Goal: Task Accomplishment & Management: Manage account settings

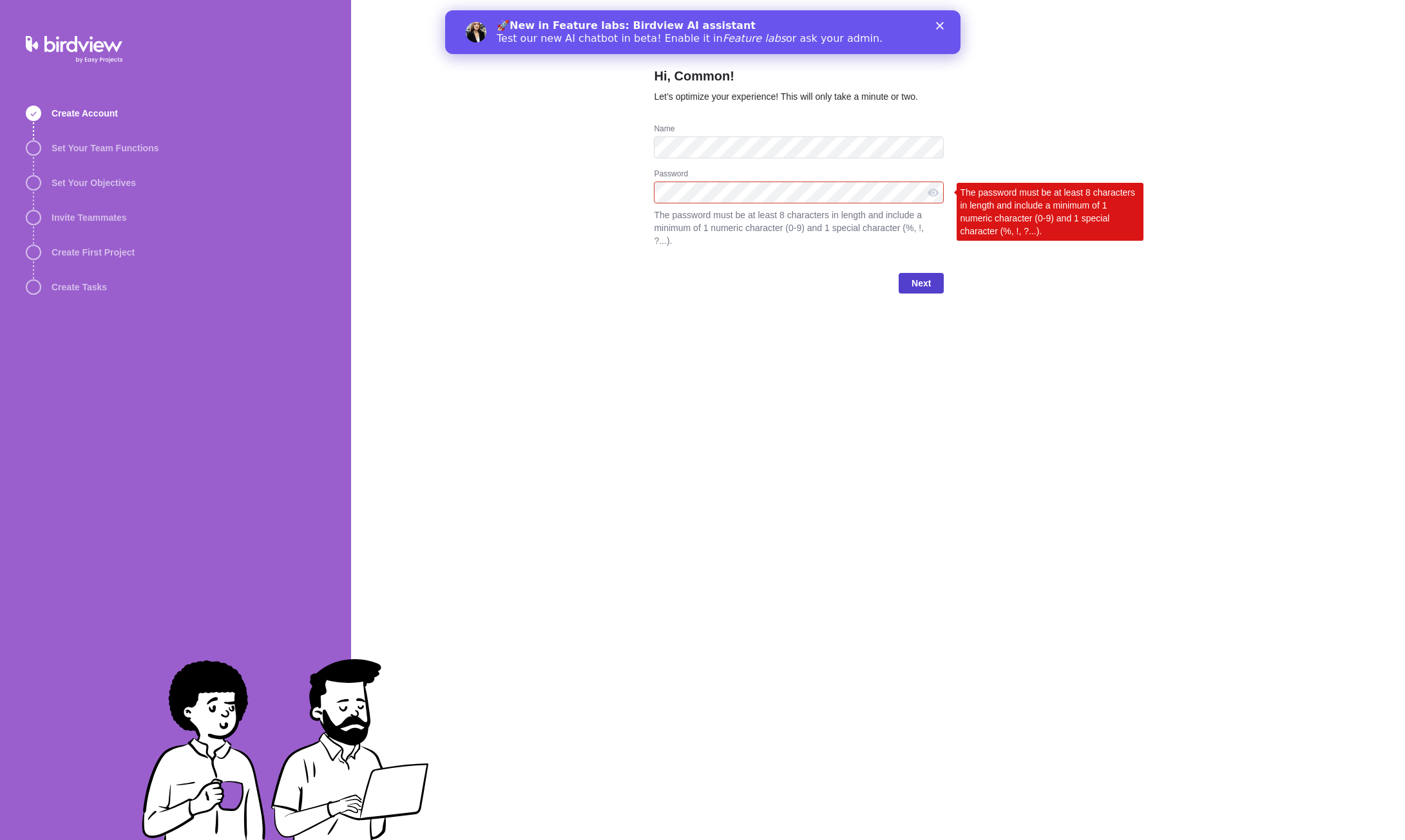
click at [920, 275] on span "Next" at bounding box center [921, 283] width 20 height 15
click at [916, 275] on span "Next" at bounding box center [921, 283] width 20 height 15
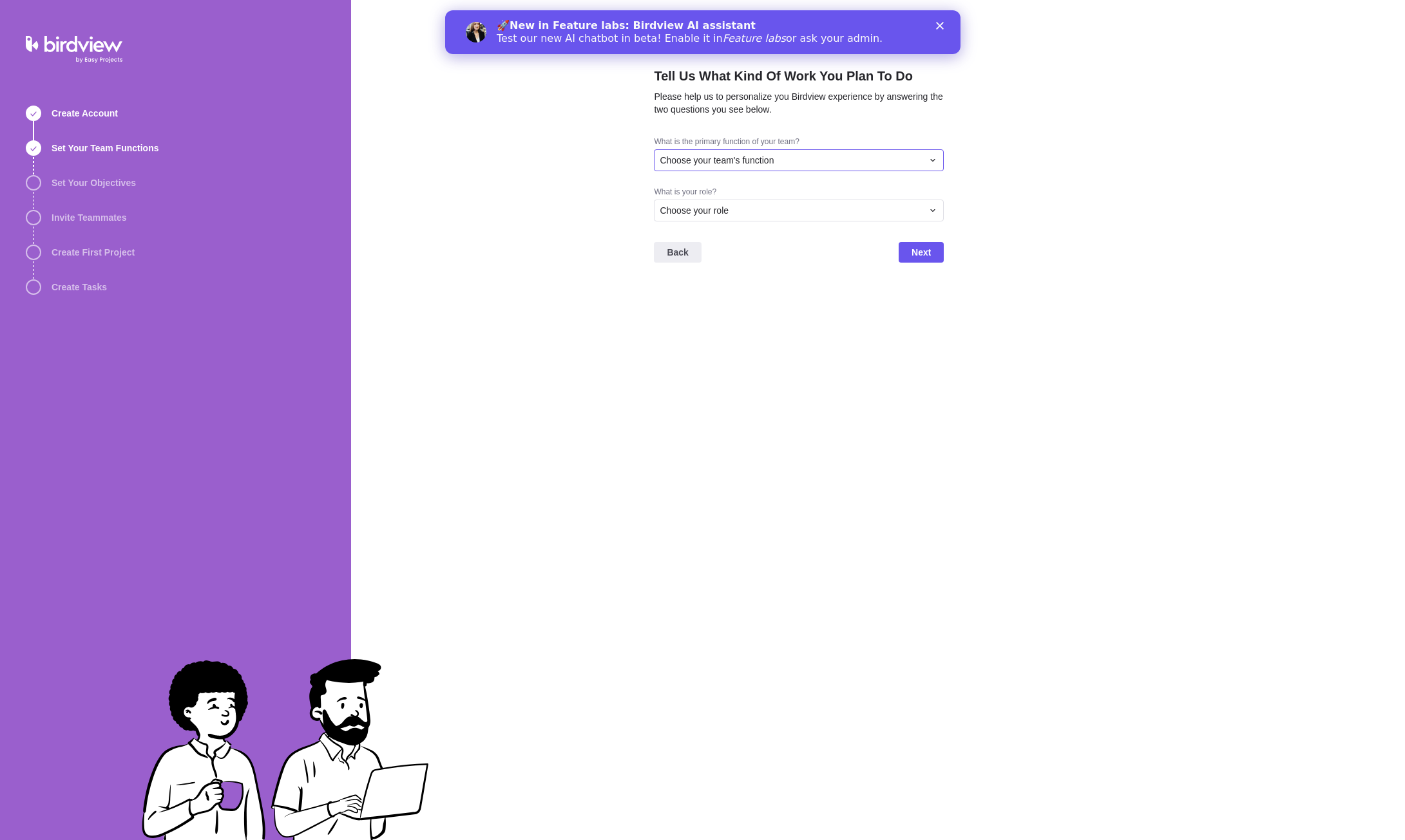
click at [881, 168] on div "Choose your team's function" at bounding box center [798, 160] width 290 height 22
click at [772, 217] on span "Consulting/Professional Services" at bounding box center [730, 215] width 132 height 13
click at [772, 215] on div "Choose your role" at bounding box center [791, 210] width 263 height 13
click at [737, 273] on div "Project Manager" at bounding box center [798, 264] width 289 height 23
click at [922, 249] on span "Next" at bounding box center [921, 252] width 20 height 15
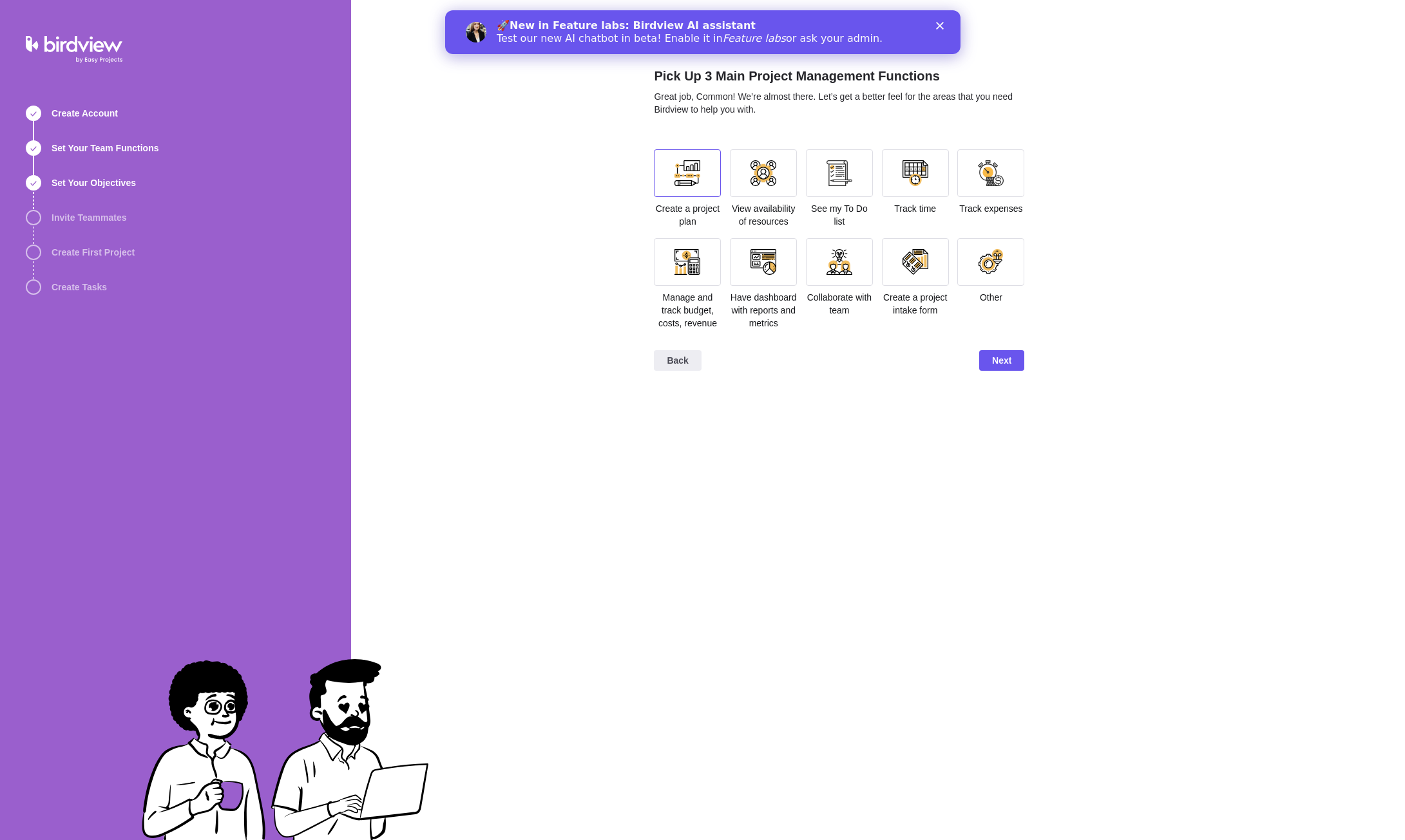
click at [718, 180] on div at bounding box center [687, 173] width 67 height 48
click at [791, 180] on div at bounding box center [763, 173] width 67 height 48
click at [855, 181] on div at bounding box center [840, 173] width 67 height 48
click at [914, 175] on div at bounding box center [915, 173] width 26 height 26
click at [851, 184] on div at bounding box center [839, 173] width 26 height 26
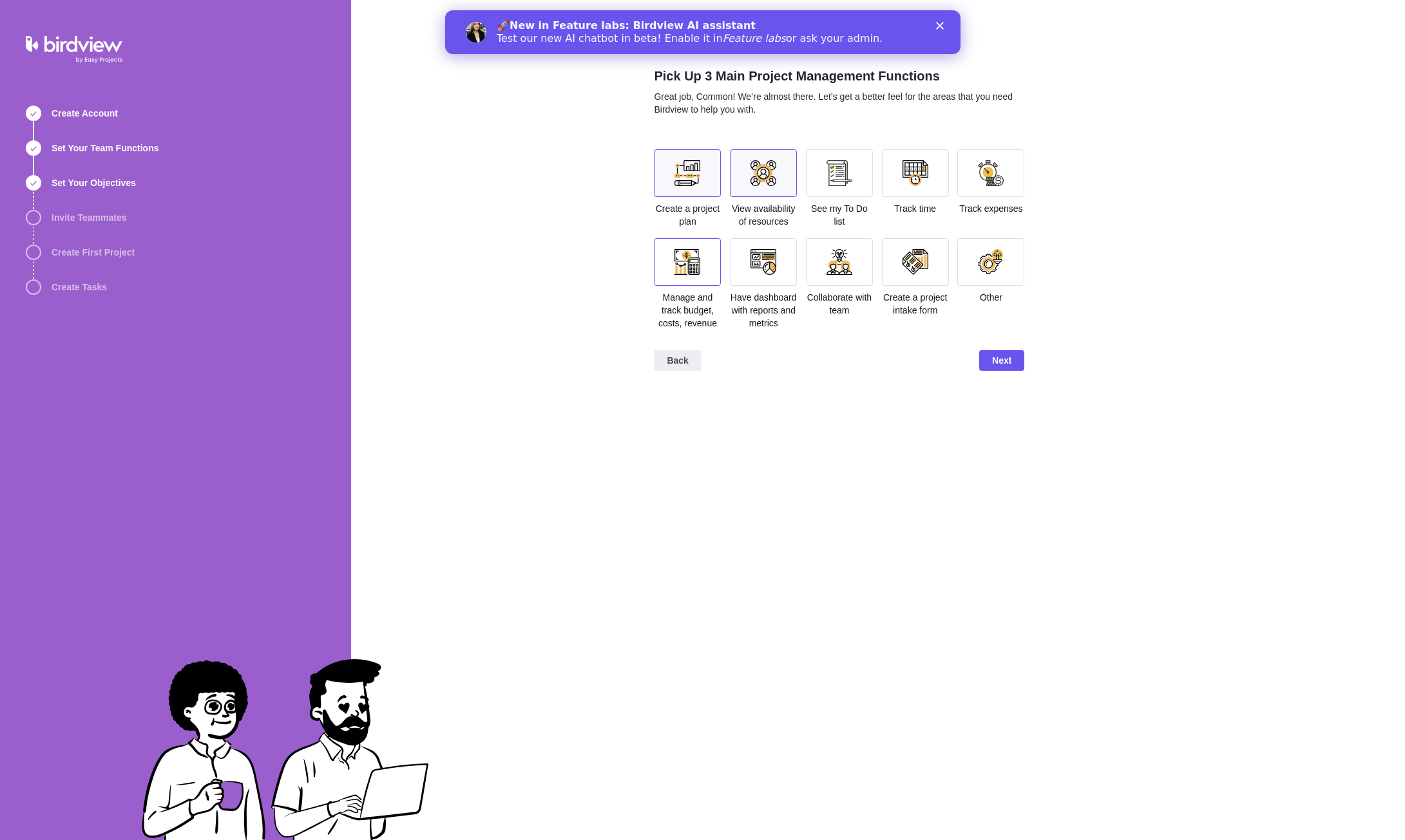
click at [684, 263] on div at bounding box center [687, 262] width 26 height 26
click at [789, 259] on div at bounding box center [763, 262] width 67 height 48
click at [765, 263] on div at bounding box center [763, 262] width 26 height 26
click at [684, 363] on span "Back" at bounding box center [677, 361] width 21 height 15
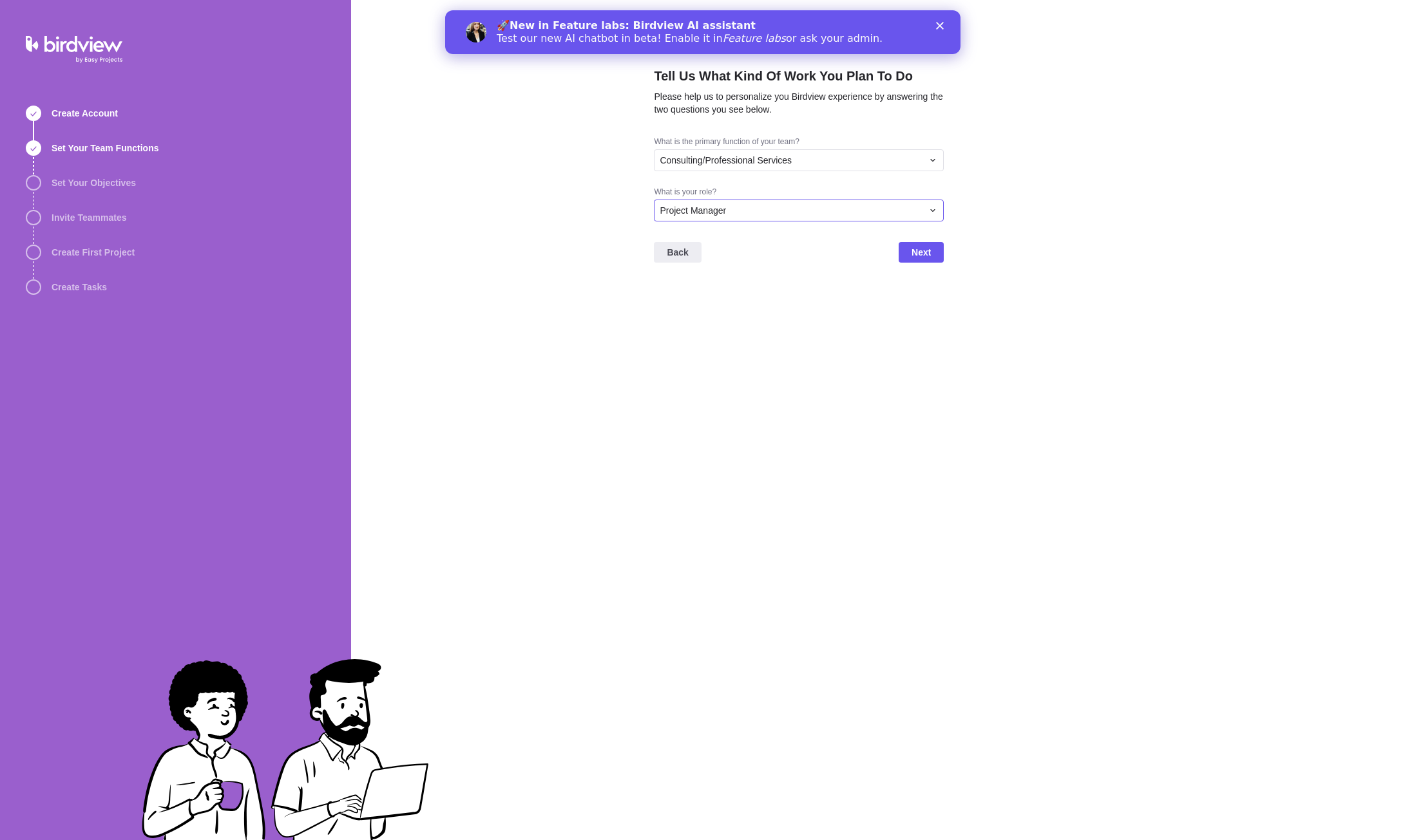
click at [904, 205] on div "Project Manager" at bounding box center [791, 210] width 263 height 13
click at [747, 269] on div "Project Manager" at bounding box center [798, 264] width 289 height 23
click at [922, 259] on span "Next" at bounding box center [921, 252] width 20 height 15
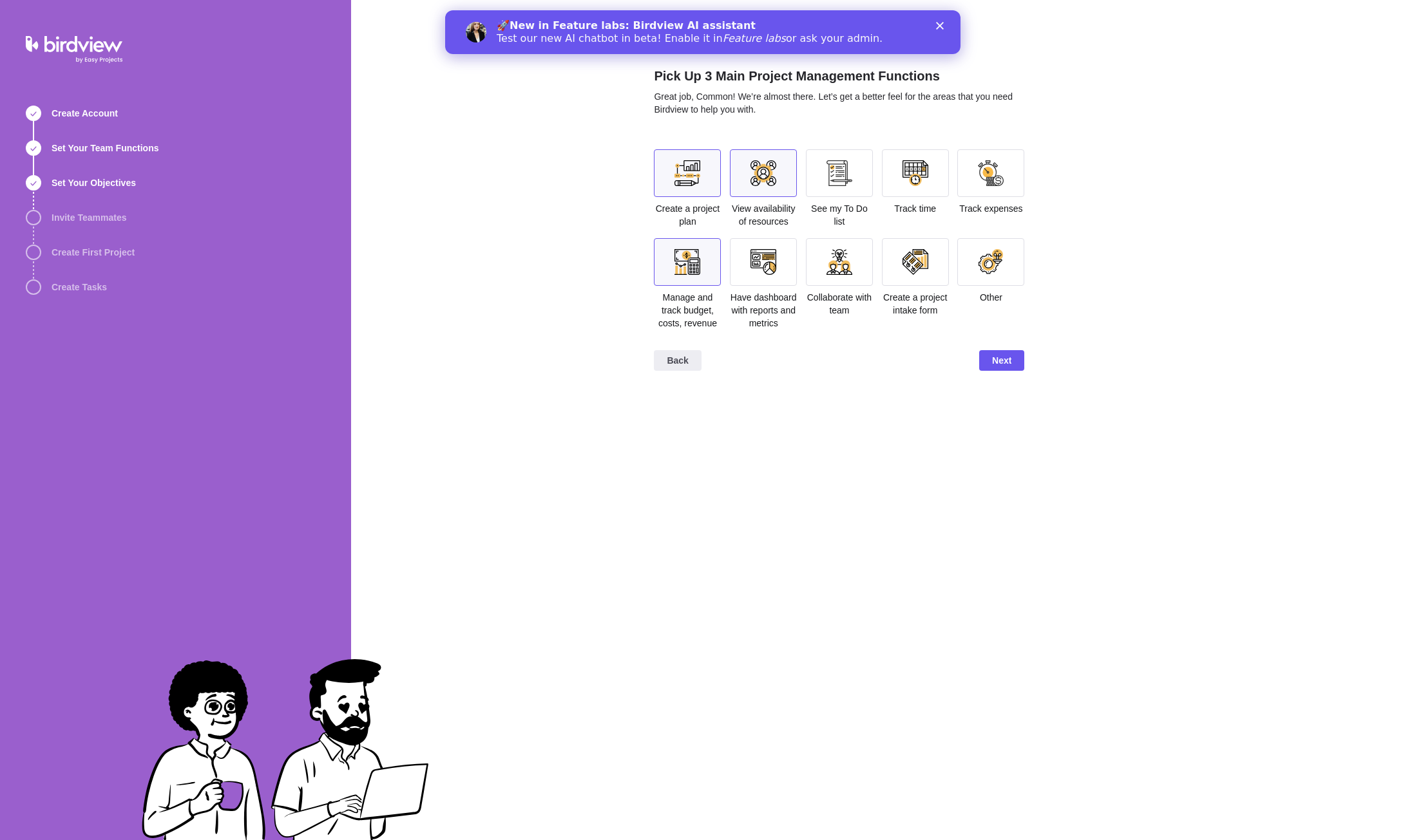
click at [784, 188] on div at bounding box center [763, 173] width 67 height 48
click at [791, 261] on div at bounding box center [763, 262] width 67 height 48
click at [1000, 361] on span "Next" at bounding box center [1002, 361] width 20 height 15
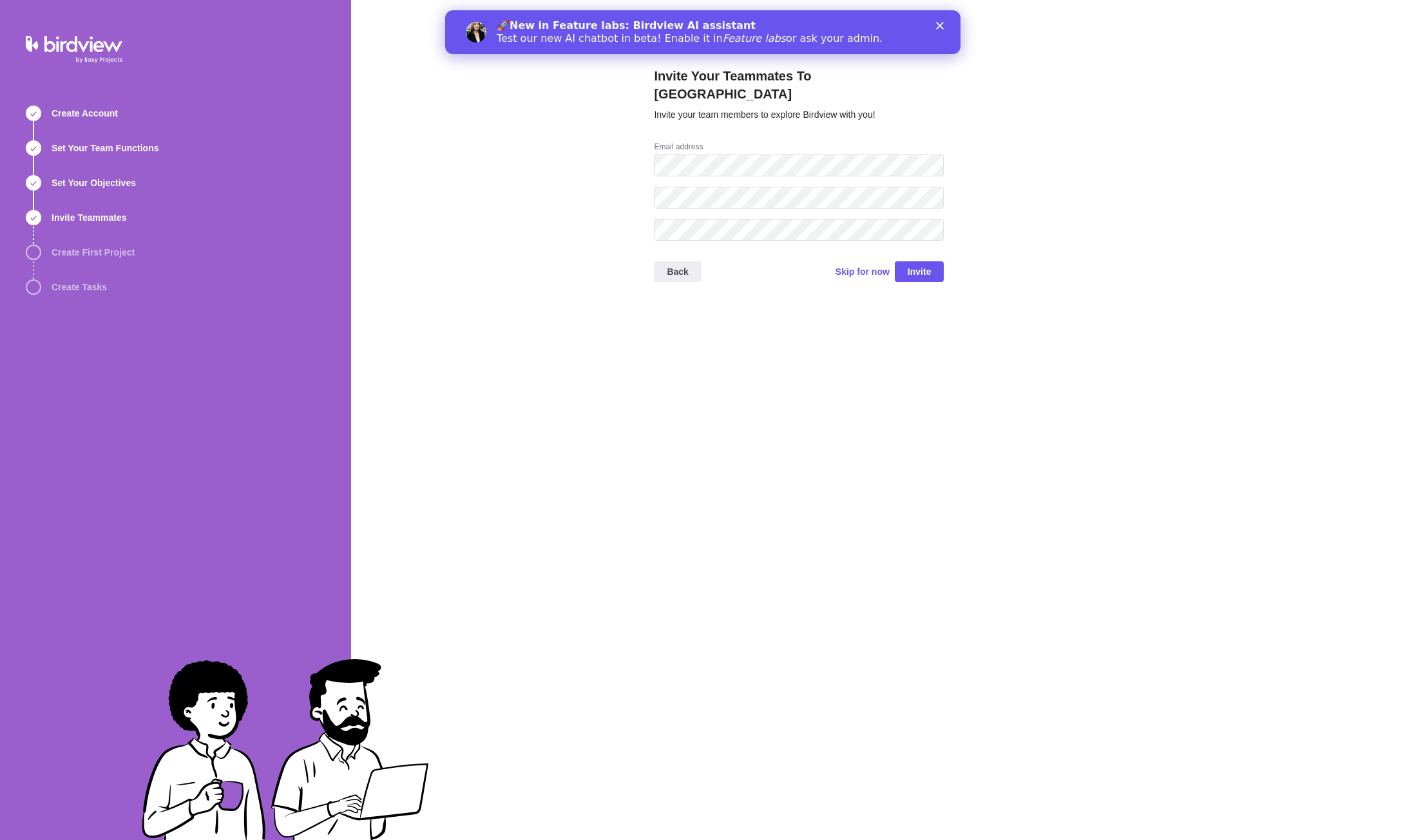
click at [758, 290] on div "Invite Your Teammates To Birdview Invite your team members to explore Birdview …" at bounding box center [798, 420] width 290 height 840
click at [926, 264] on span "Invite" at bounding box center [919, 272] width 24 height 15
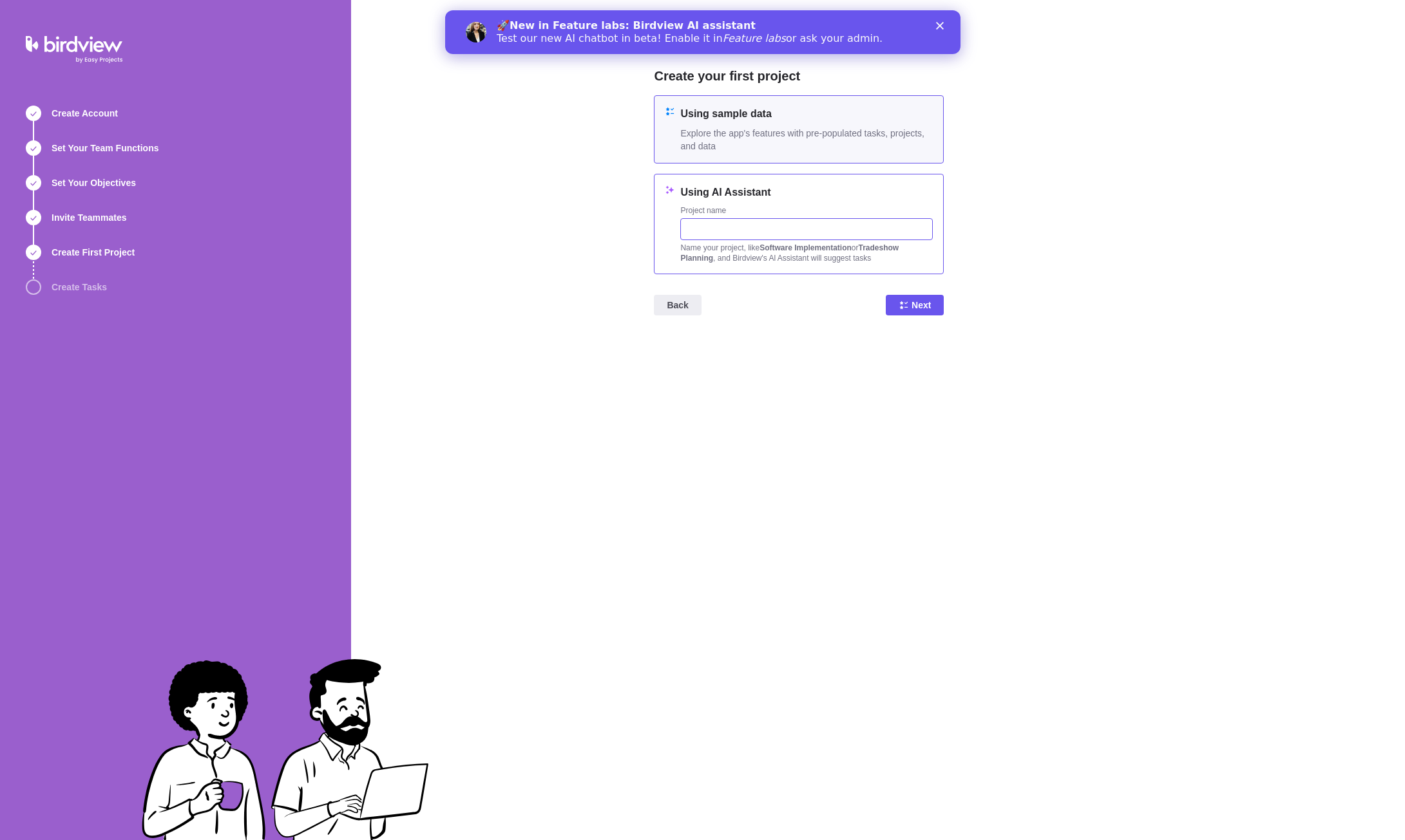
click at [740, 225] on input "text" at bounding box center [806, 229] width 252 height 22
type input "project ABC"
click at [931, 307] on span "Next" at bounding box center [914, 305] width 58 height 20
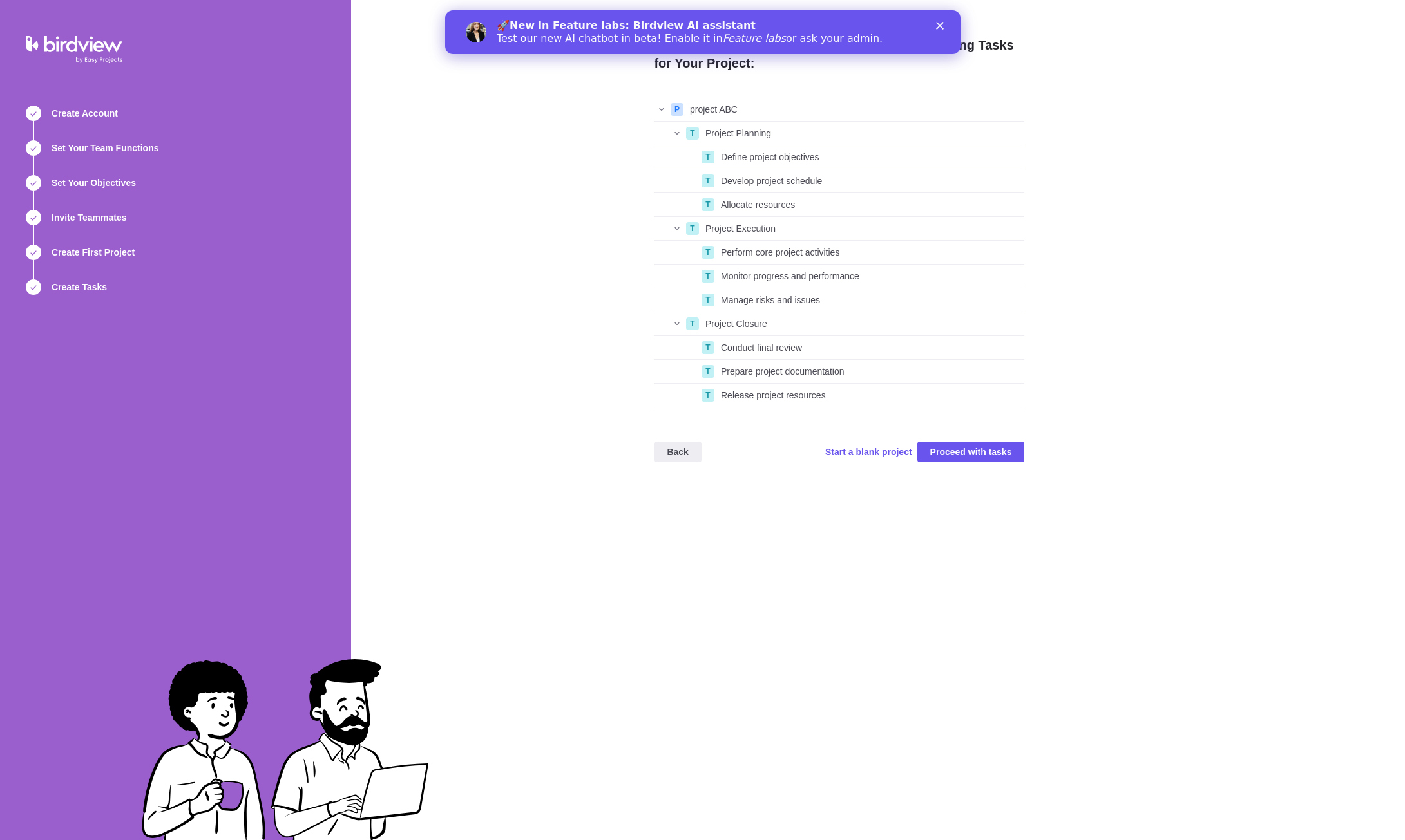
scroll to position [300, 361]
click at [671, 133] on div "grid" at bounding box center [669, 133] width 31 height 18
click at [673, 132] on div "grid" at bounding box center [669, 133] width 31 height 18
click at [939, 22] on icon "Close" at bounding box center [939, 25] width 8 height 8
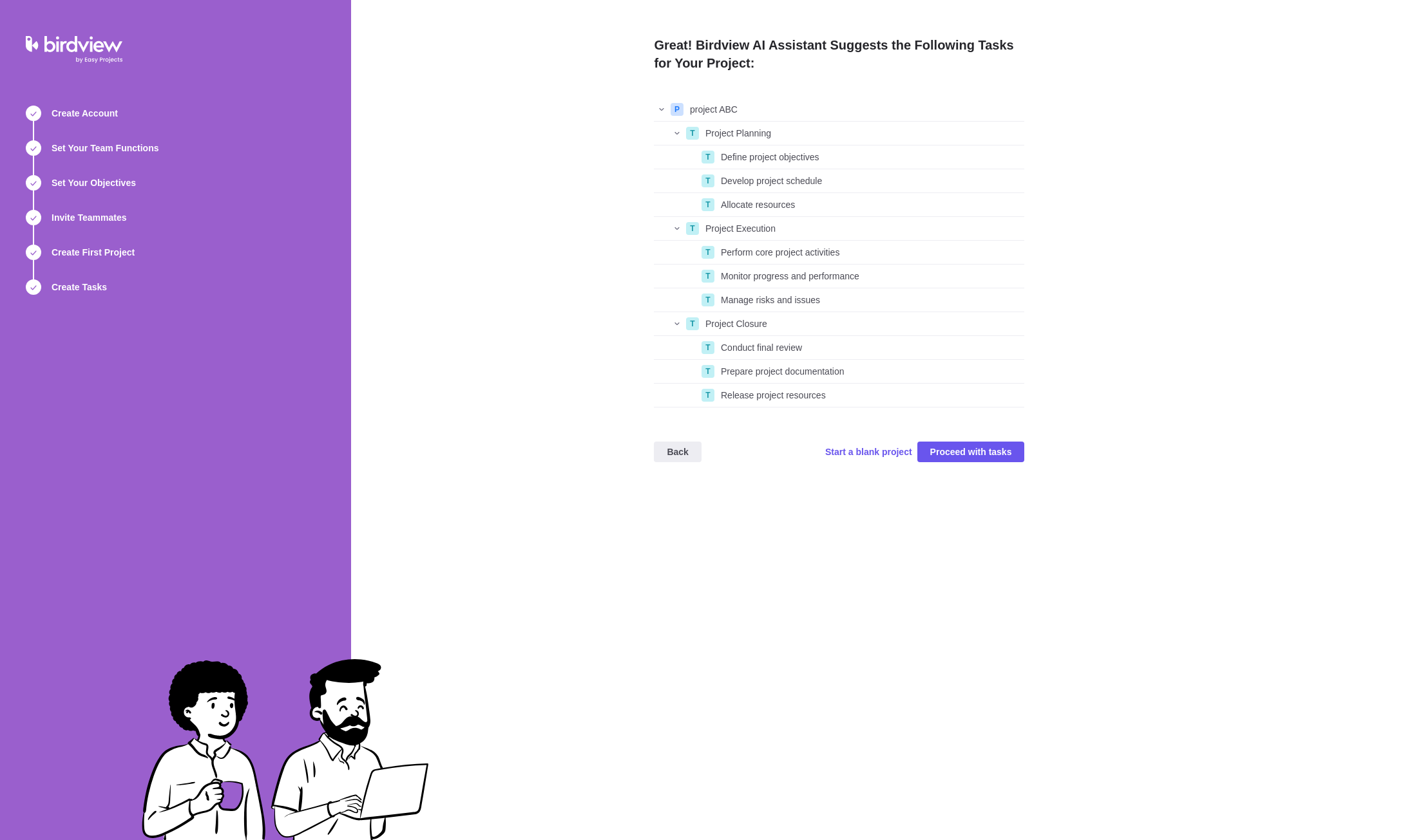
click at [661, 109] on div "grid" at bounding box center [661, 110] width 15 height 18
click at [1000, 454] on span "Proceed with tasks" at bounding box center [970, 452] width 82 height 15
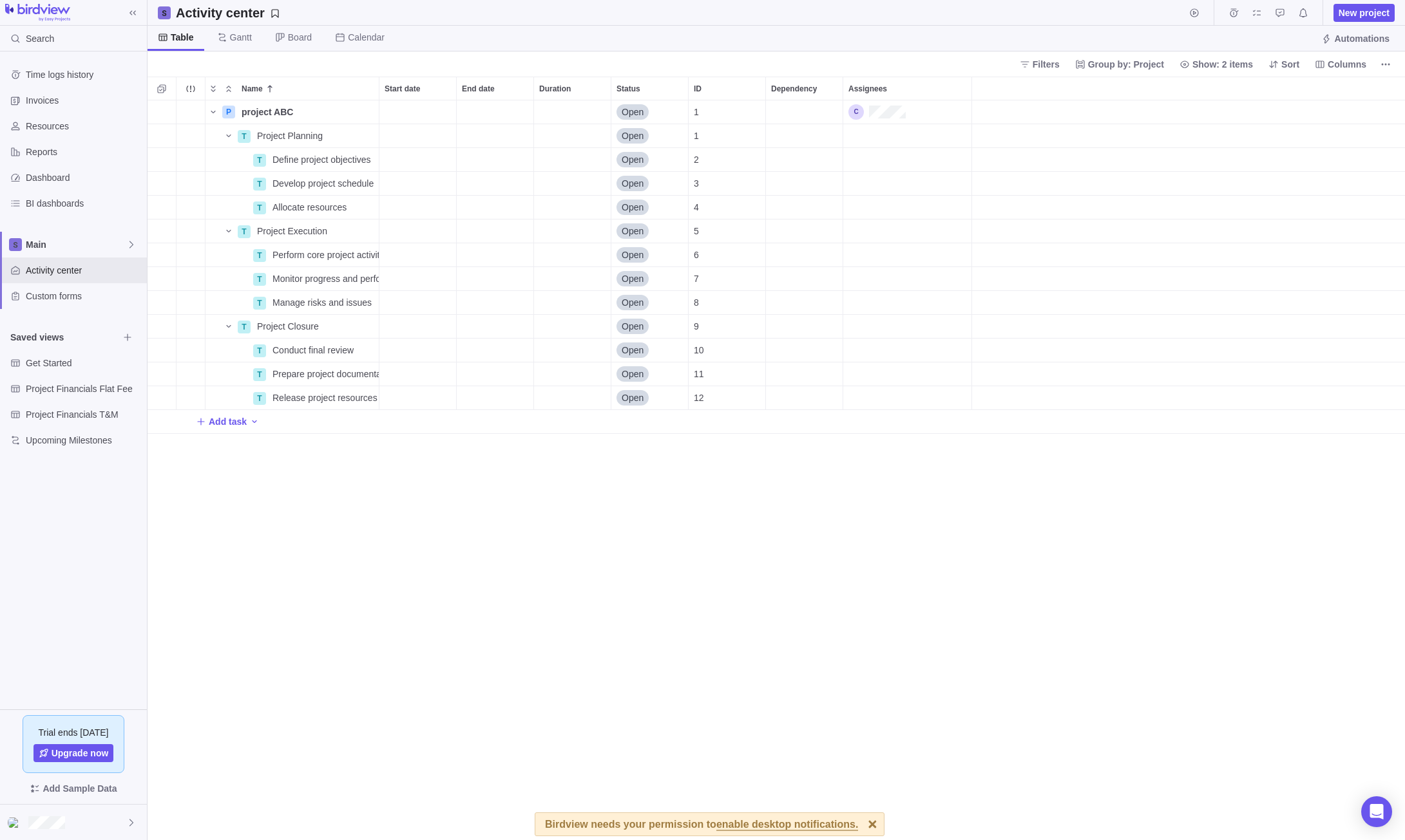
scroll to position [730, 1248]
click at [209, 109] on icon "Name" at bounding box center [213, 112] width 10 height 10
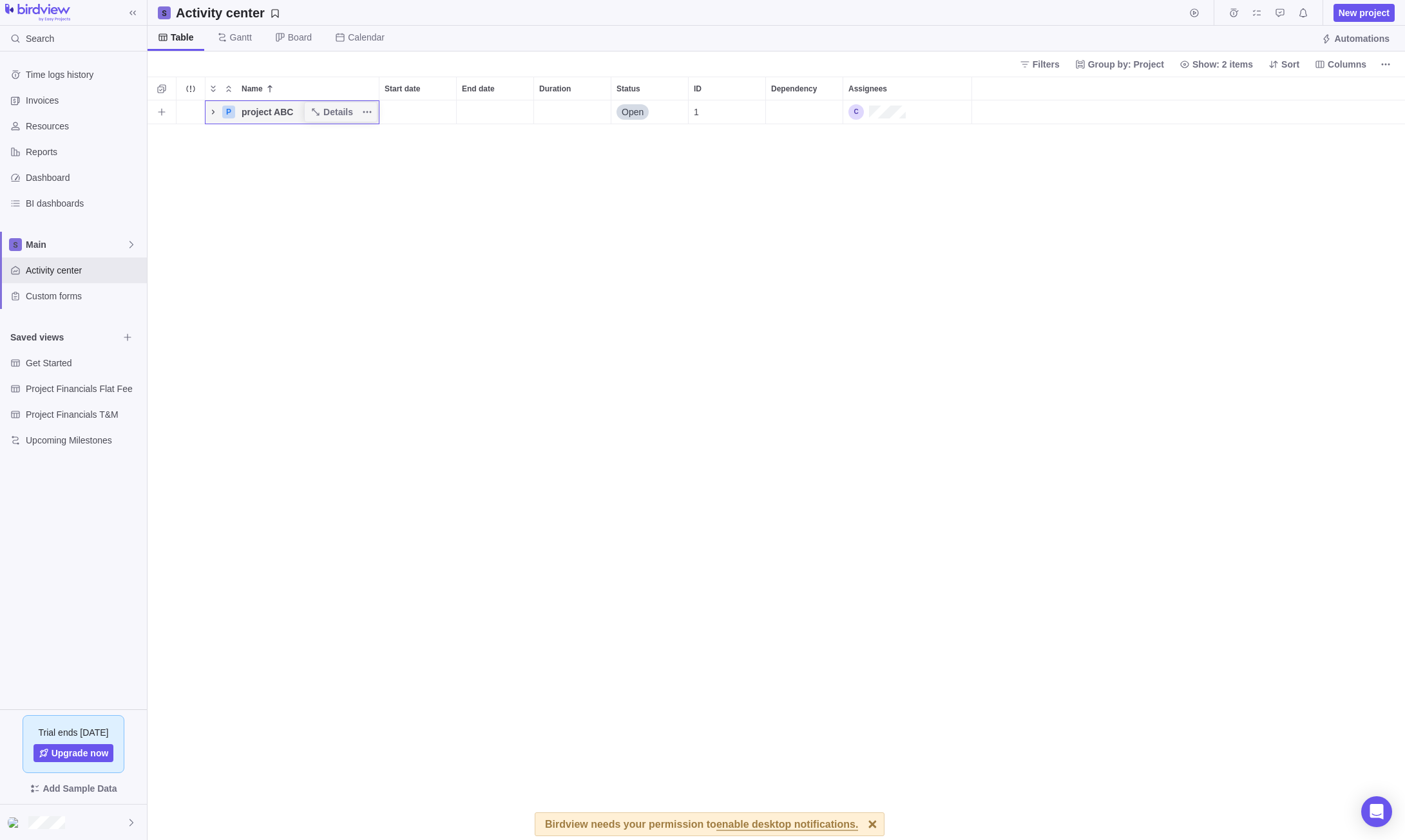
click at [209, 109] on icon "Name" at bounding box center [213, 112] width 10 height 10
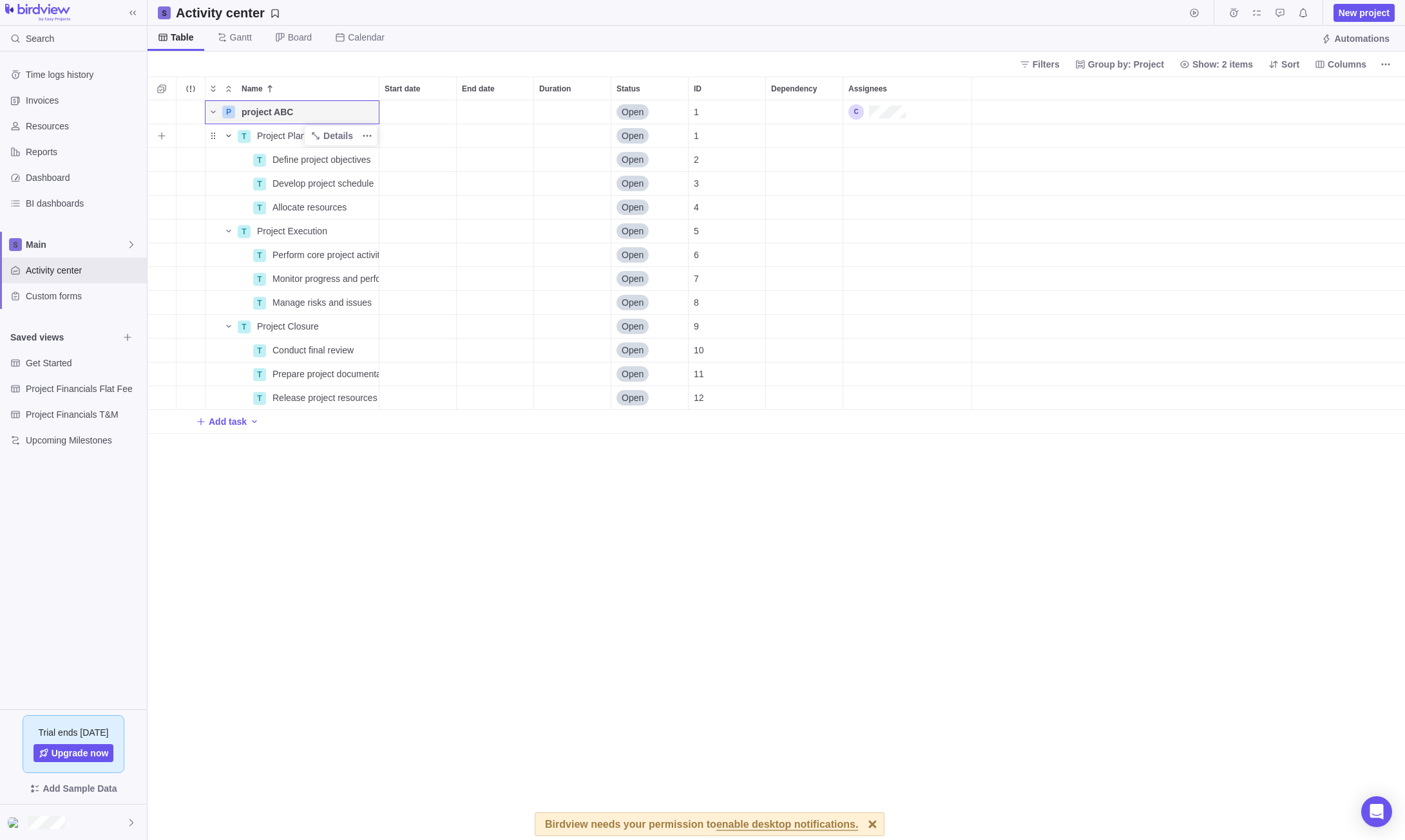
click at [228, 136] on icon "Name" at bounding box center [228, 136] width 4 height 3
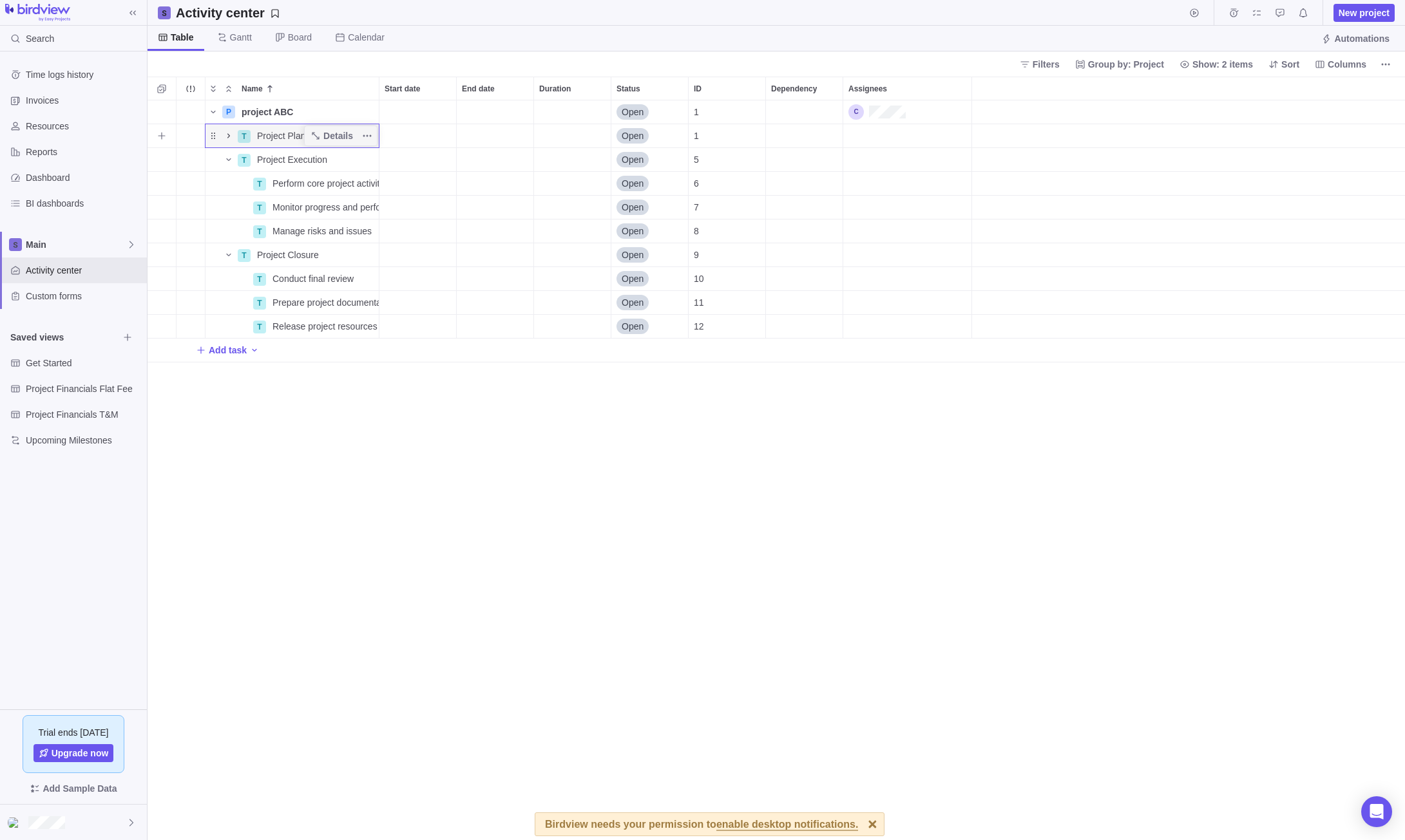
click at [228, 136] on icon "Name" at bounding box center [229, 136] width 10 height 10
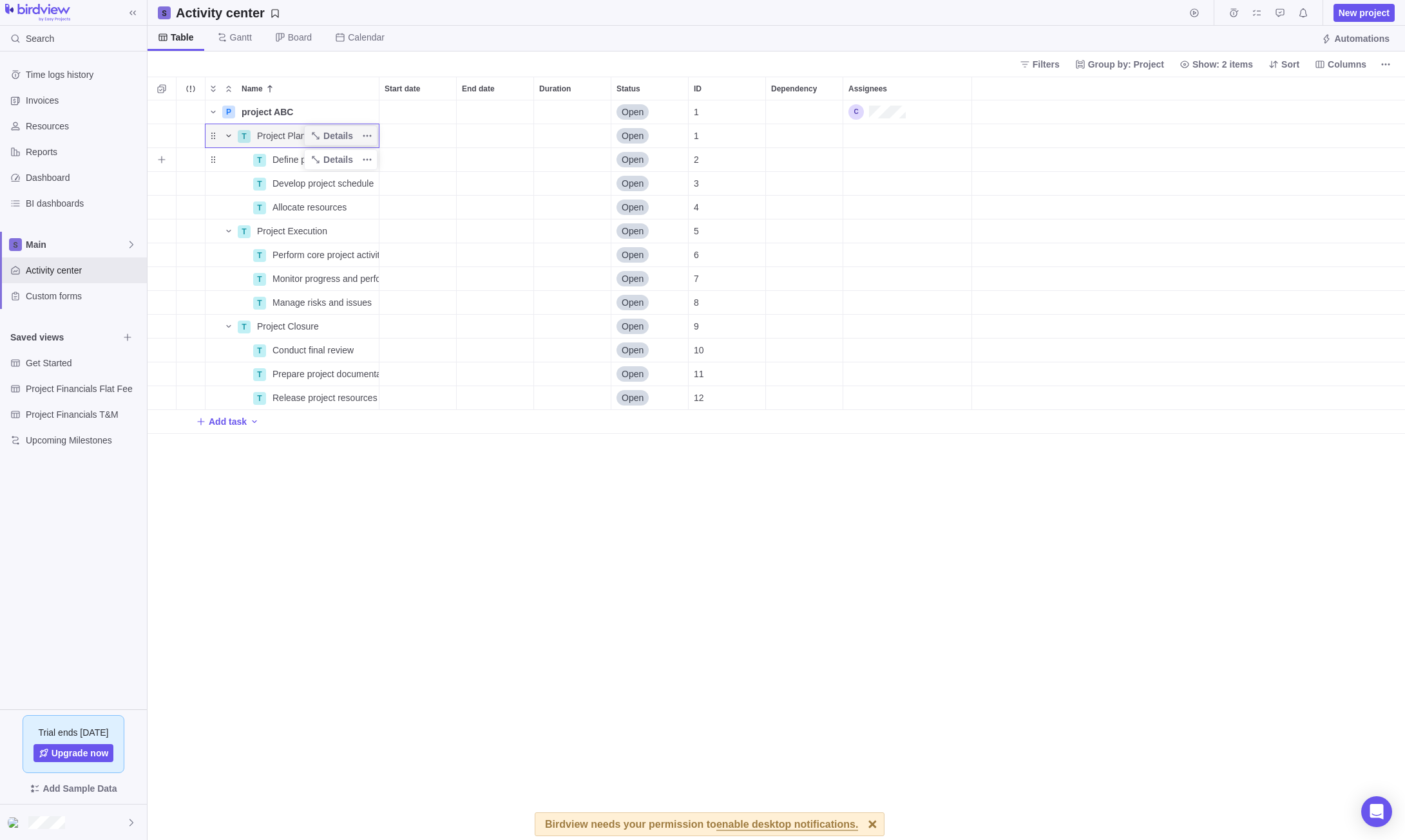
click at [287, 159] on span "Define project objectives" at bounding box center [322, 159] width 99 height 13
click at [352, 157] on input "Define project objectives" at bounding box center [322, 159] width 113 height 24
click at [382, 160] on div "Name Start date End date Duration Status ID Dependency Assignees P project ABC …" at bounding box center [776, 458] width 1258 height 764
click at [375, 160] on span "More actions" at bounding box center [367, 160] width 18 height 18
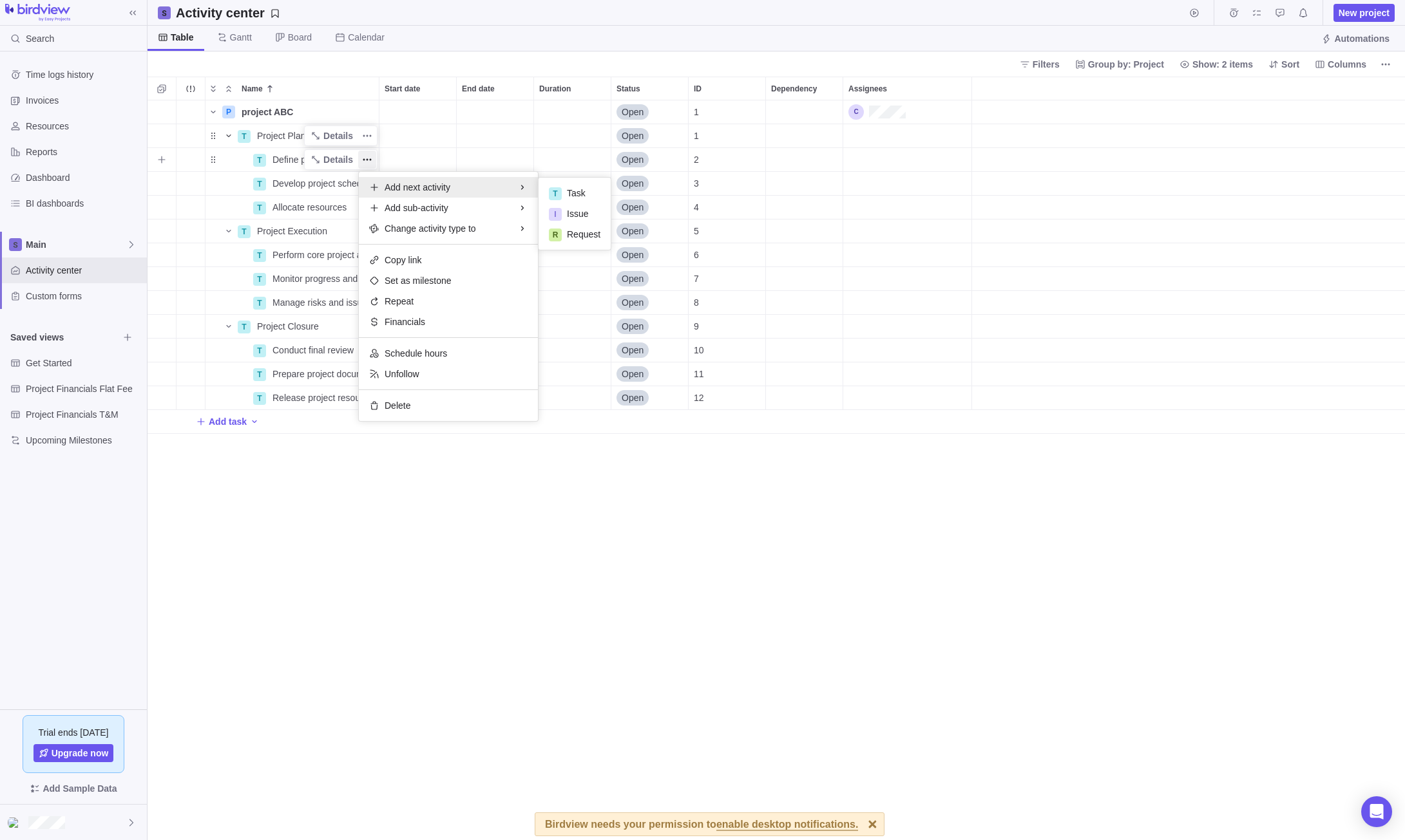
click at [426, 192] on span "Add next activity" at bounding box center [417, 187] width 66 height 13
click at [373, 185] on icon at bounding box center [374, 187] width 10 height 10
click at [589, 192] on div "T Task" at bounding box center [574, 193] width 72 height 20
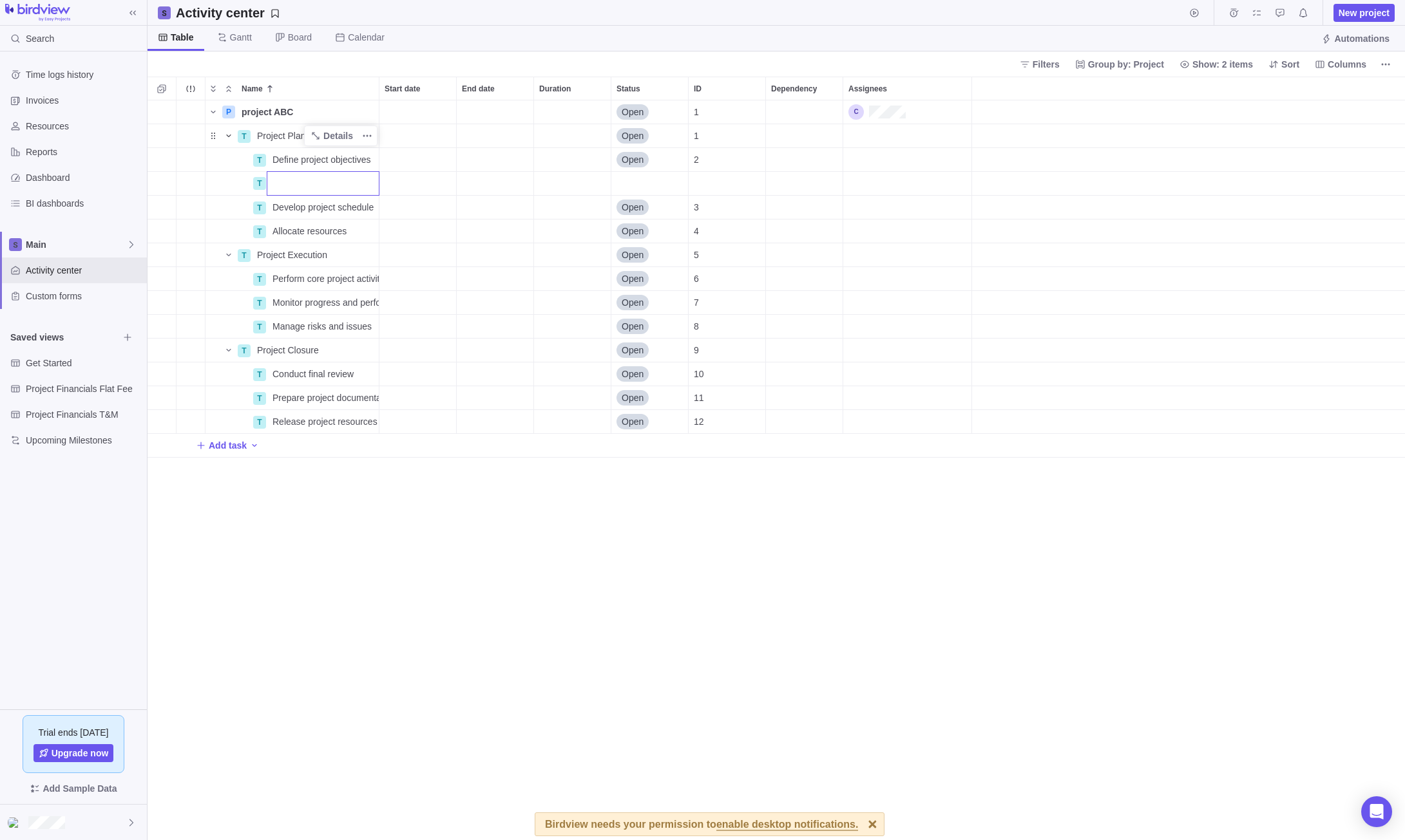
click at [377, 274] on div "Name Start date End date Duration Status ID Dependency Assignees P project ABC …" at bounding box center [776, 458] width 1258 height 764
click at [375, 160] on span "More actions" at bounding box center [367, 160] width 18 height 18
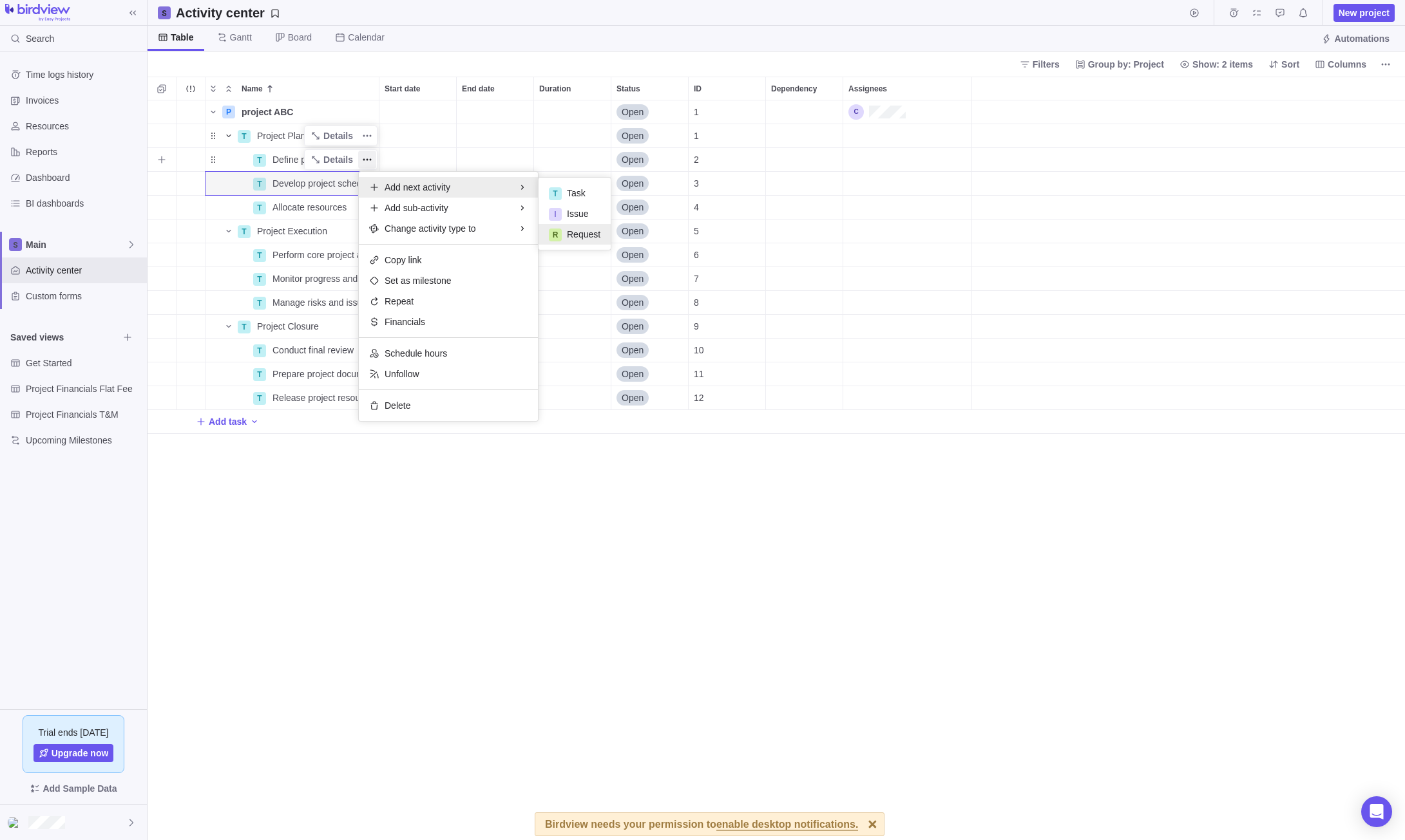
click at [583, 230] on span "Request" at bounding box center [584, 234] width 34 height 13
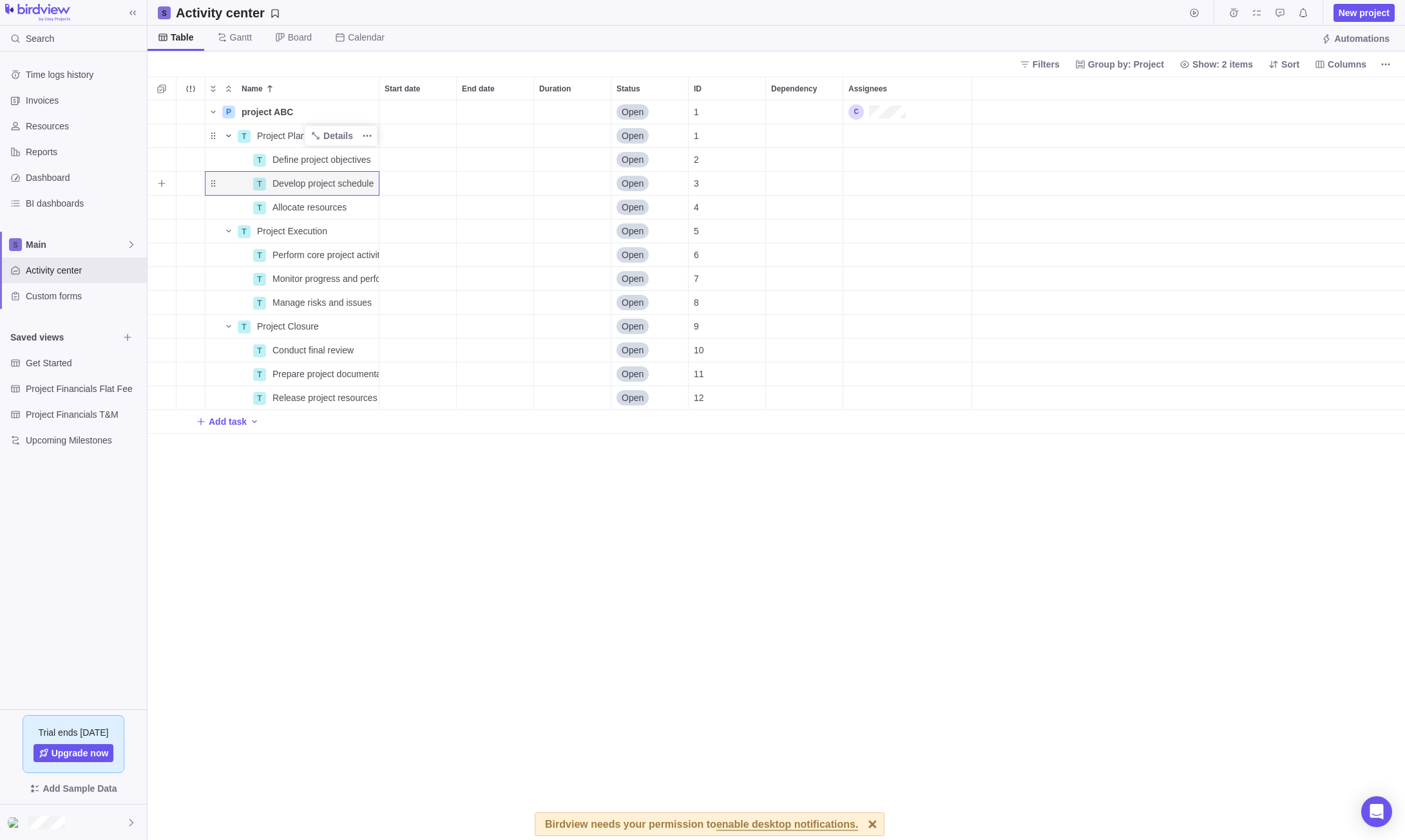
click at [640, 182] on span "Open" at bounding box center [632, 183] width 22 height 13
click at [728, 180] on div "Name Start date End date Duration Status ID Dependency Assignees P project ABC …" at bounding box center [776, 458] width 1258 height 764
click at [702, 184] on div "3" at bounding box center [727, 183] width 77 height 23
click at [699, 194] on div "3" at bounding box center [727, 183] width 77 height 23
click at [713, 178] on div "3" at bounding box center [727, 183] width 77 height 23
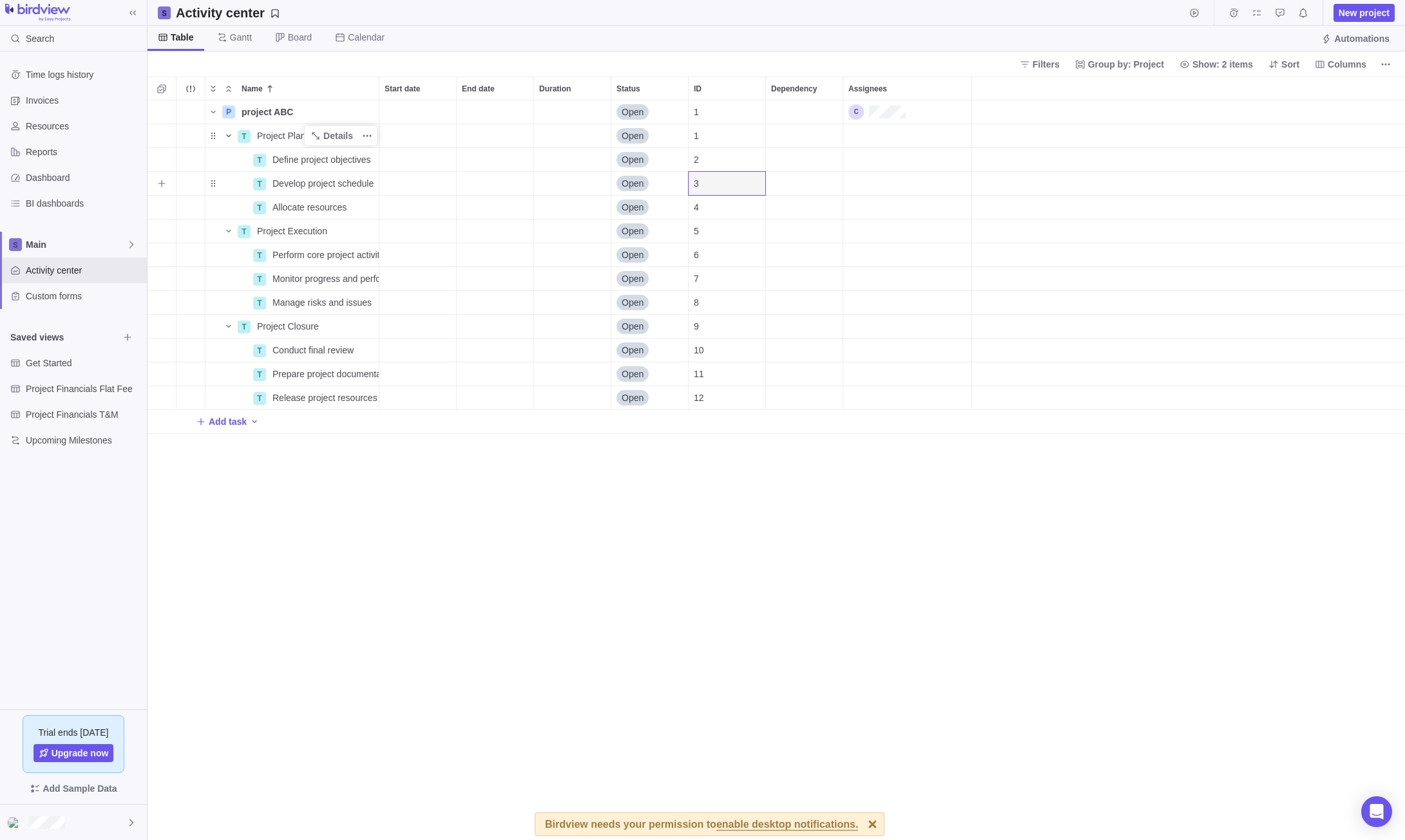
click at [867, 188] on div "Assignees" at bounding box center [907, 183] width 128 height 23
click at [938, 340] on div "grid" at bounding box center [971, 343] width 257 height 23
click at [903, 432] on div "Name Start date End date Duration Status ID Dependency Assignees P project ABC …" at bounding box center [776, 458] width 1258 height 764
click at [236, 30] on span "Gantt" at bounding box center [234, 38] width 55 height 25
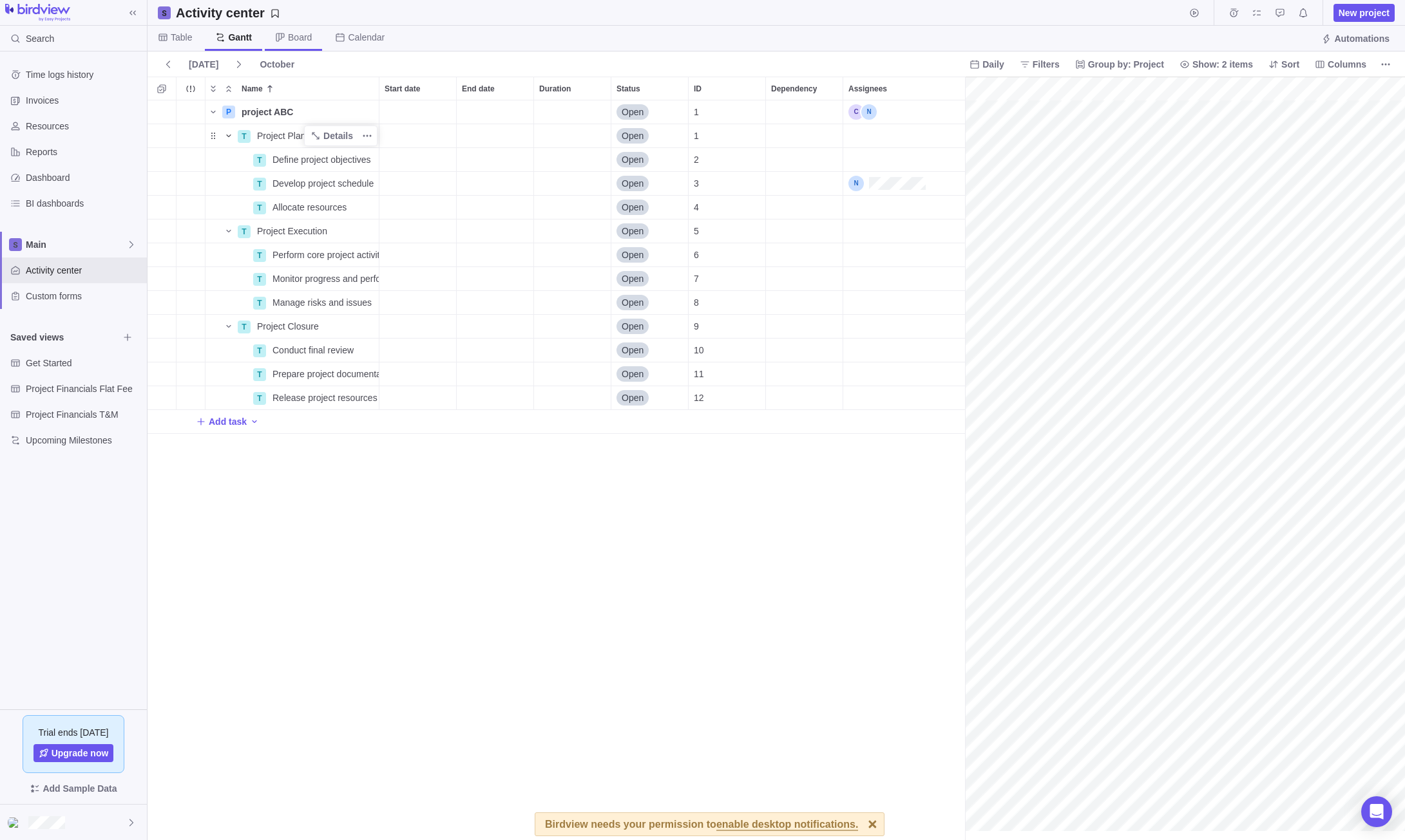
scroll to position [0, 107]
click at [301, 36] on span "Board" at bounding box center [300, 37] width 24 height 13
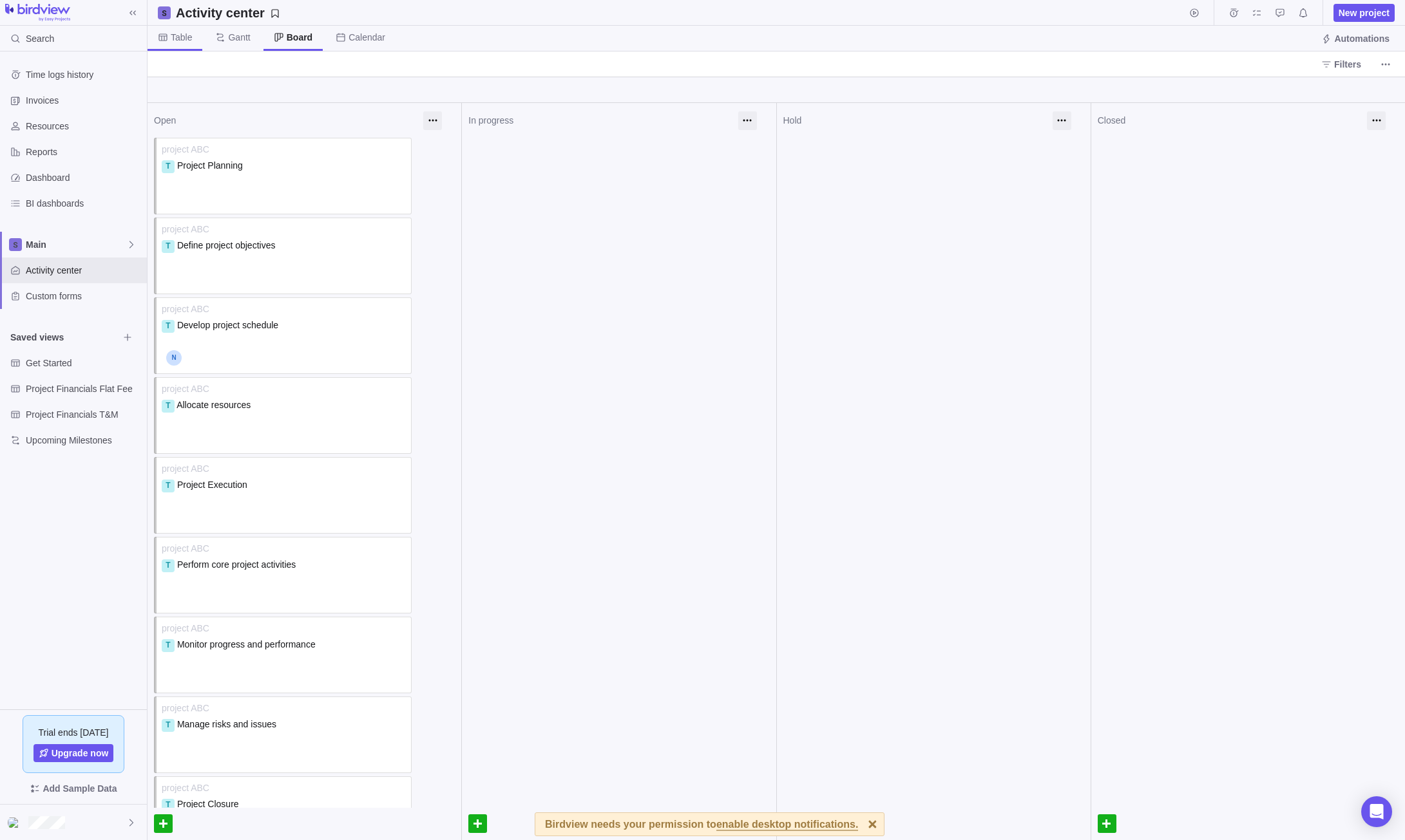
click at [171, 34] on span "Table" at bounding box center [181, 37] width 21 height 13
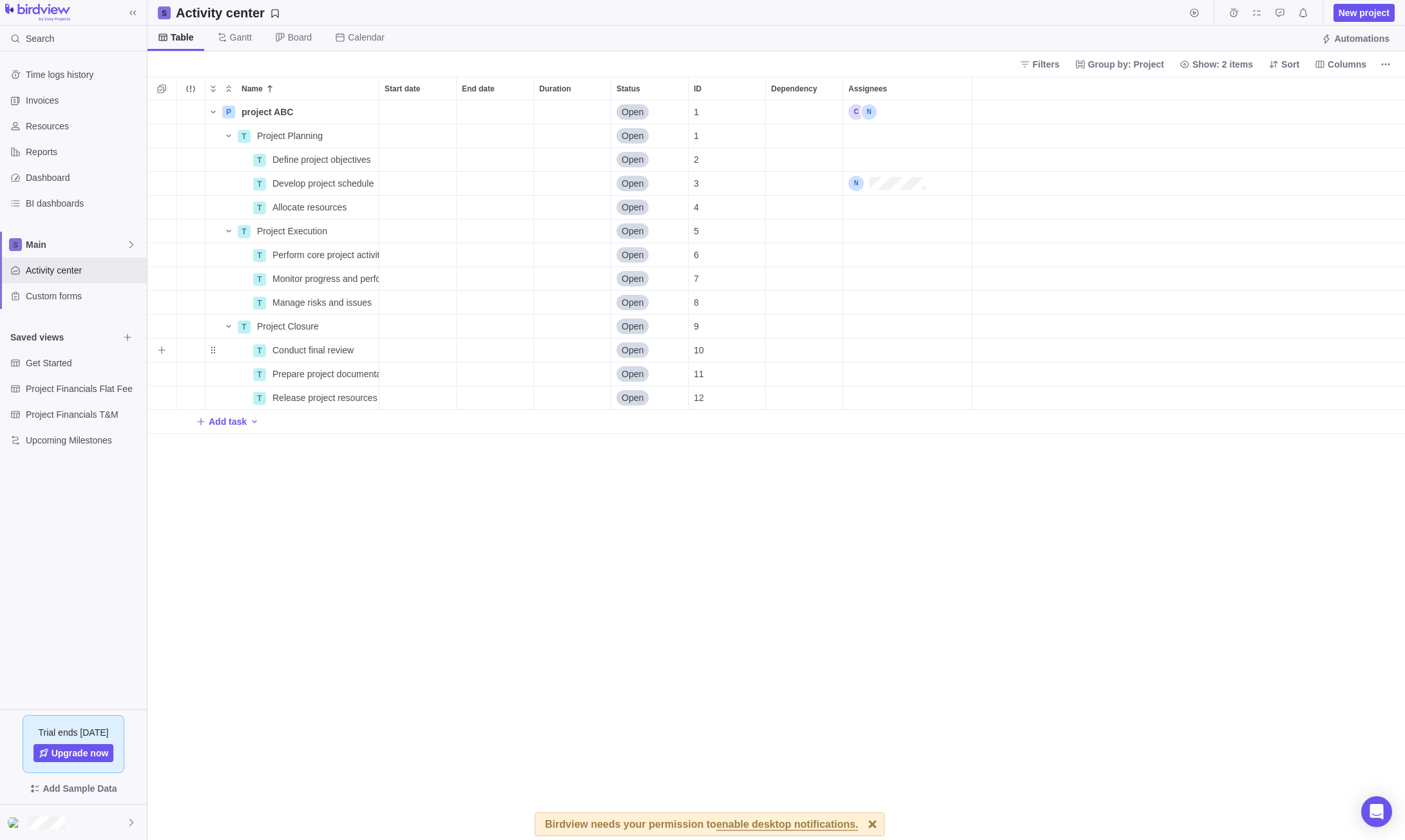
scroll to position [730, 1248]
click at [368, 210] on icon "More actions" at bounding box center [367, 207] width 10 height 10
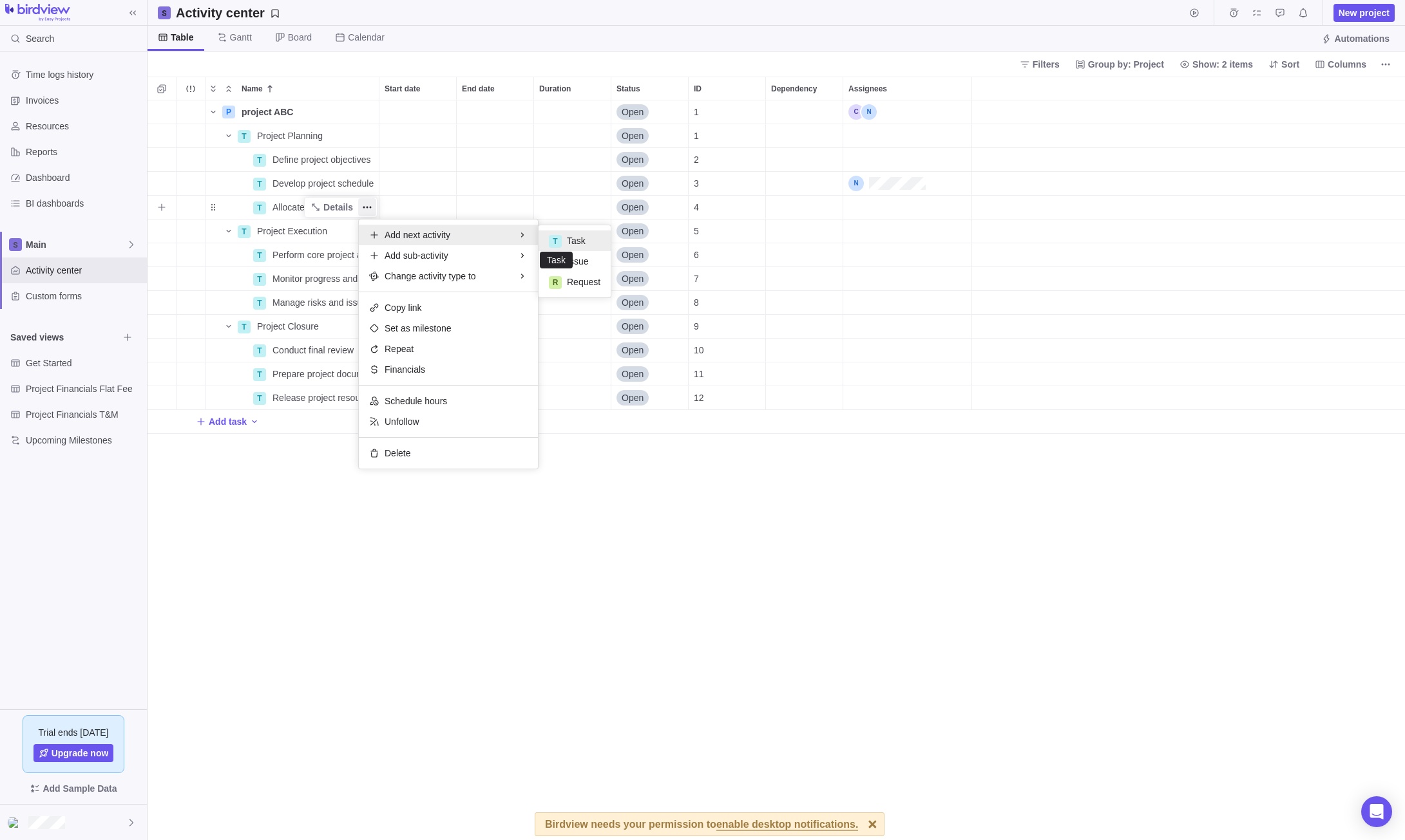
click at [559, 245] on div "T" at bounding box center [555, 241] width 13 height 13
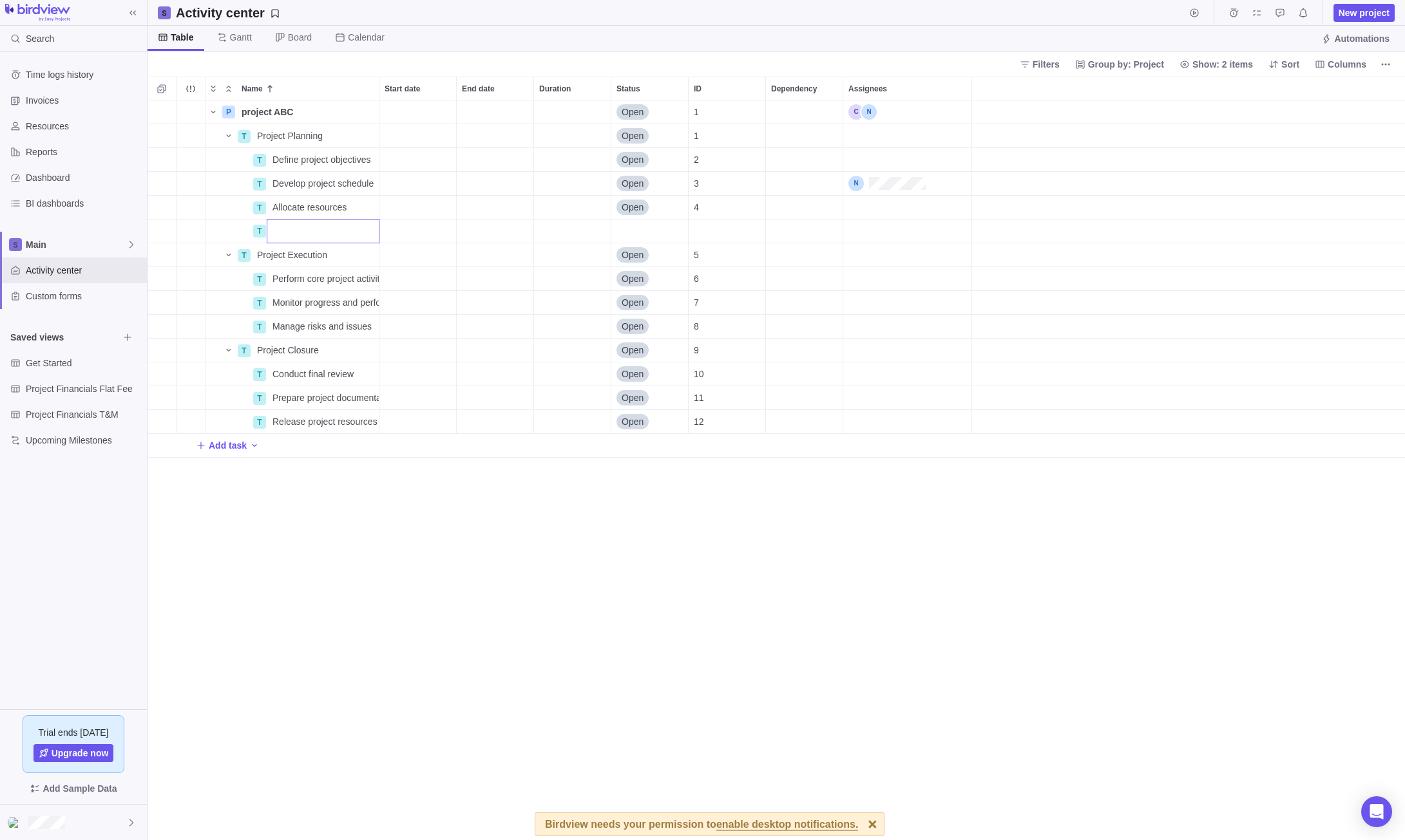
click at [368, 164] on div "Name Start date End date Duration Status ID Dependency Assignees P project ABC …" at bounding box center [776, 458] width 1258 height 764
click at [368, 159] on icon "More actions" at bounding box center [367, 160] width 2 height 2
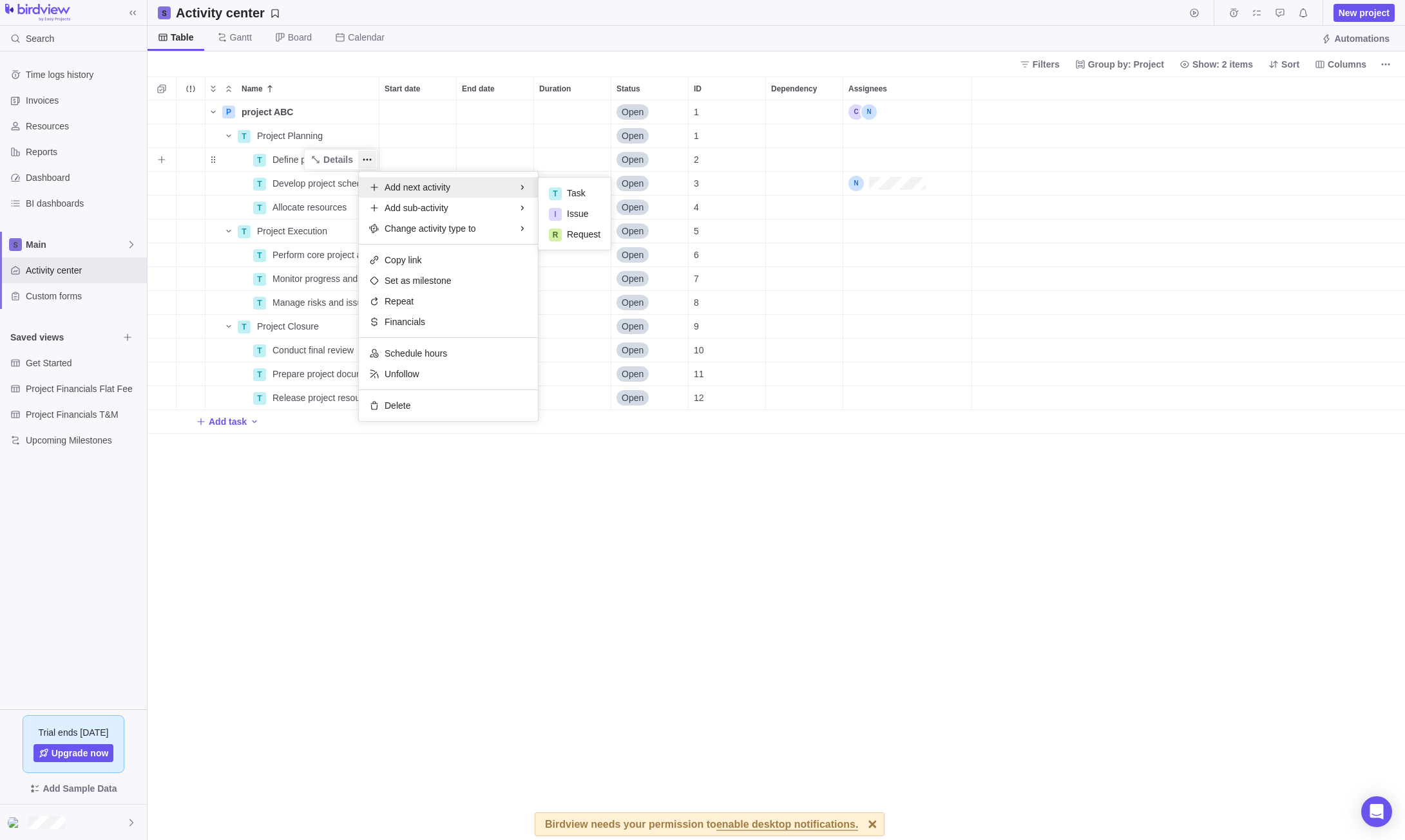
click at [441, 180] on div "Add next activity" at bounding box center [448, 187] width 179 height 20
click at [568, 189] on span "Task" at bounding box center [576, 193] width 19 height 13
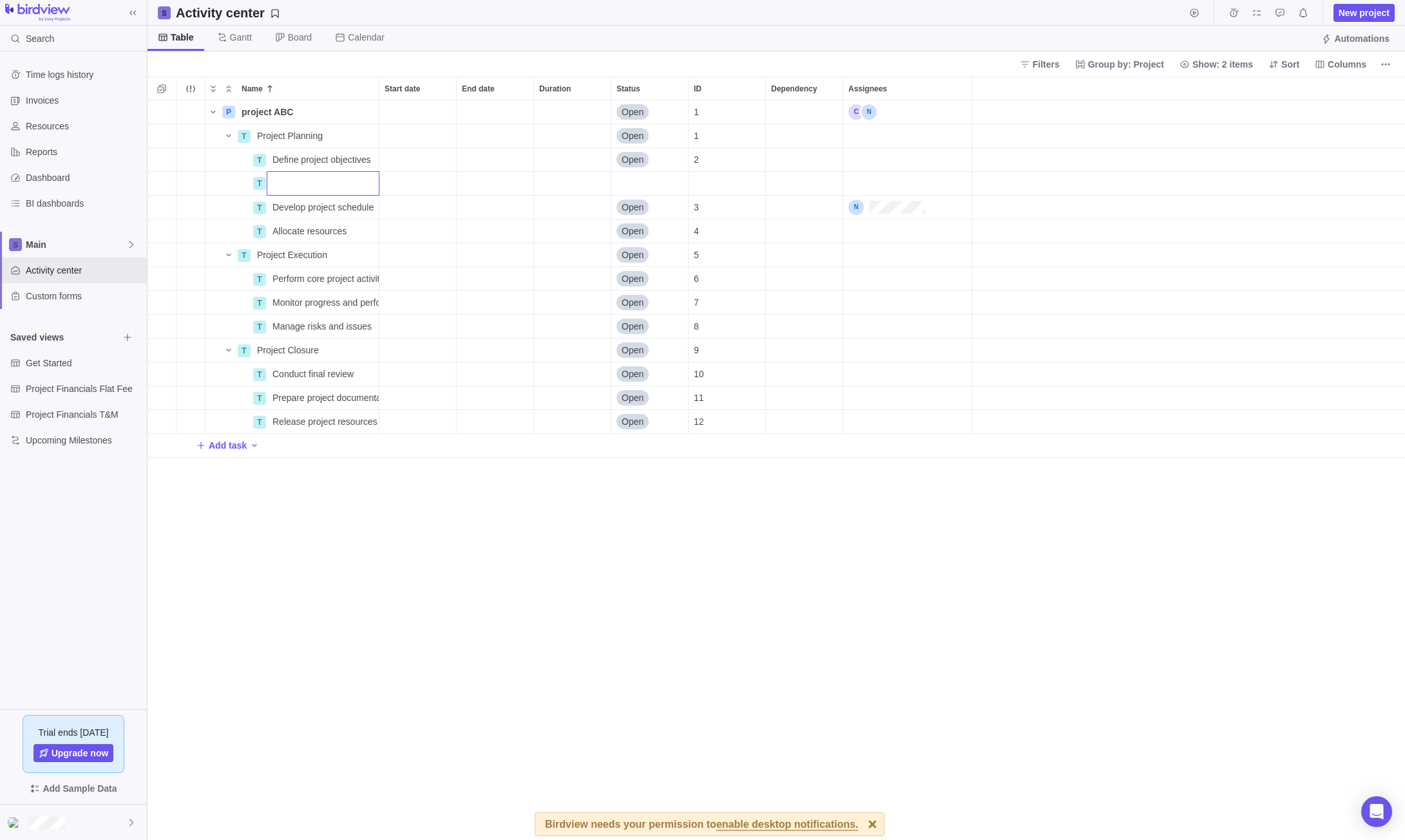
click at [303, 166] on div "Name Start date End date Duration Status ID Dependency Assignees P project ABC …" at bounding box center [776, 458] width 1258 height 764
click at [372, 157] on icon "More actions" at bounding box center [367, 159] width 10 height 10
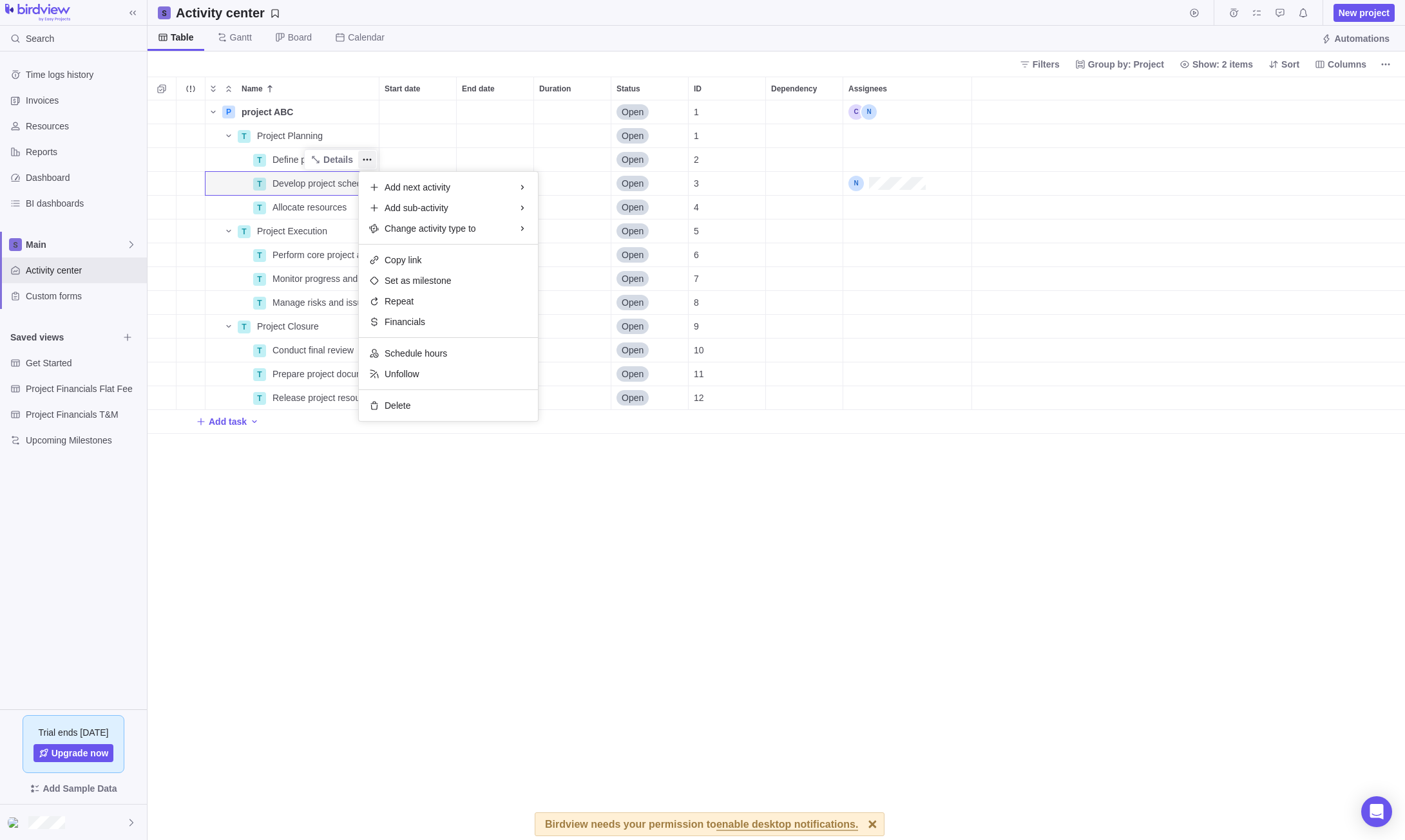
click at [306, 157] on div "Name Start date End date Duration Status ID Dependency Assignees P project ABC …" at bounding box center [776, 458] width 1258 height 764
click at [294, 158] on span "Define project objectives" at bounding box center [322, 159] width 99 height 13
click at [294, 158] on input "Define project objectives" at bounding box center [322, 159] width 113 height 24
type input "pre concept"
click at [348, 186] on div "Name Start date End date Duration Status ID Dependency Assignees P project ABC …" at bounding box center [776, 458] width 1258 height 764
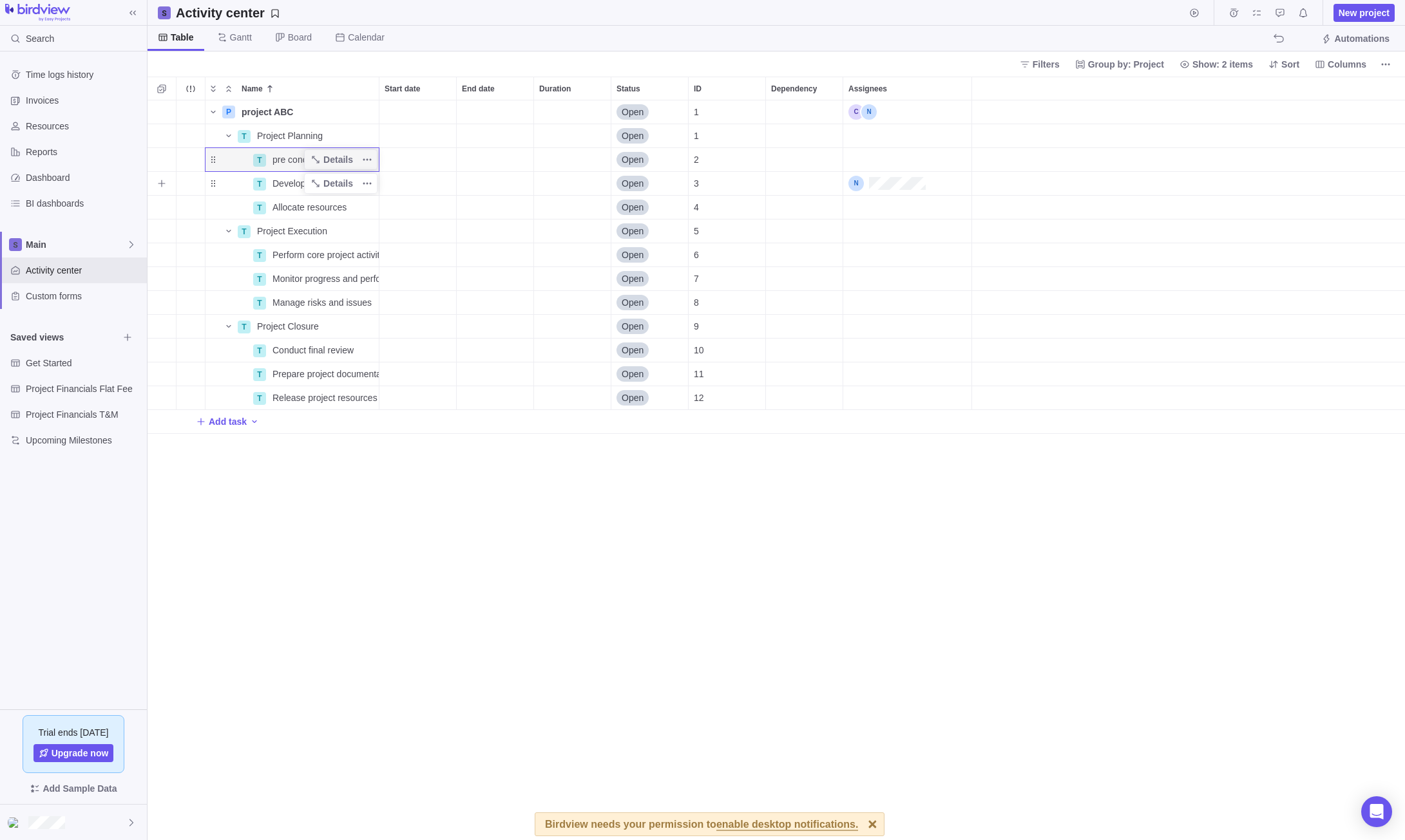
click at [276, 187] on span "Develop project schedule" at bounding box center [323, 183] width 101 height 13
type input "concept"
click at [352, 208] on div "Name Start date End date Duration Status ID Dependency Assignees P project ABC …" at bounding box center [776, 458] width 1258 height 764
click at [0, 0] on span "Details" at bounding box center [0, 0] width 0 height 0
click at [274, 210] on span "Allocate resources" at bounding box center [310, 207] width 74 height 13
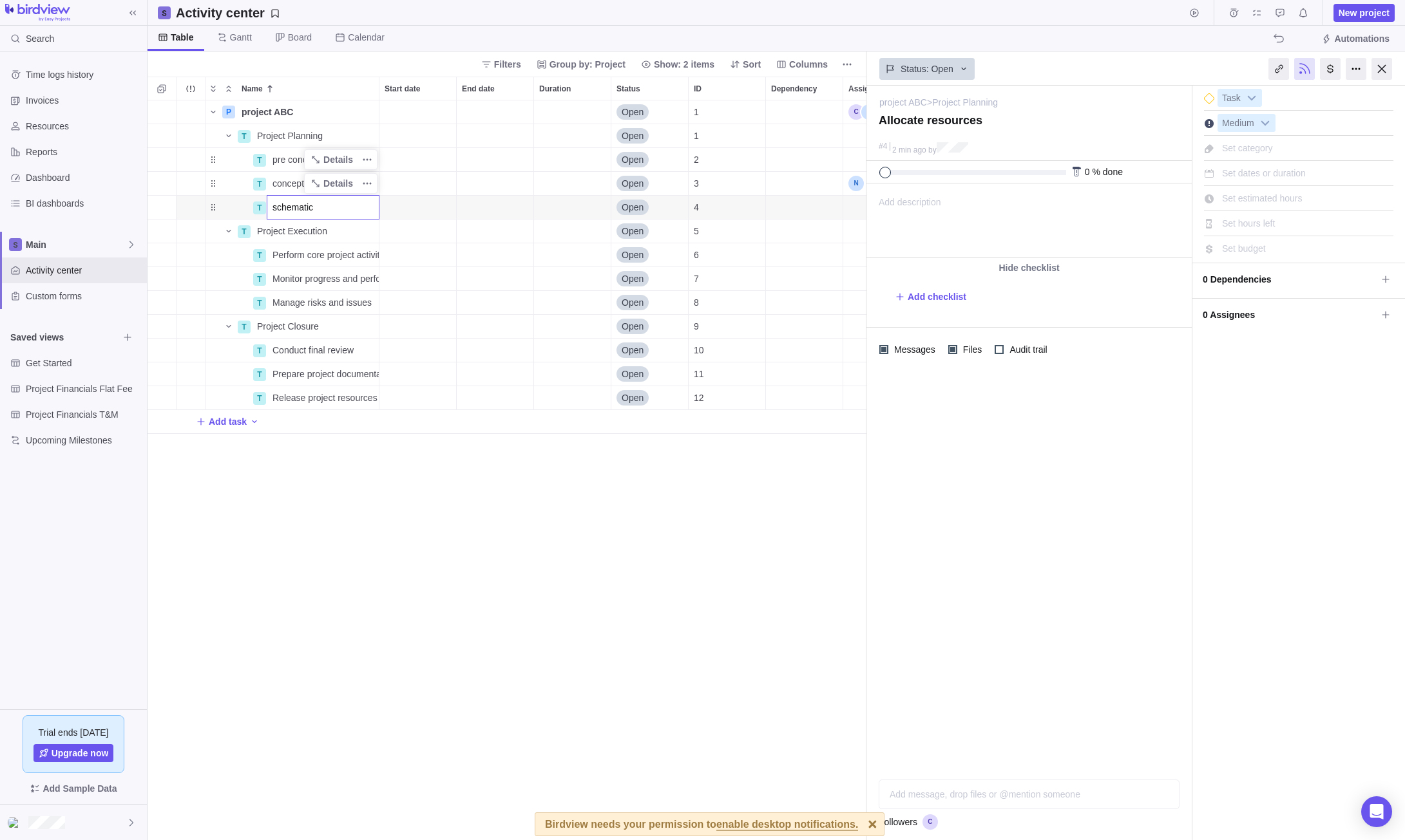
type input "schematic"
drag, startPoint x: 370, startPoint y: 209, endPoint x: 212, endPoint y: 205, distance: 158.1
click at [212, 205] on div "Name Start date End date Duration Status ID Dependency Assignees P project ABC …" at bounding box center [507, 458] width 719 height 764
type textarea "schematic"
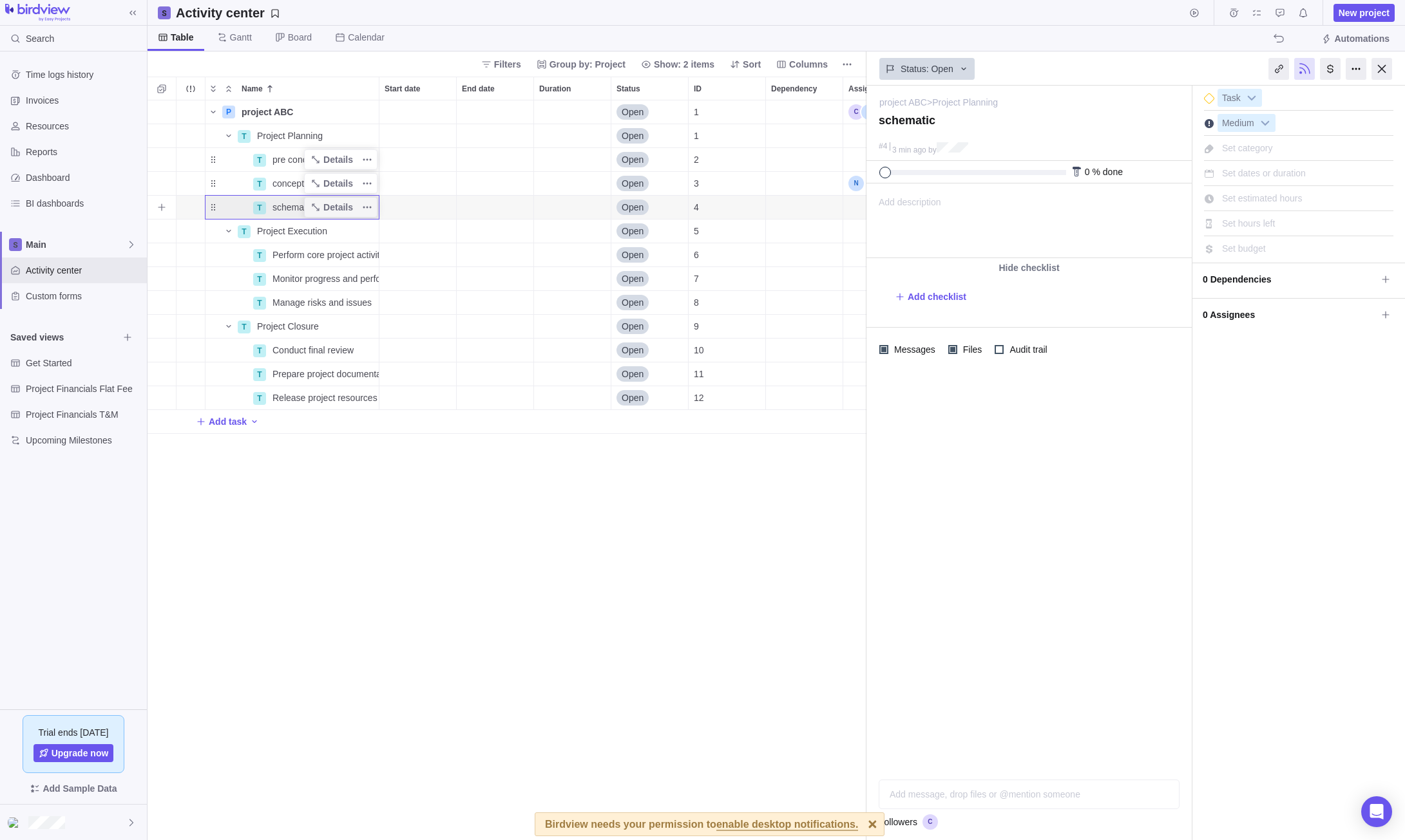
click at [212, 212] on div "T schematic" at bounding box center [292, 207] width 175 height 24
click at [211, 209] on div "Name" at bounding box center [229, 207] width 46 height 10
drag, startPoint x: 211, startPoint y: 209, endPoint x: 209, endPoint y: 191, distance: 18.1
click at [189, 88] on icon "More actions" at bounding box center [190, 88] width 10 height 10
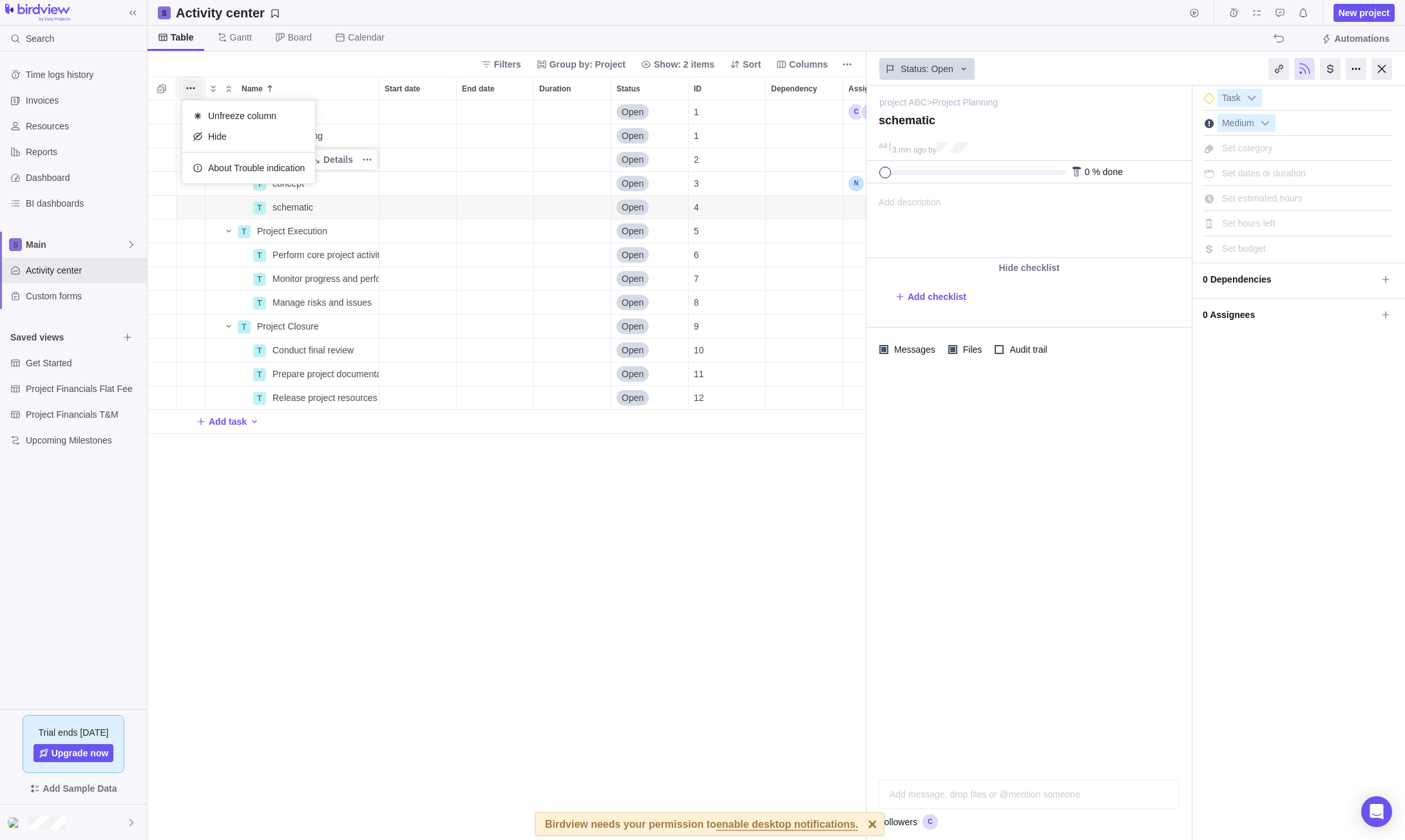
click at [156, 90] on div "Name Start date End date Duration Status ID Dependency Assignees P project ABC …" at bounding box center [507, 458] width 719 height 764
click at [161, 88] on icon "Selection mode" at bounding box center [161, 89] width 10 height 10
click at [161, 88] on div at bounding box center [157, 89] width 10 height 18
click at [157, 92] on div at bounding box center [157, 89] width 10 height 18
click at [422, 565] on div "P project ABC Details Open 1 T Project Planning Details Open 1 T pre concept De…" at bounding box center [507, 470] width 719 height 740
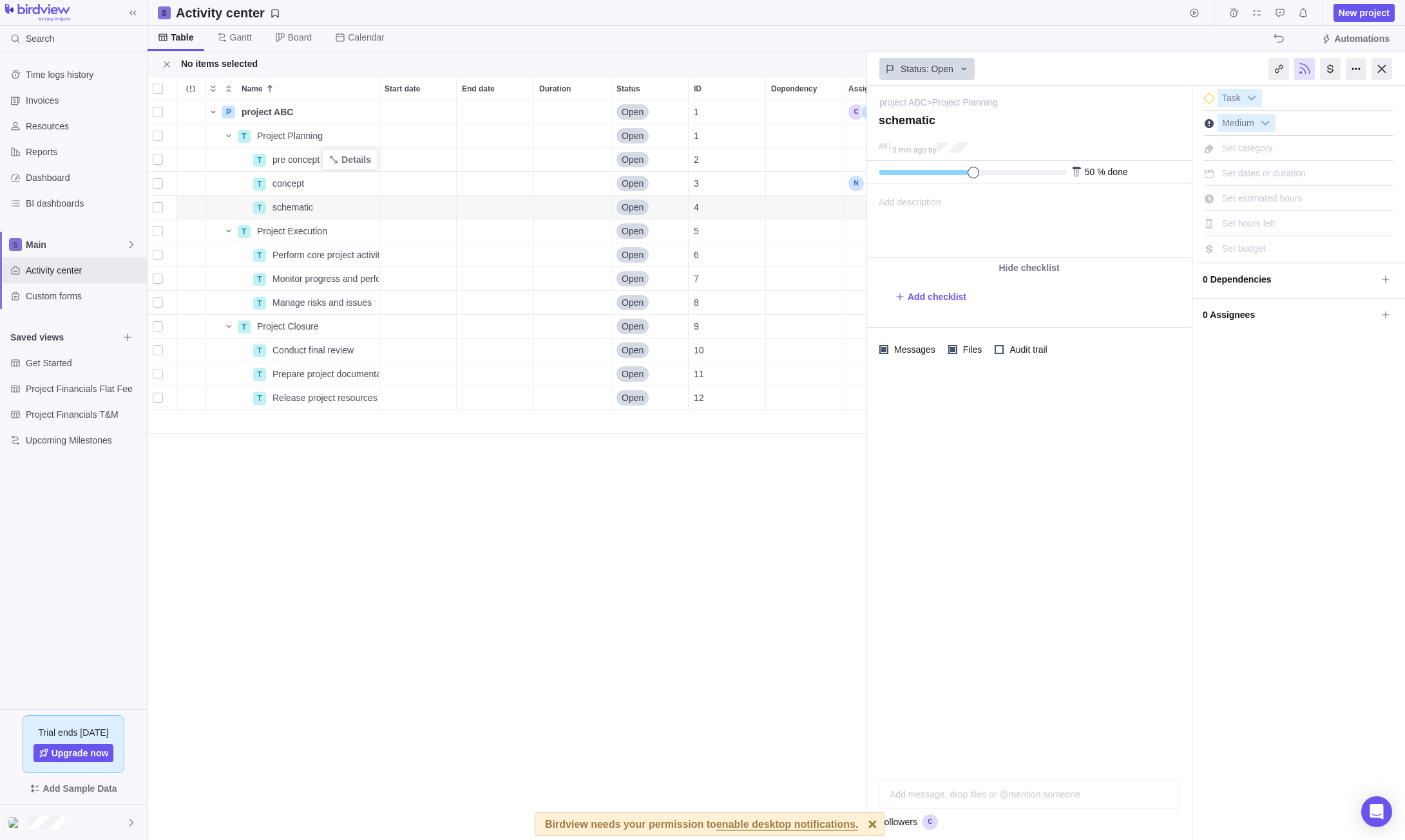
drag, startPoint x: 891, startPoint y: 171, endPoint x: 967, endPoint y: 165, distance: 76.2
click at [967, 165] on div "50 % done" at bounding box center [1028, 172] width 325 height 22
drag, startPoint x: 968, startPoint y: 168, endPoint x: 934, endPoint y: 173, distance: 34.4
click at [934, 173] on div at bounding box center [967, 172] width 176 height 5
drag, startPoint x: 937, startPoint y: 173, endPoint x: 954, endPoint y: 170, distance: 17.3
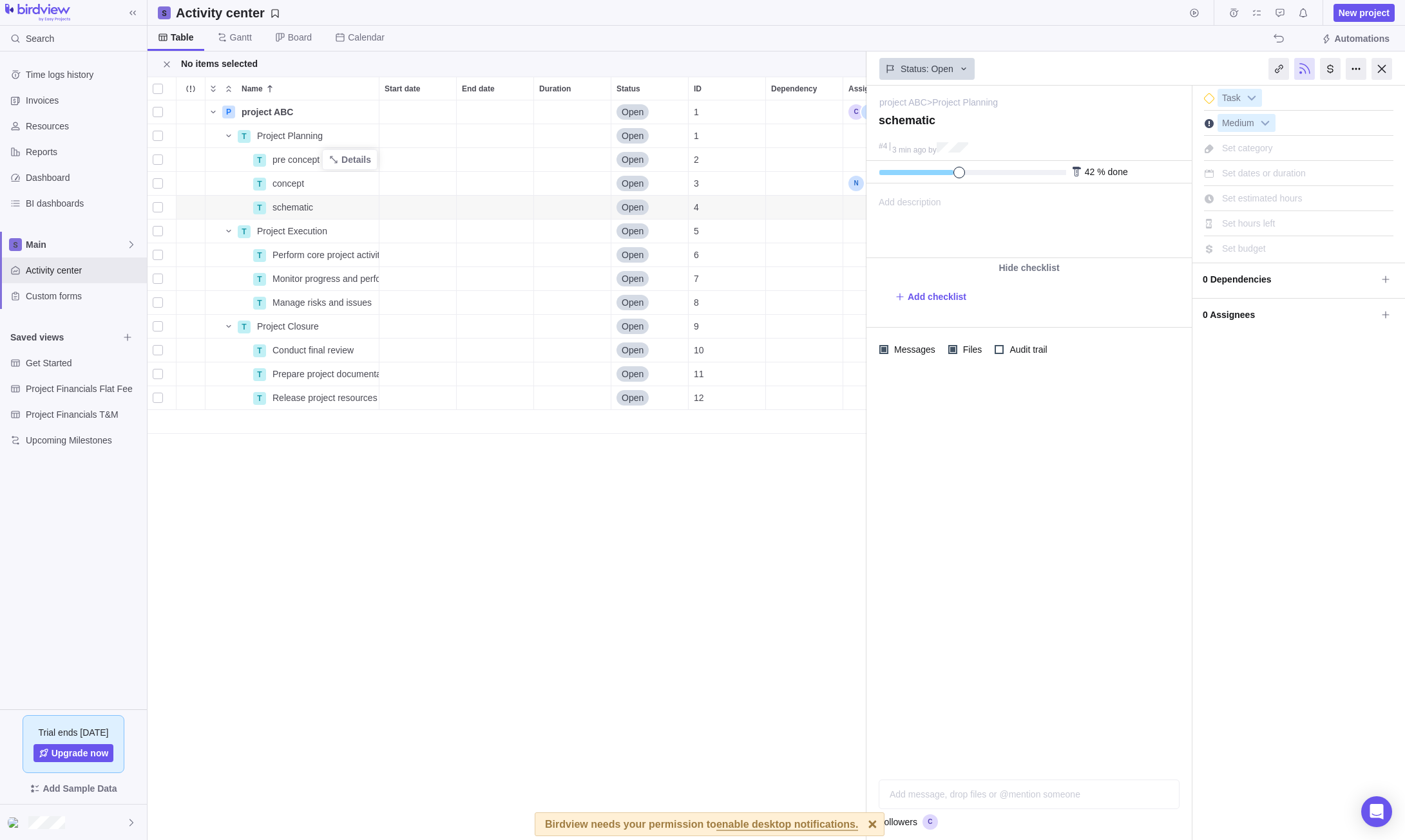
click at [954, 170] on div at bounding box center [967, 172] width 176 height 5
click at [900, 296] on icon at bounding box center [900, 296] width 7 height 7
click at [949, 299] on span "Add checklist" at bounding box center [937, 297] width 59 height 13
type textarea "x"
type textarea "f"
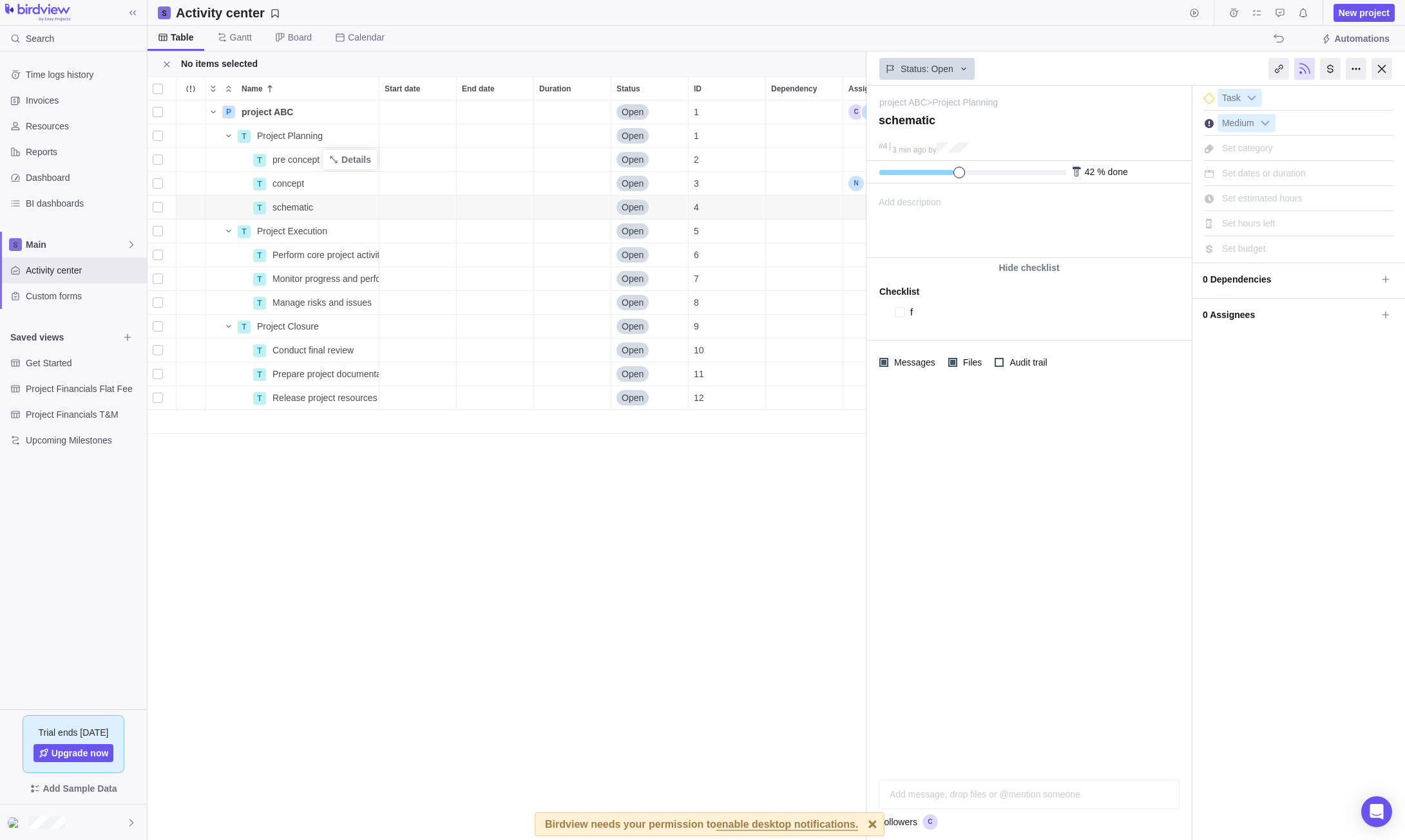
type textarea "x"
type textarea "fi"
type textarea "x"
type textarea "fir"
type textarea "x"
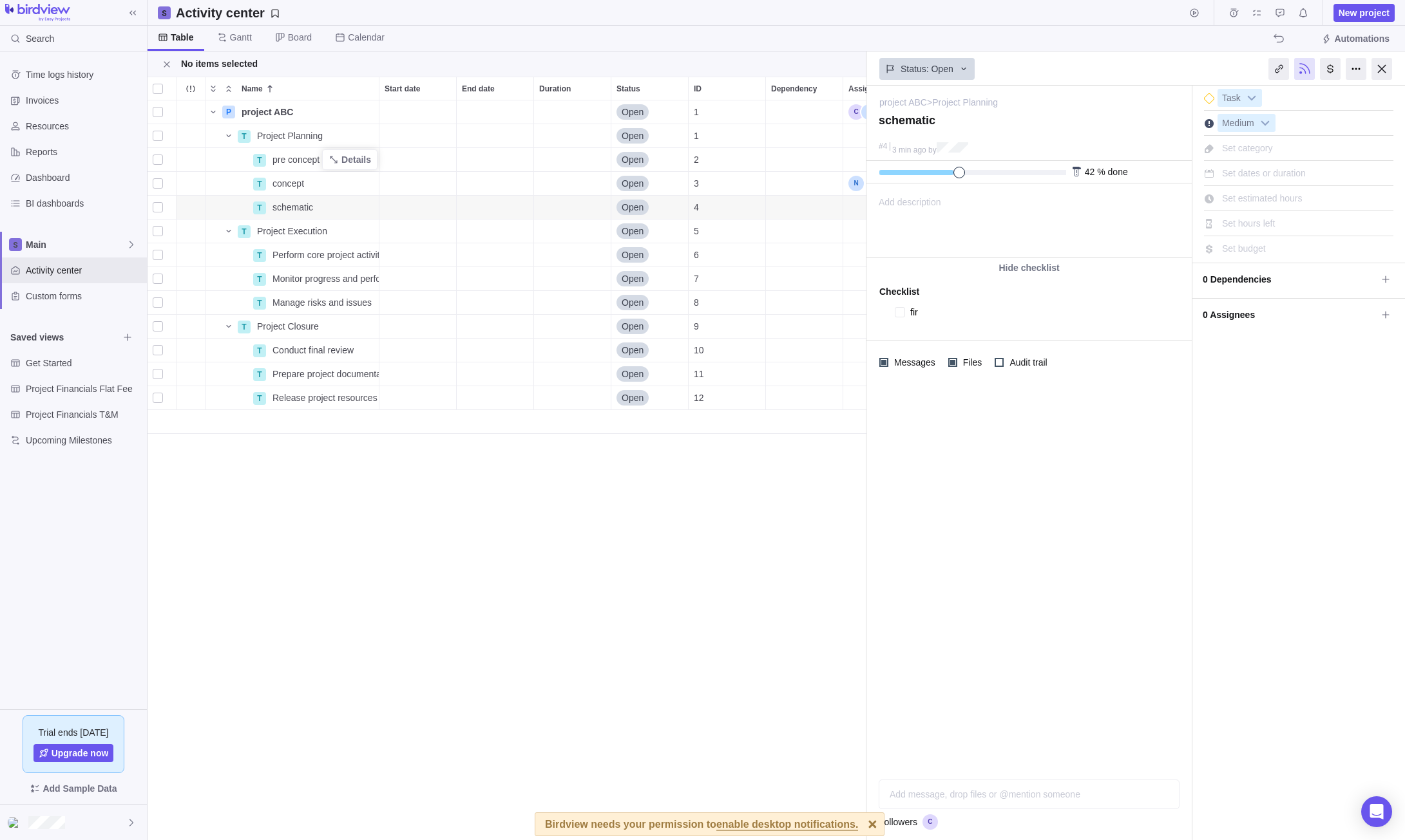
type textarea "firs"
type textarea "x"
type textarea "first"
type textarea "x"
type textarea "first"
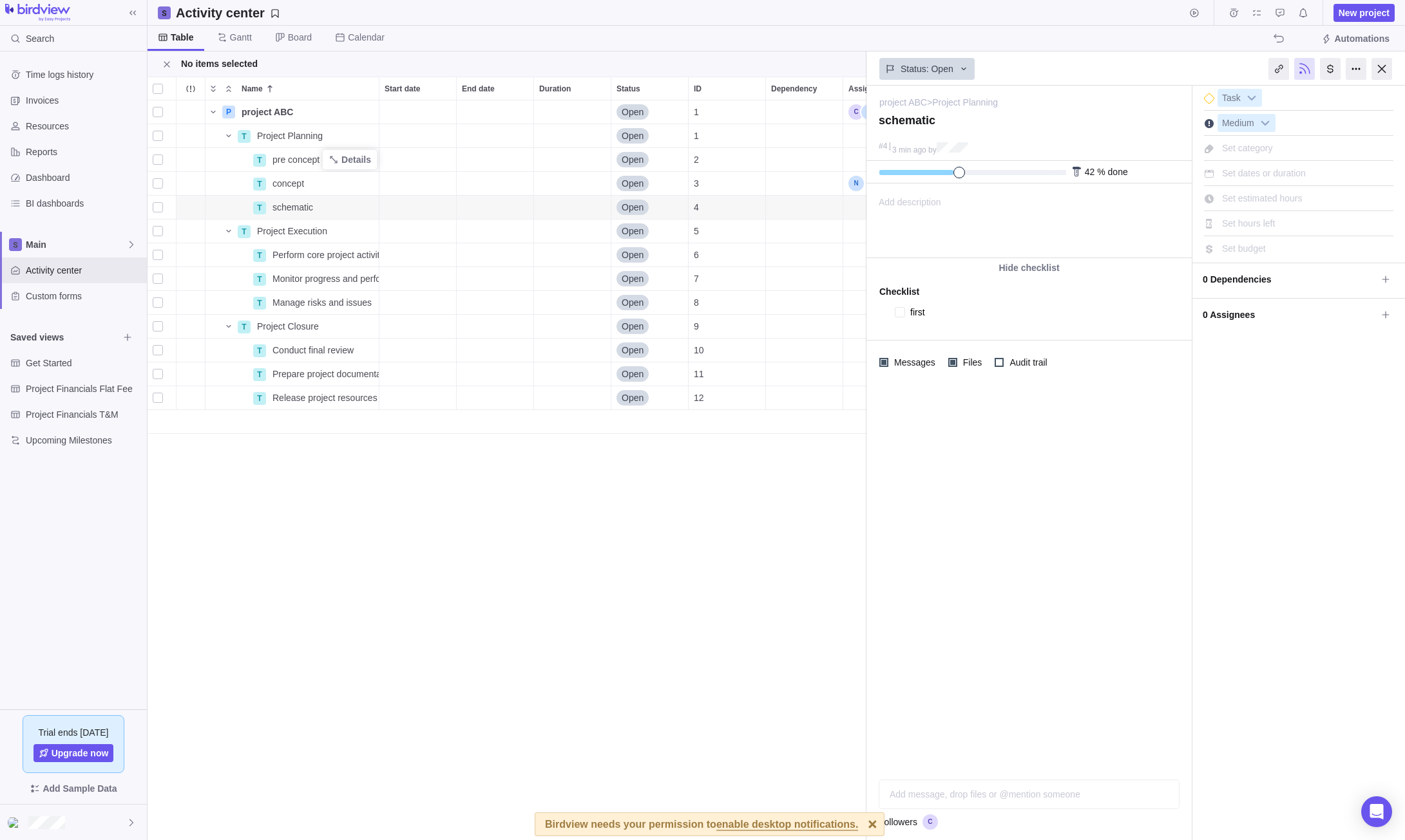
type textarea "x"
type textarea "first f"
type textarea "x"
type textarea "first fl"
type textarea "x"
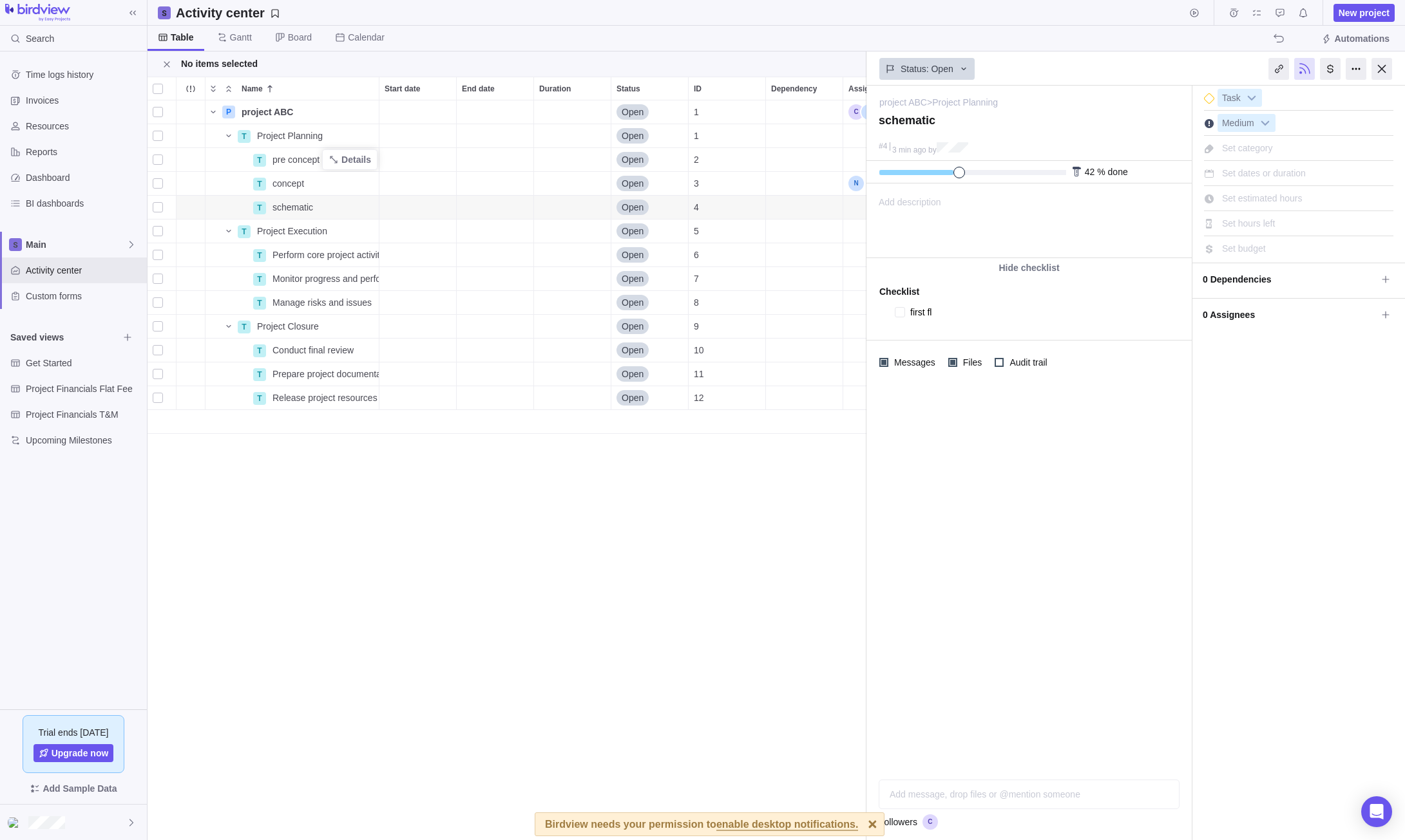
type textarea "first flo"
type textarea "x"
type textarea "first floo"
type textarea "x"
type textarea "first floor"
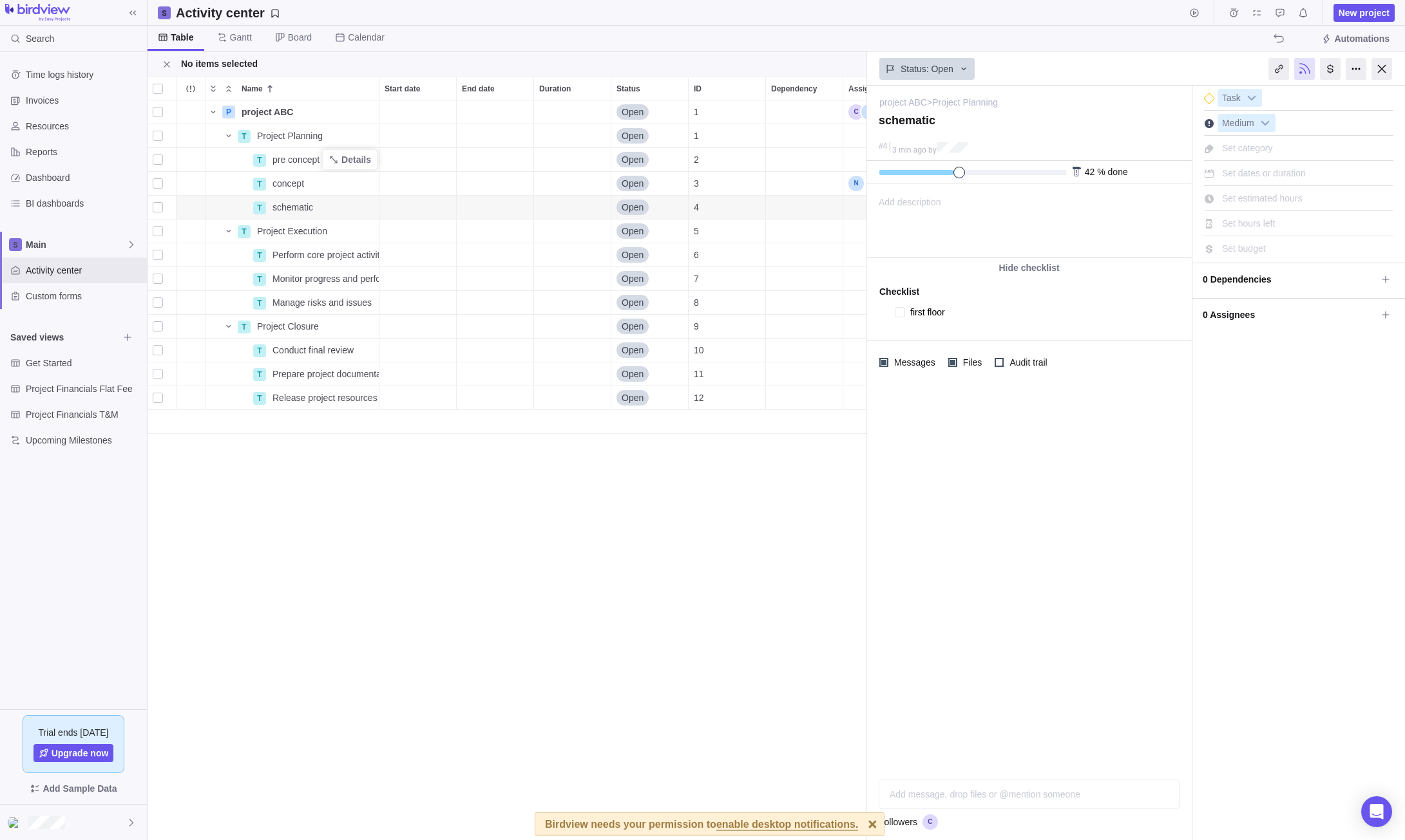
type textarea "x"
type textarea "s"
type textarea "x"
type textarea "se"
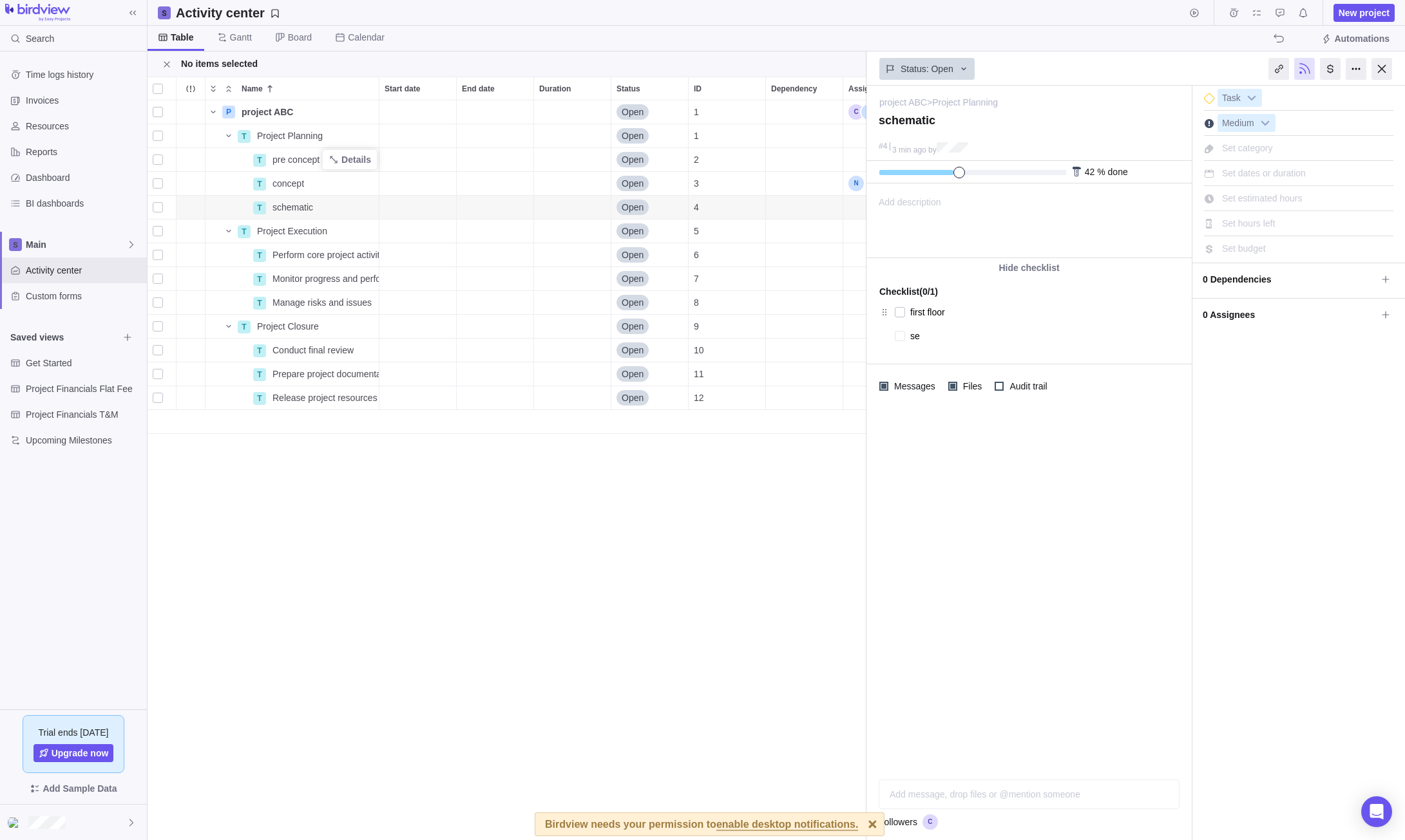
type textarea "x"
type textarea "sec"
type textarea "x"
type textarea "seco"
type textarea "x"
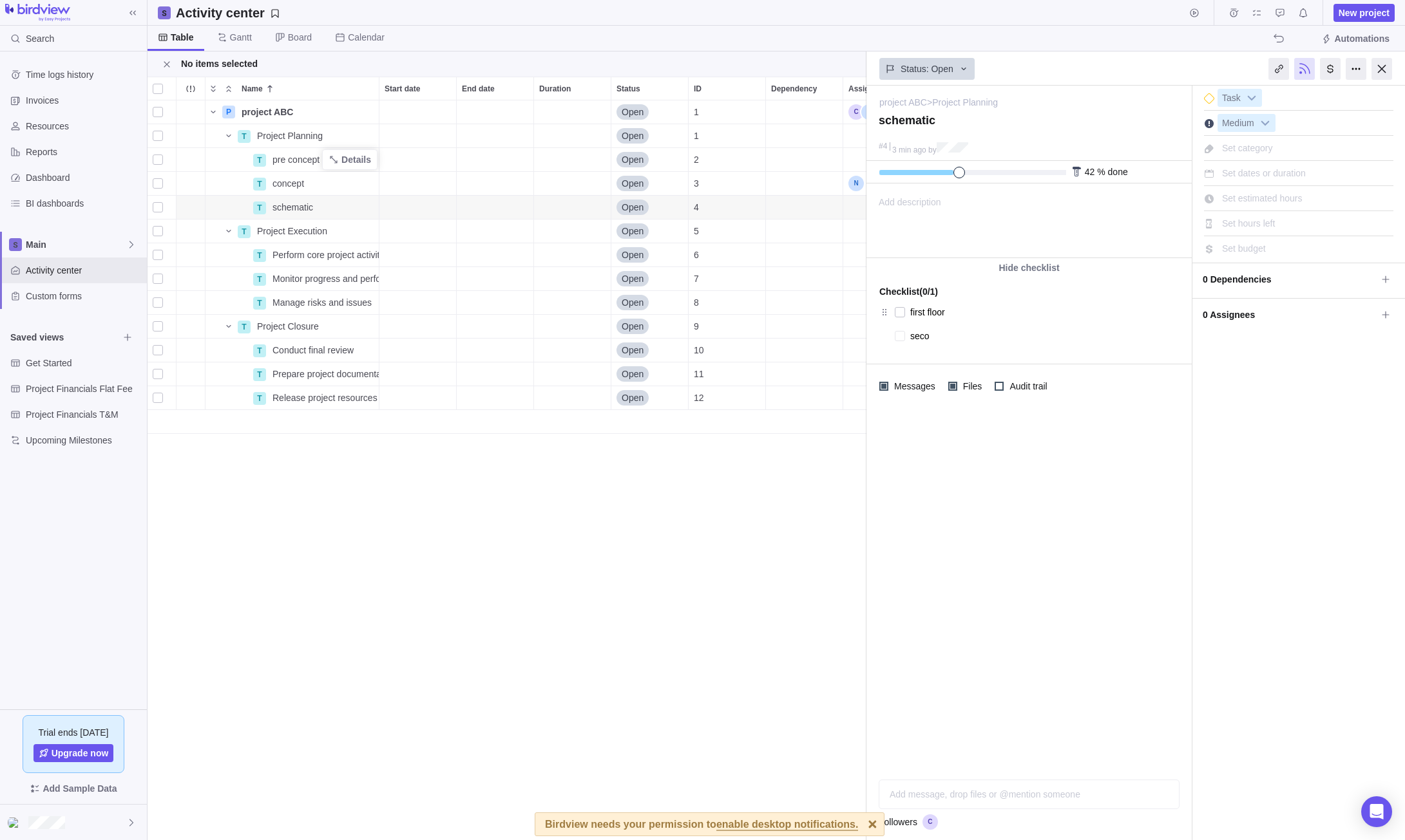
type textarea "secon"
type textarea "x"
type textarea "second"
type textarea "x"
type textarea "second"
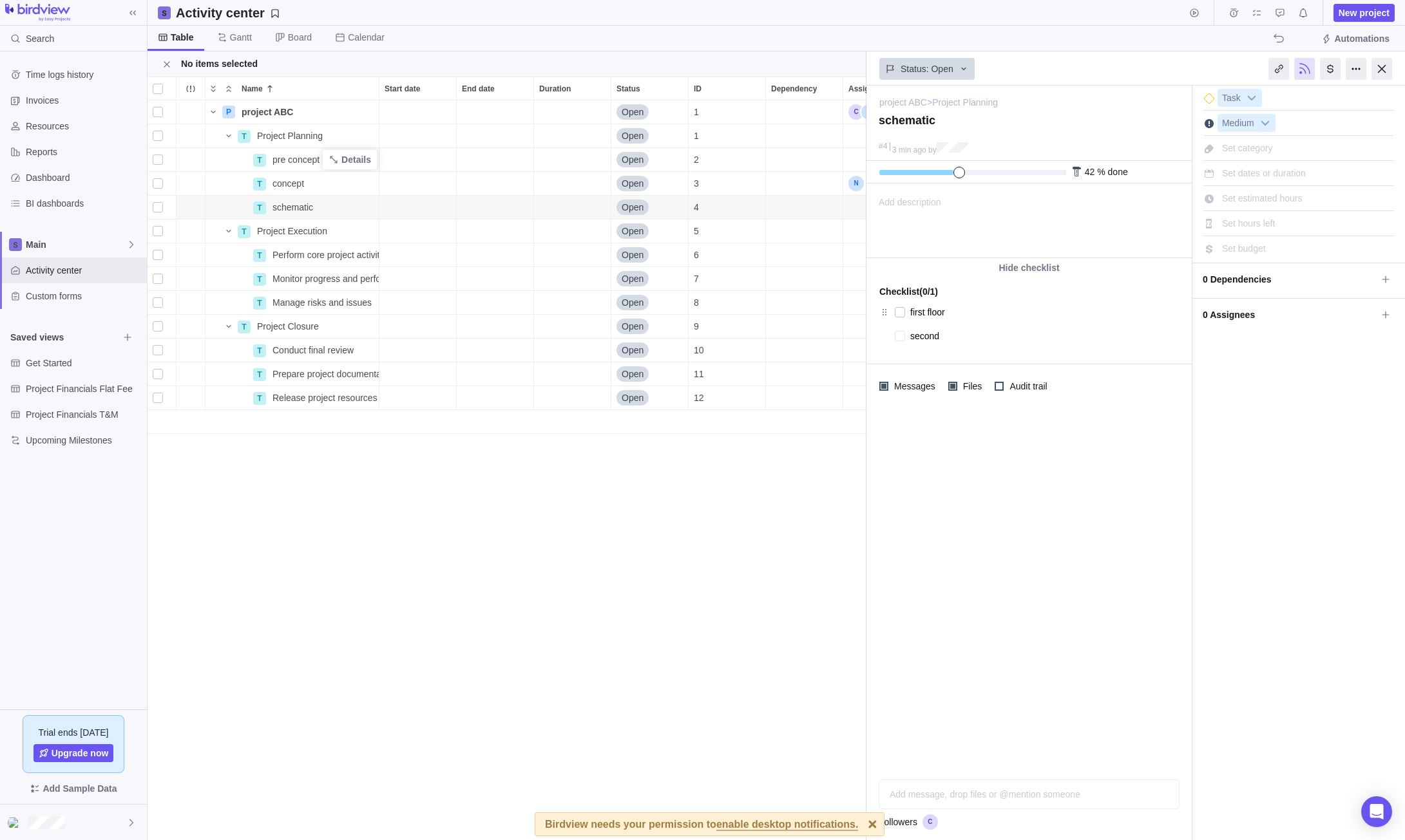
type textarea "x"
type textarea "second f"
type textarea "x"
type textarea "second fl"
type textarea "x"
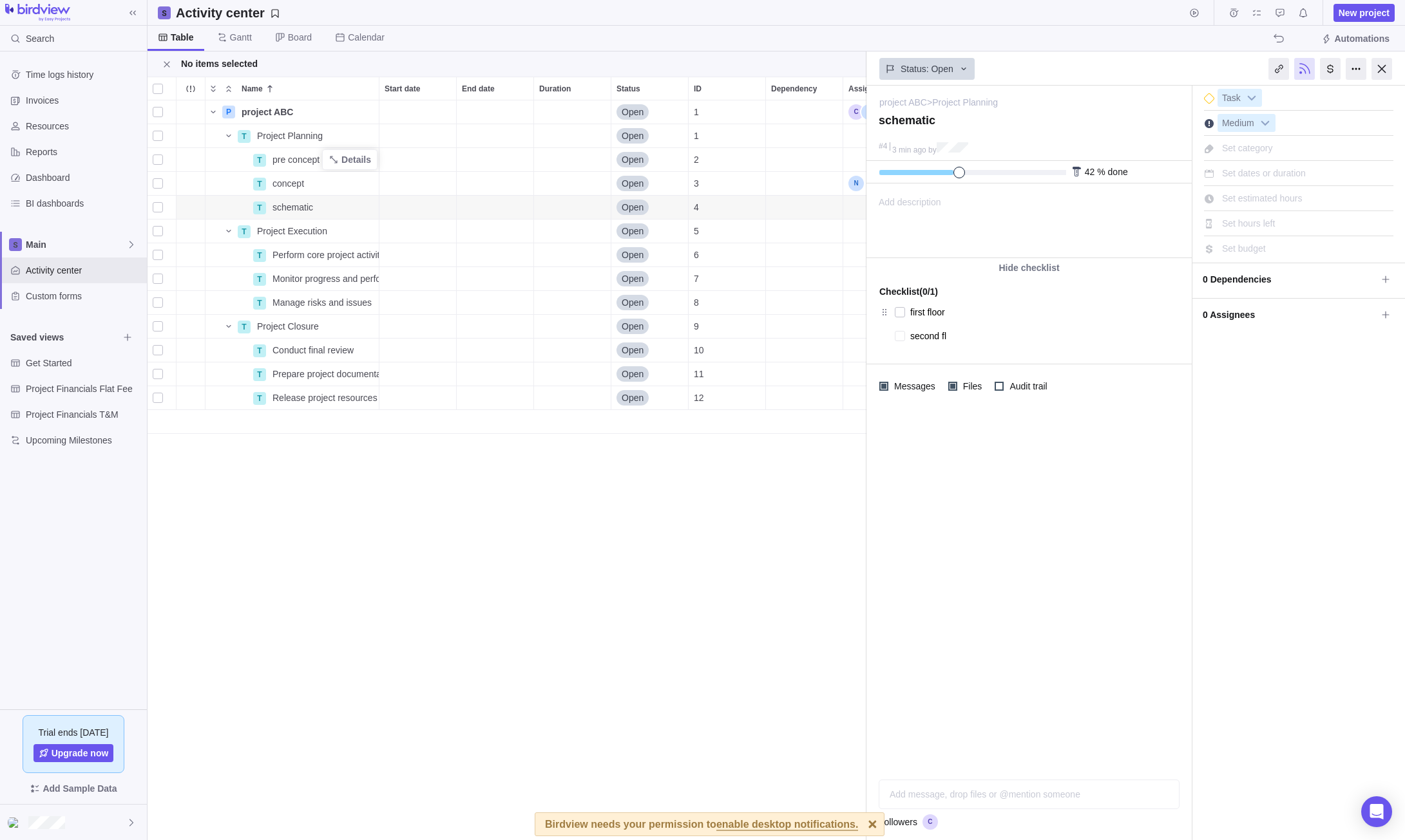
type textarea "second flo"
type textarea "x"
type textarea "second floo"
type textarea "x"
type textarea "second floor"
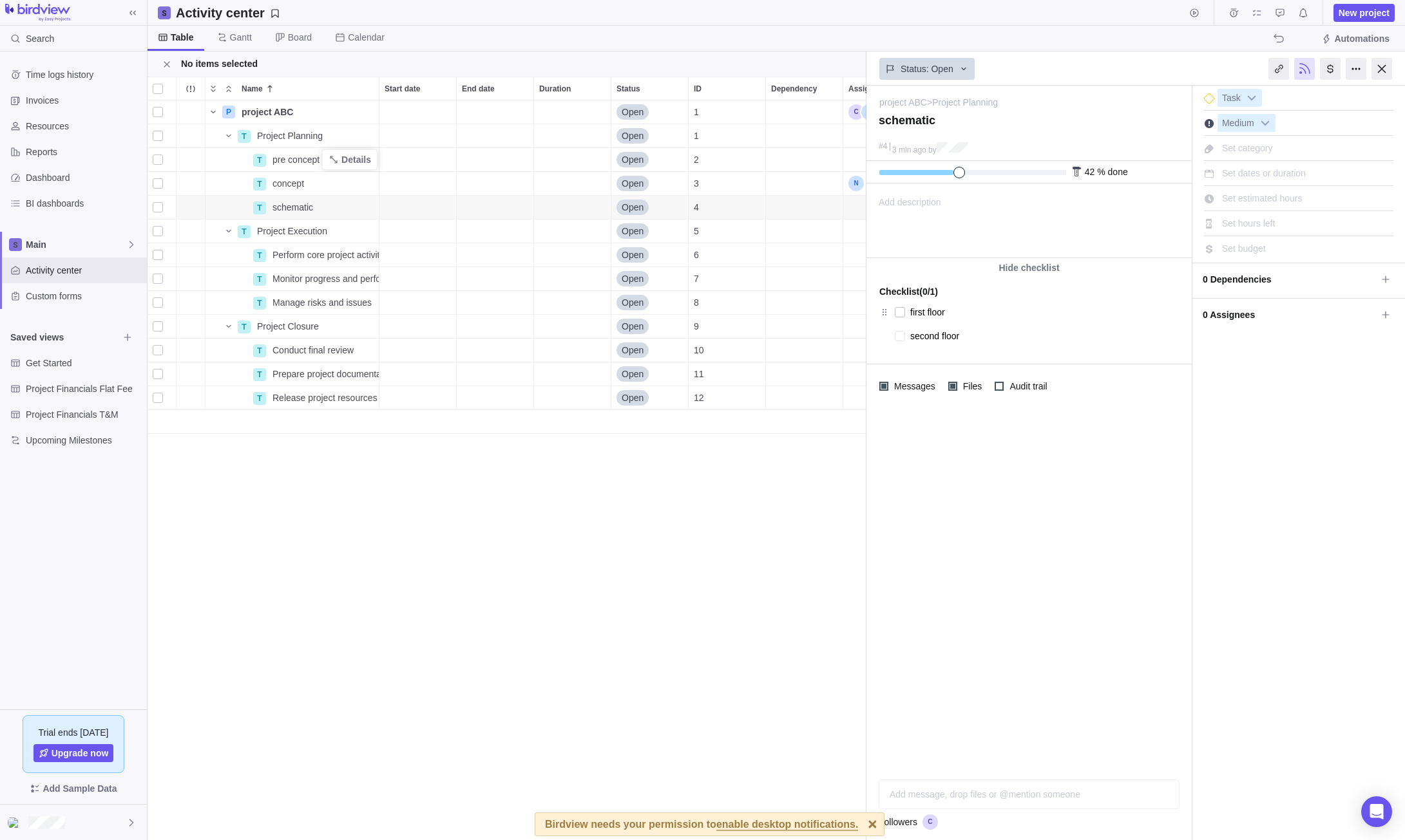
type textarea "x"
type textarea "t"
type textarea "x"
type textarea "th"
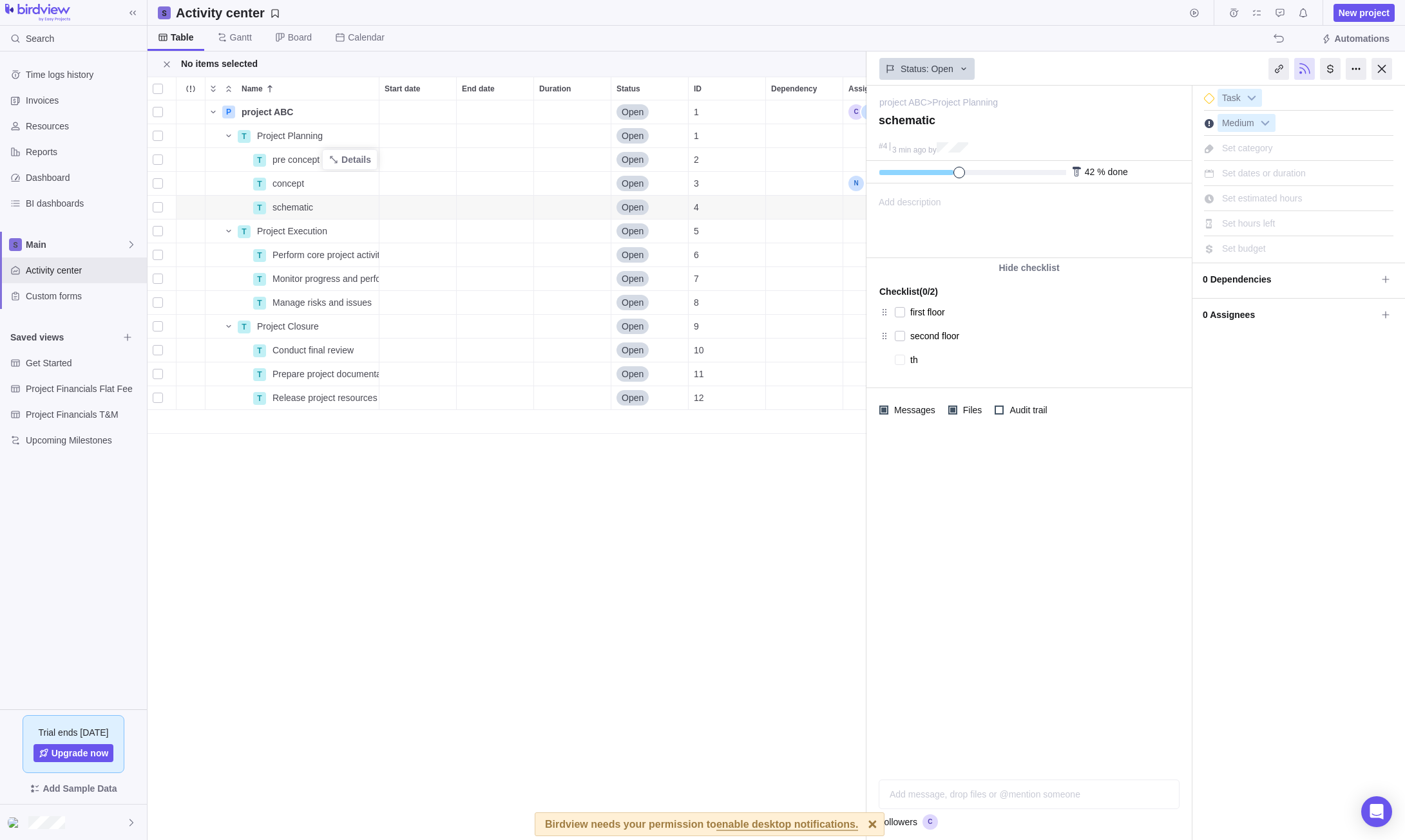
type textarea "x"
type textarea "thi"
type textarea "x"
type textarea "thir"
type textarea "x"
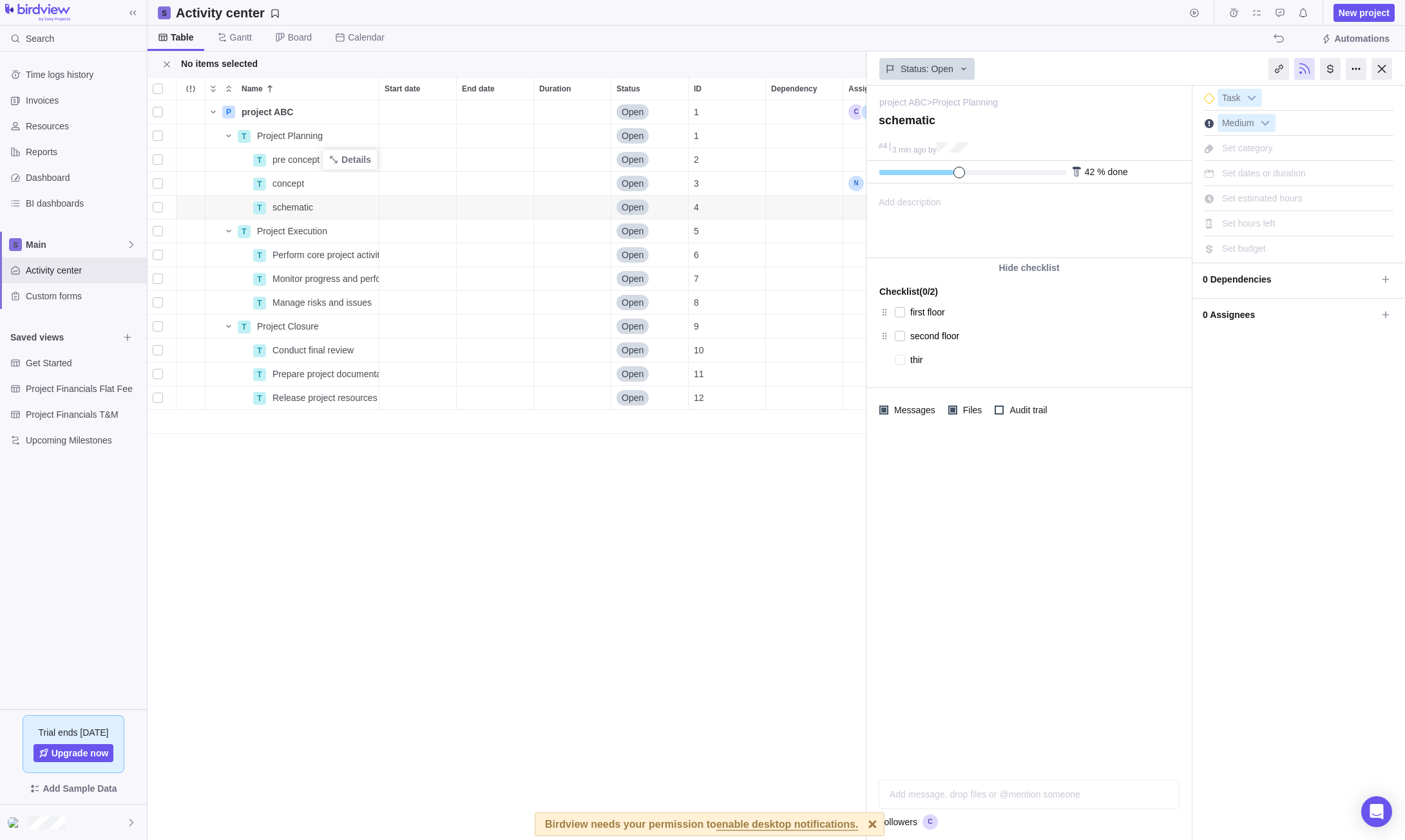
type textarea "third"
type textarea "x"
type textarea "third"
type textarea "x"
type textarea "third f"
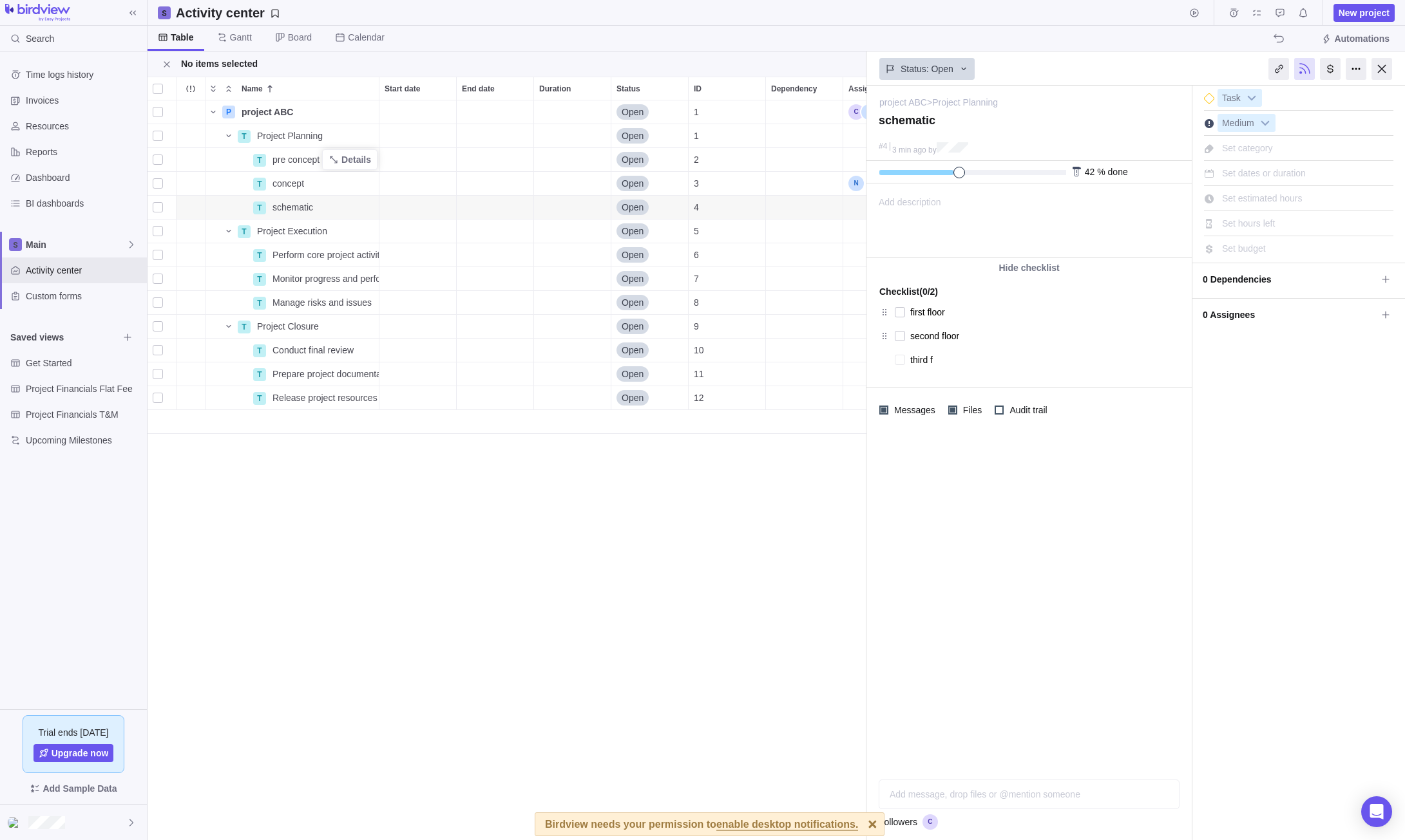
type textarea "x"
type textarea "third fl"
type textarea "x"
type textarea "third flo"
type textarea "x"
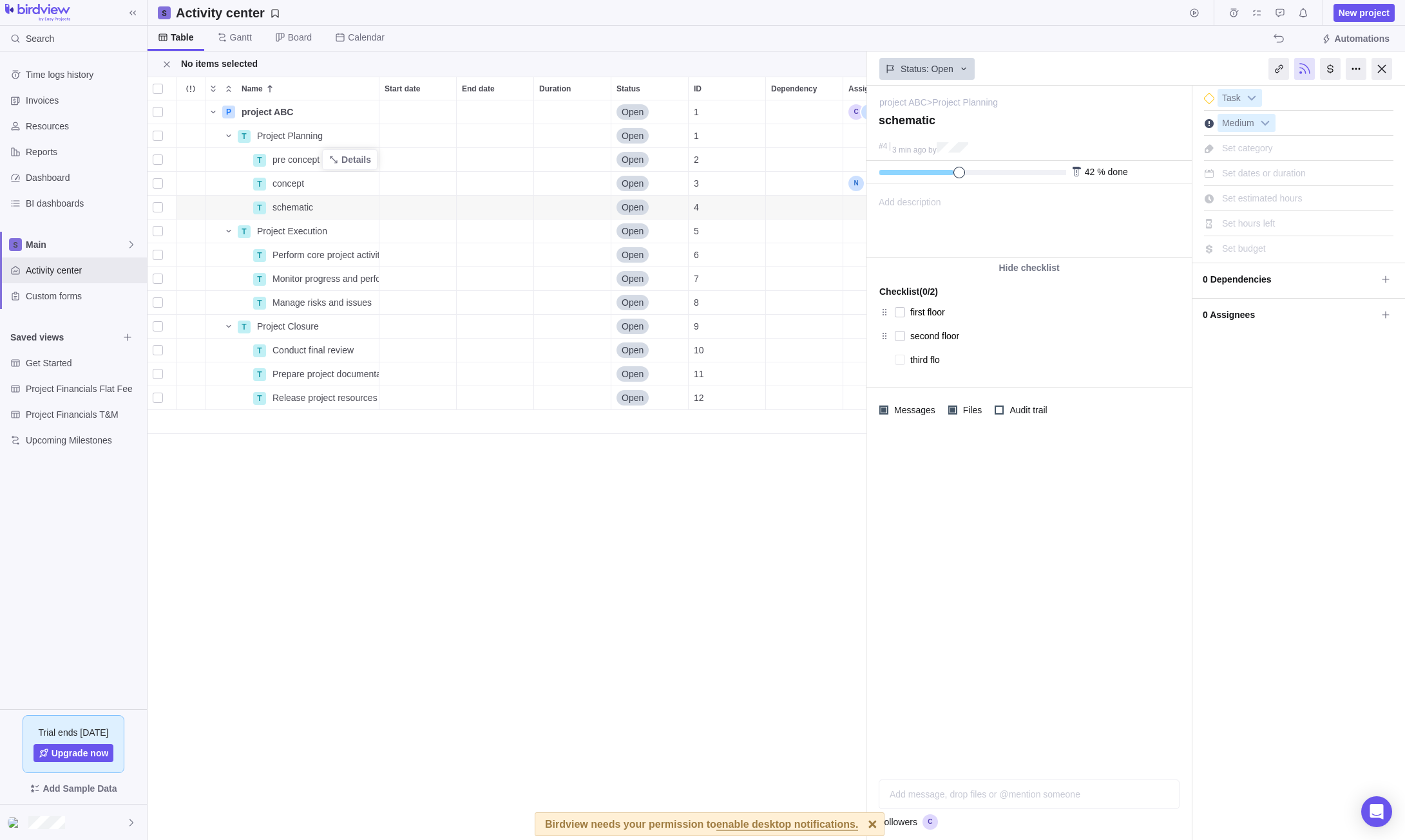
type textarea "third floo"
type textarea "x"
type textarea "third floor"
type textarea "x"
click at [1264, 122] on b at bounding box center [1265, 123] width 20 height 17
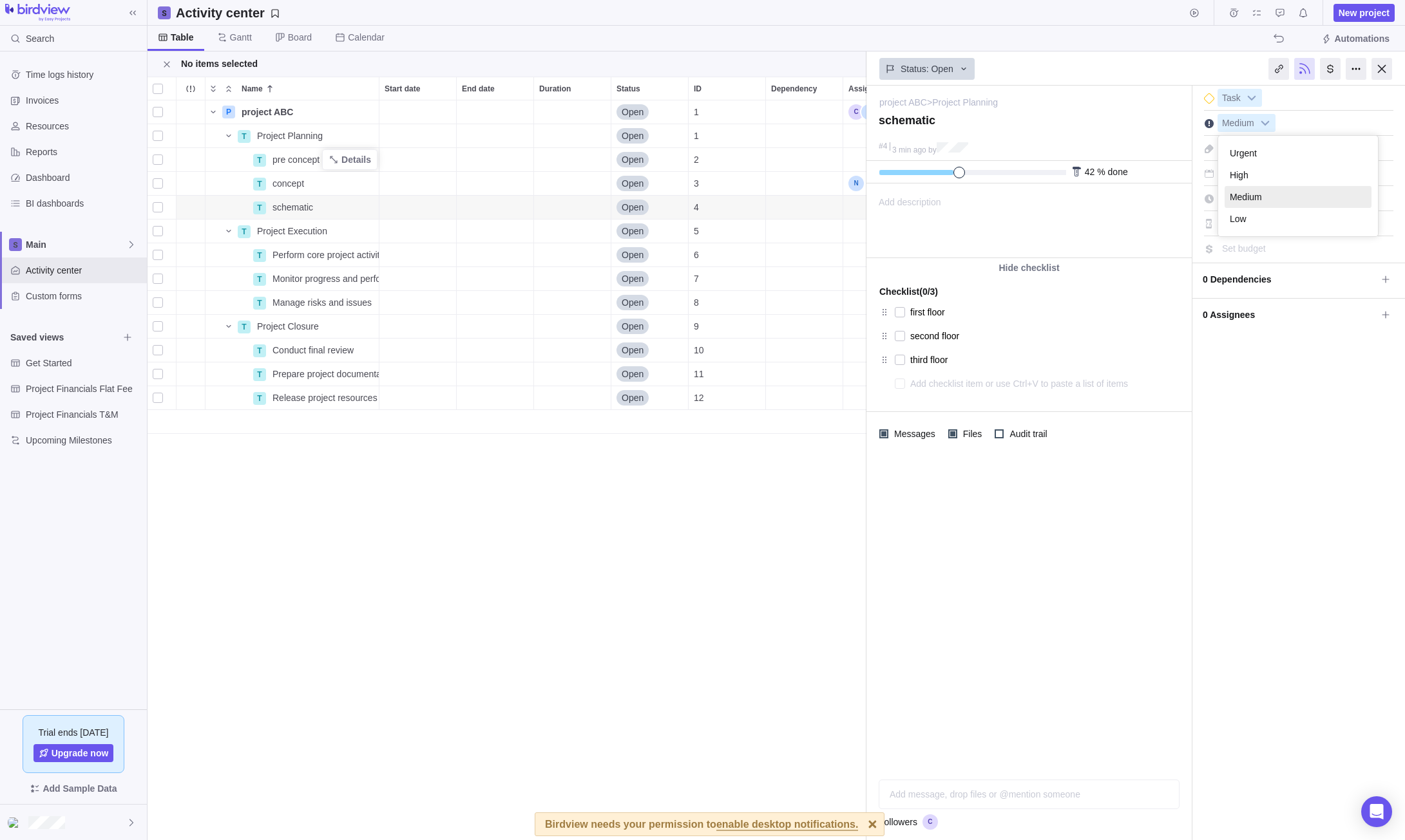
click at [1334, 120] on div "Medium Urgent High Medium Low Medium Urgent High Medium Low" at bounding box center [1298, 123] width 189 height 18
click at [963, 72] on icon at bounding box center [963, 68] width 10 height 10
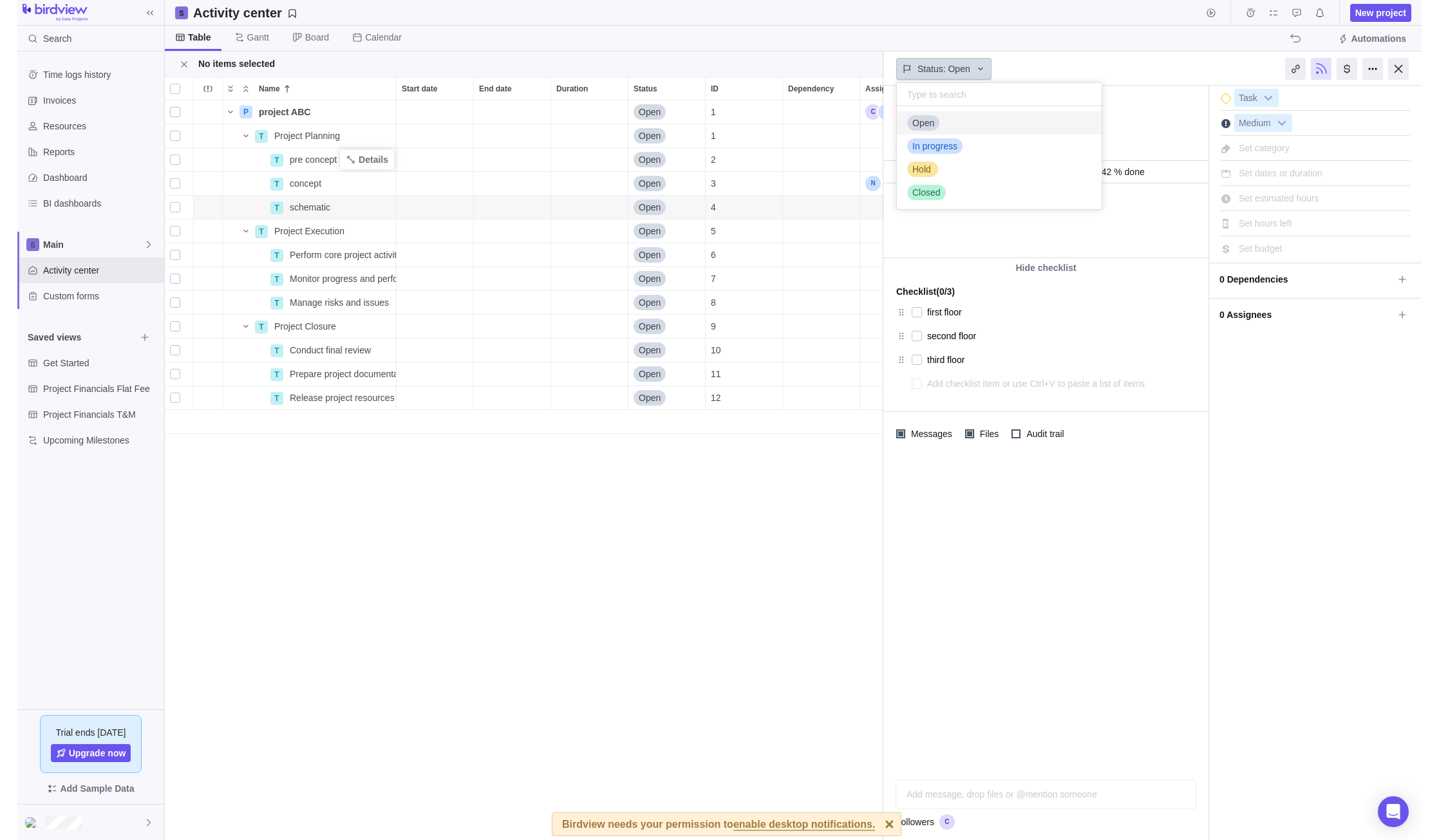
scroll to position [94, 195]
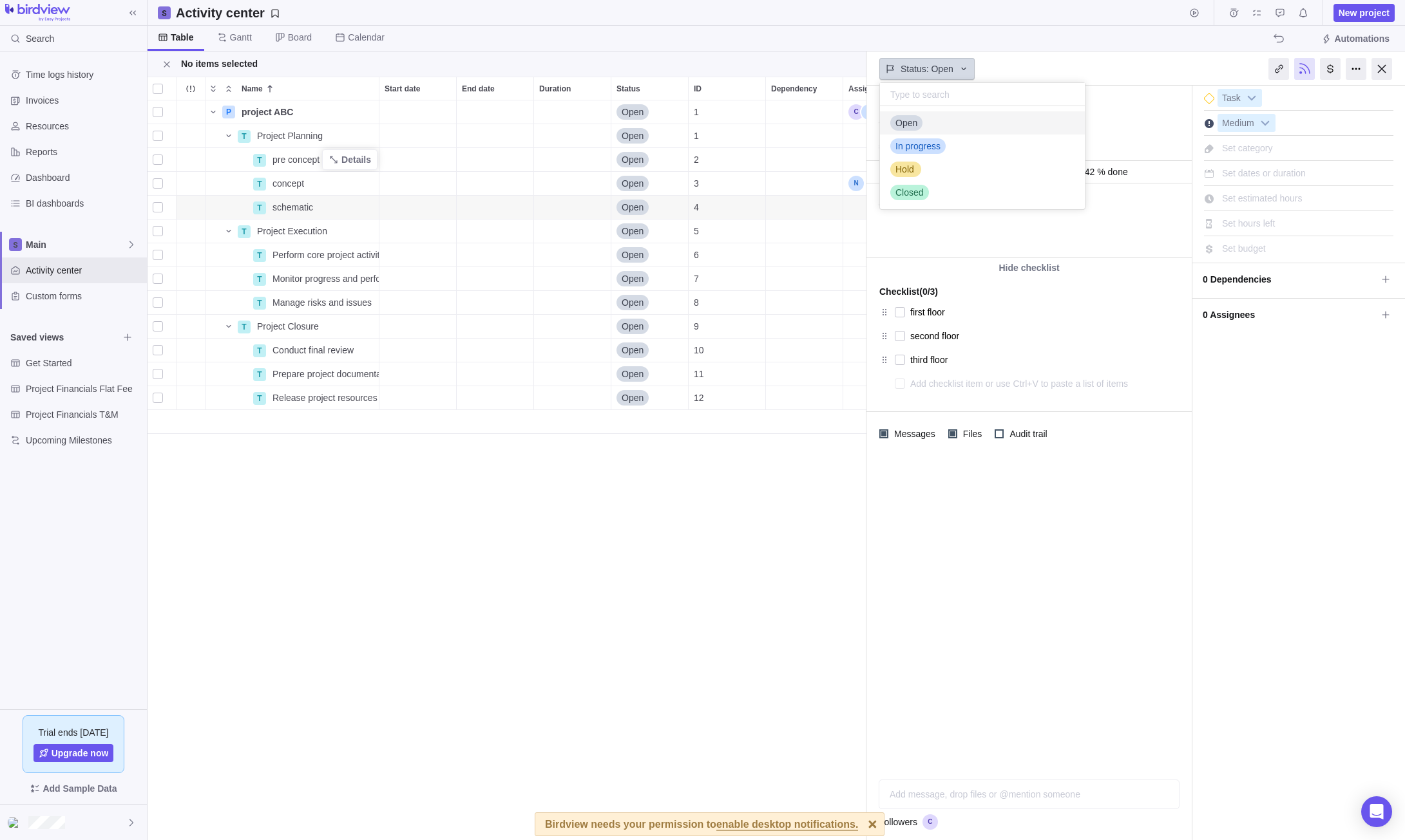
click at [963, 70] on icon at bounding box center [963, 68] width 10 height 10
drag, startPoint x: 313, startPoint y: 210, endPoint x: 362, endPoint y: 210, distance: 49.0
click at [362, 210] on span "Details" at bounding box center [356, 207] width 29 height 13
click at [366, 209] on span "Details" at bounding box center [356, 207] width 29 height 13
click at [588, 570] on div "P project ABC Details Open 1 T Project Planning Details Open 1 T pre concept De…" at bounding box center [507, 470] width 719 height 740
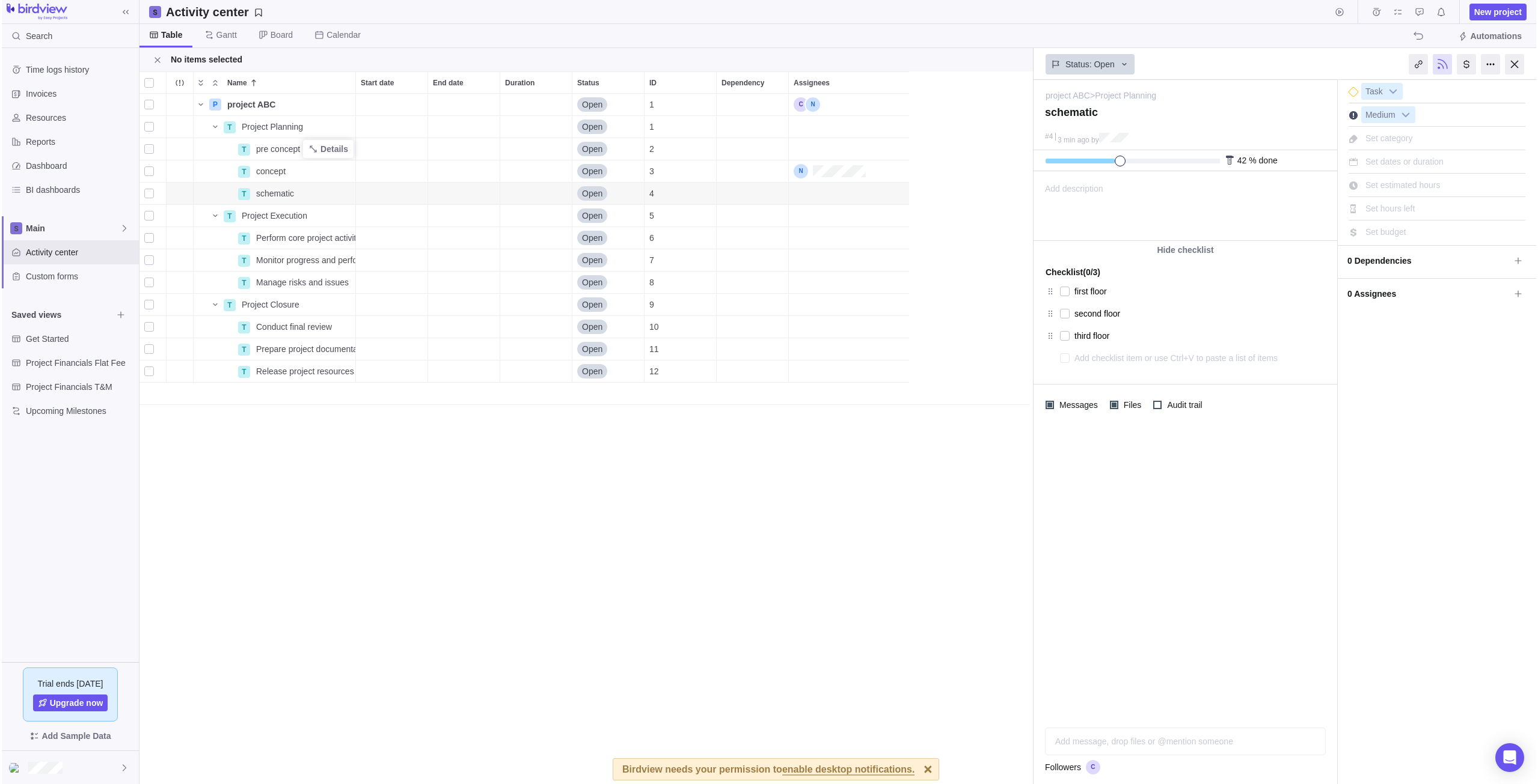
scroll to position [682, 887]
type textarea "x"
click at [339, 192] on span "Details" at bounding box center [332, 193] width 27 height 12
drag, startPoint x: 285, startPoint y: 194, endPoint x: 280, endPoint y: 113, distance: 81.2
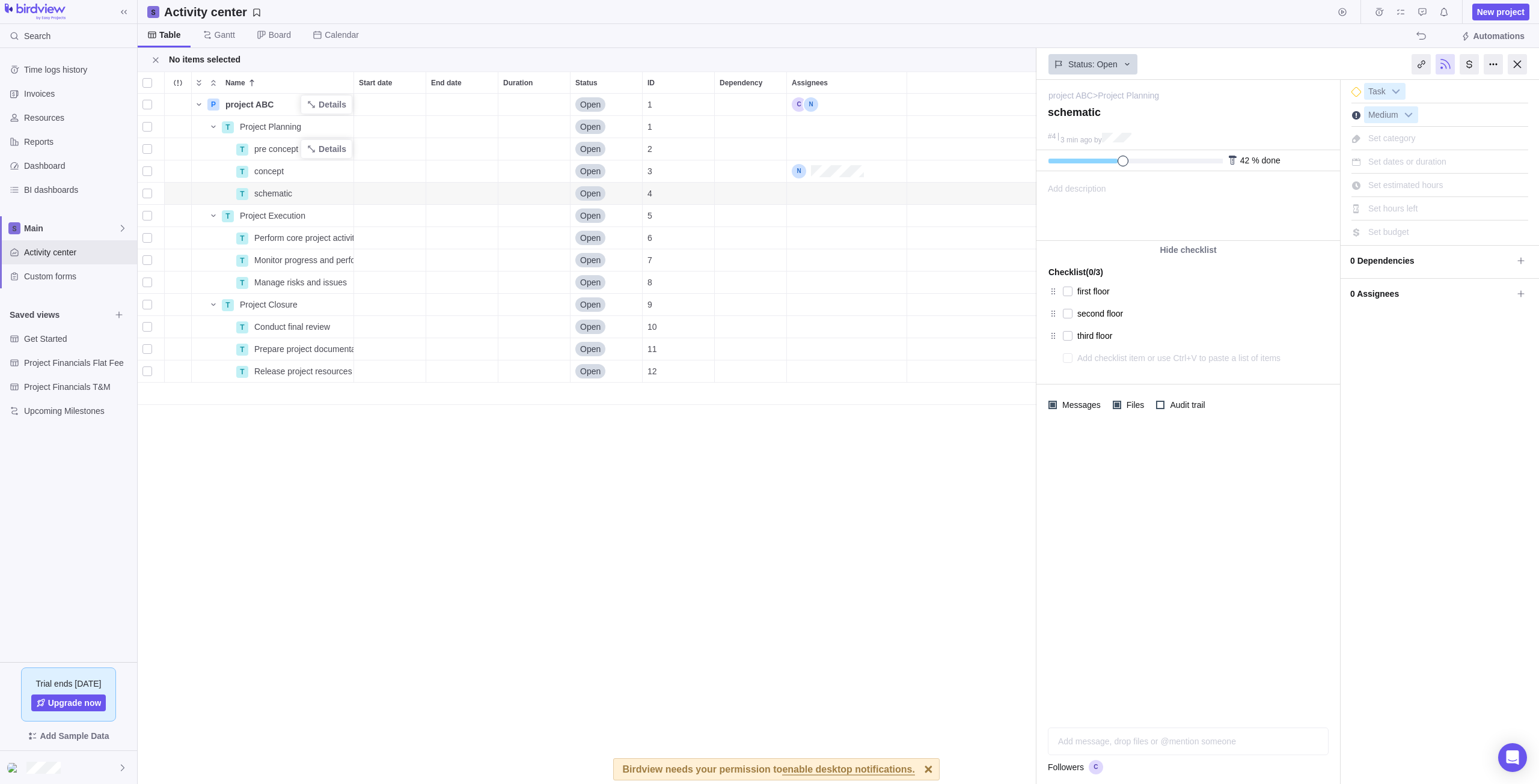
click at [280, 113] on div "project ABC" at bounding box center [287, 104] width 133 height 22
click at [277, 129] on span "Project Planning" at bounding box center [271, 127] width 61 height 12
click at [333, 128] on span "Details" at bounding box center [332, 127] width 27 height 12
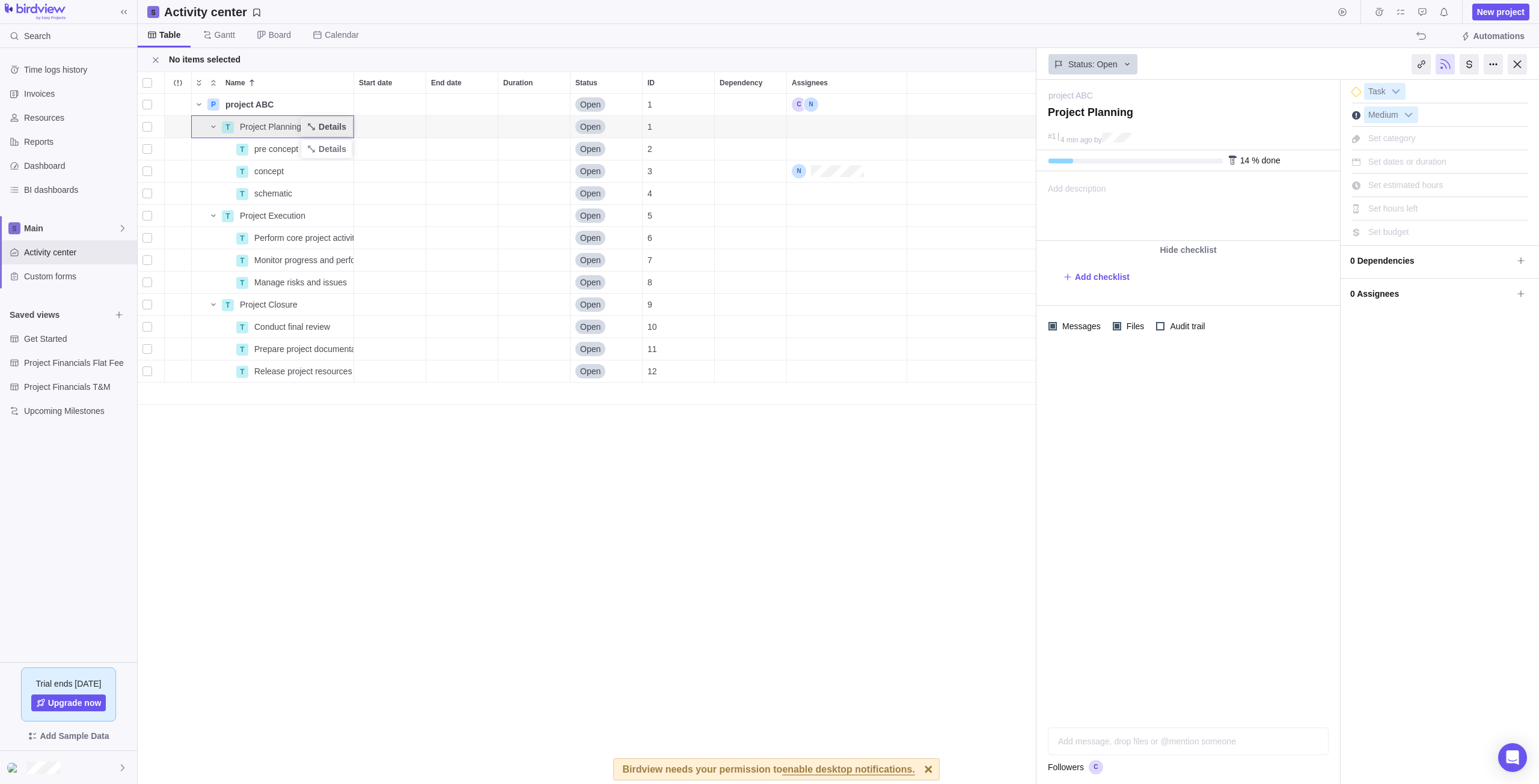
click at [333, 125] on span "Details" at bounding box center [332, 127] width 27 height 12
click at [284, 130] on span "Project Planning" at bounding box center [271, 127] width 61 height 12
drag, startPoint x: 380, startPoint y: 127, endPoint x: 341, endPoint y: 130, distance: 39.1
click at [341, 130] on div "T Project Planning Details" at bounding box center [273, 127] width 162 height 22
drag, startPoint x: 269, startPoint y: 130, endPoint x: 434, endPoint y: 134, distance: 165.0
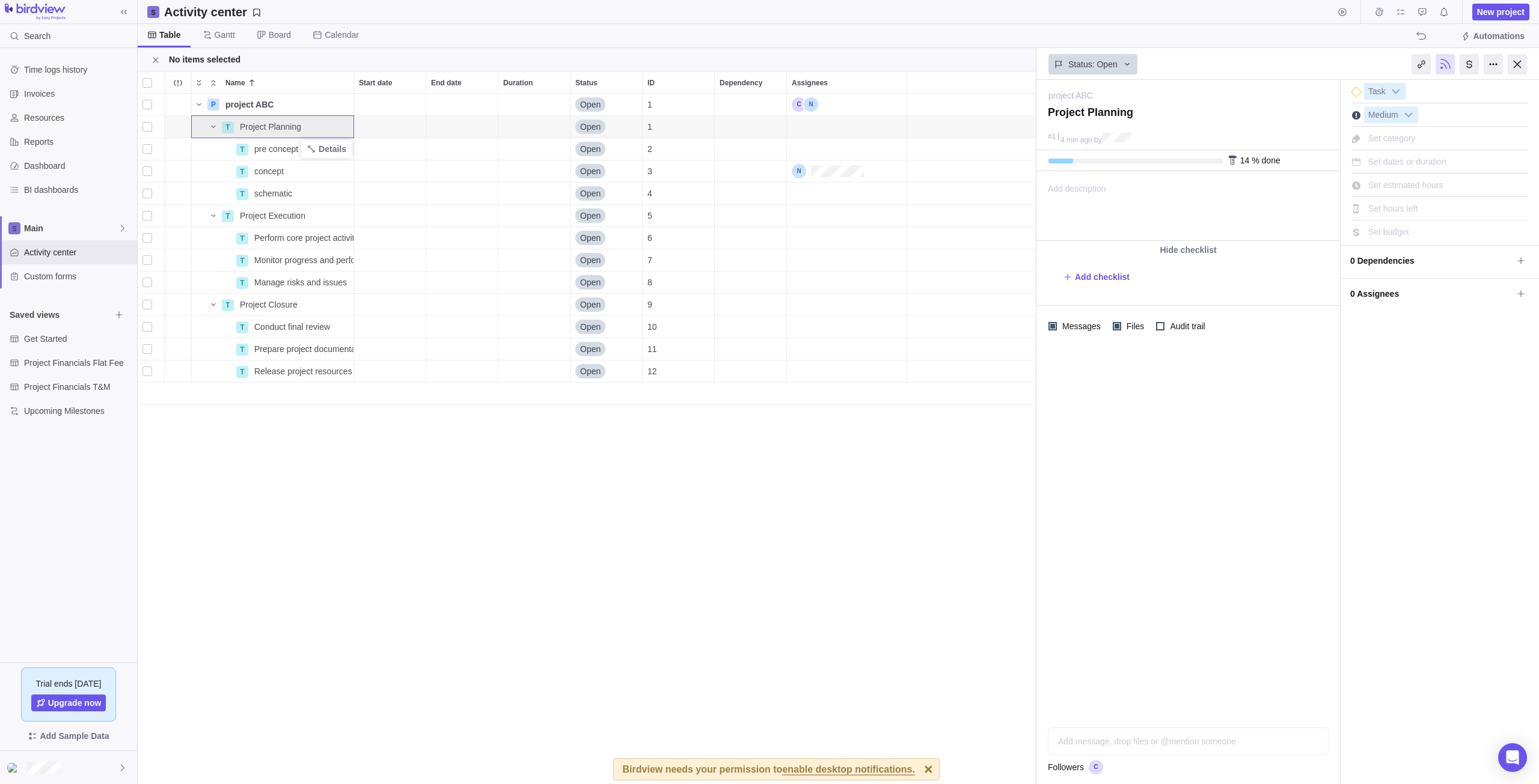
click at [446, 137] on div "End date" at bounding box center [462, 127] width 72 height 22
click at [393, 126] on div "Start date" at bounding box center [390, 127] width 72 height 22
click at [387, 145] on div "Start date" at bounding box center [390, 149] width 72 height 22
click at [393, 149] on div "Start date" at bounding box center [390, 149] width 72 height 22
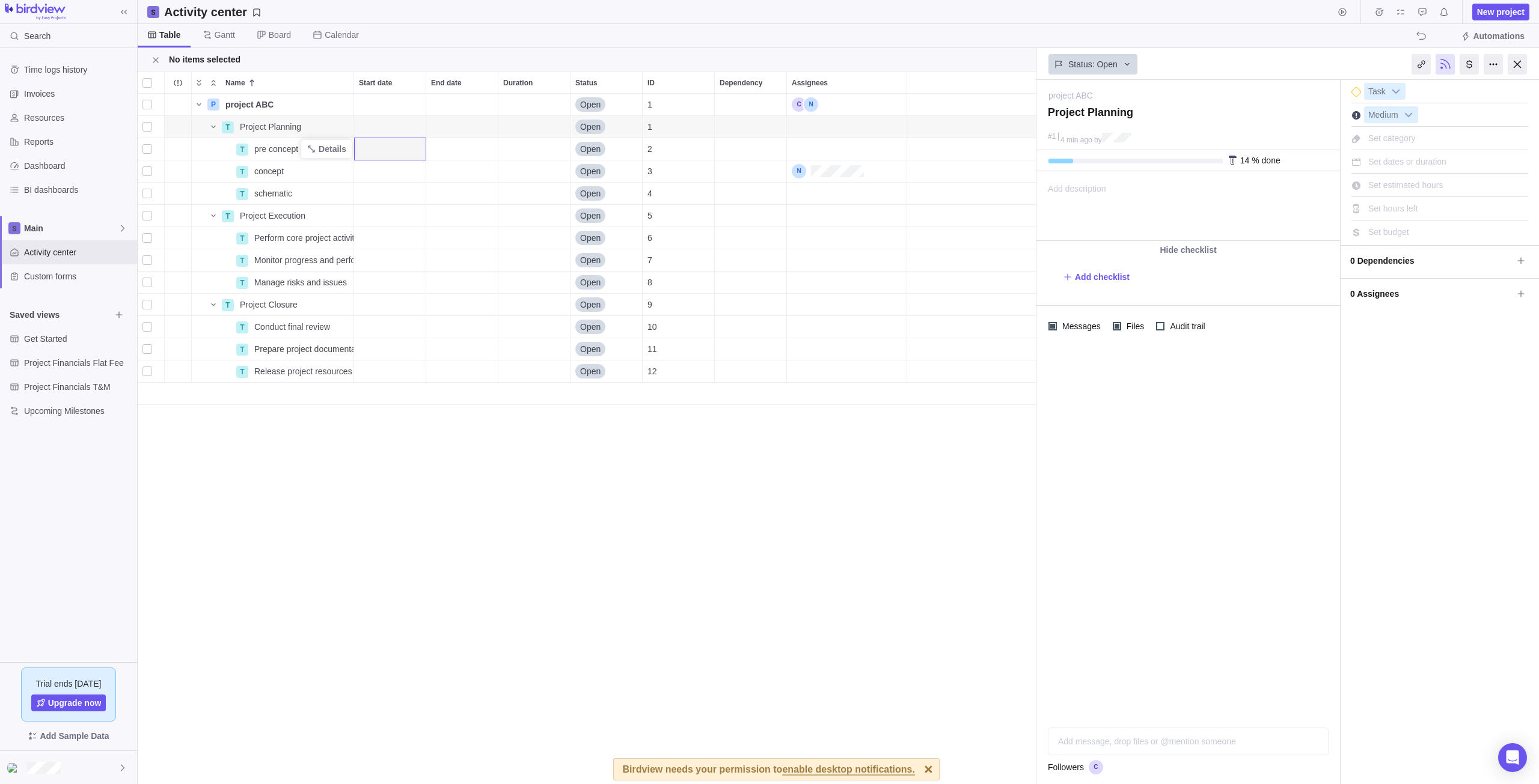
click at [393, 149] on div "Start date" at bounding box center [390, 149] width 72 height 22
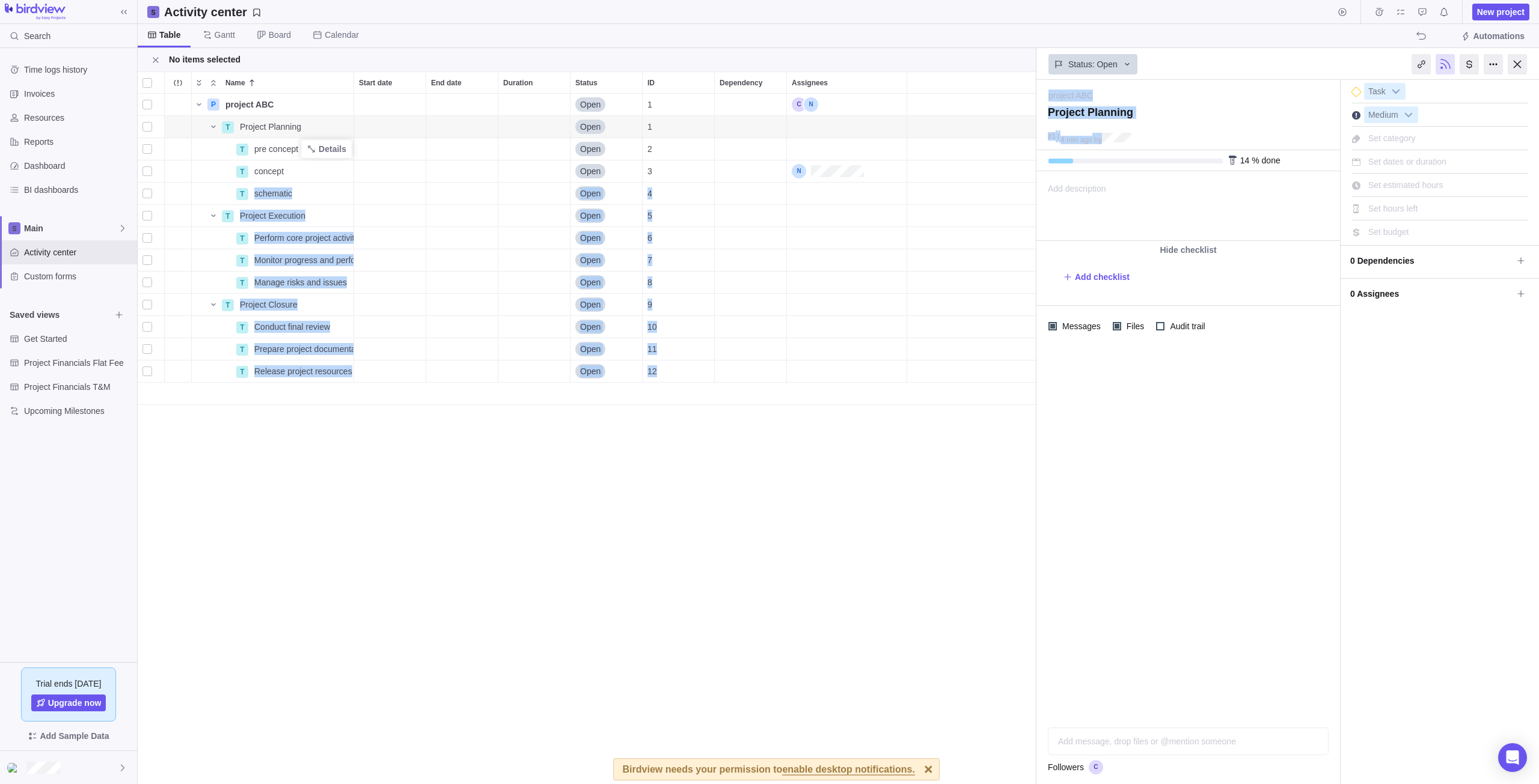
drag, startPoint x: 1071, startPoint y: 160, endPoint x: 1030, endPoint y: 166, distance: 41.4
click at [1032, 164] on div "Activity center New project Table Gantt Board Calendar Automations No items sel…" at bounding box center [838, 392] width 1401 height 784
click at [1023, 391] on div "Add New" at bounding box center [587, 394] width 898 height 22
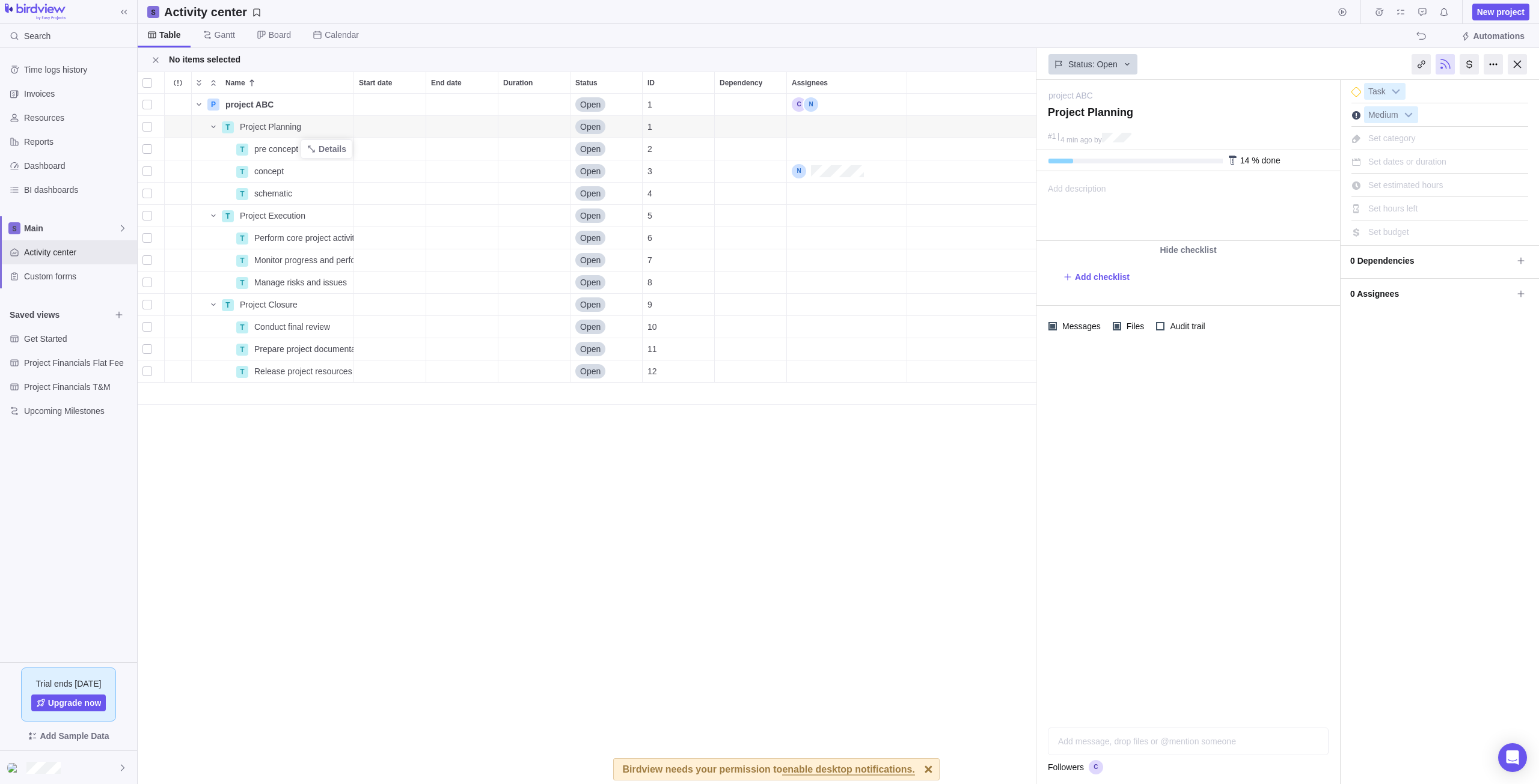
click at [1070, 165] on div "14 % done" at bounding box center [1187, 160] width 303 height 21
click at [1071, 162] on div at bounding box center [1135, 160] width 174 height 5
click at [1070, 162] on div at bounding box center [1135, 160] width 174 height 5
drag, startPoint x: 1069, startPoint y: 160, endPoint x: 1061, endPoint y: 163, distance: 8.5
click at [1054, 164] on div "14 % done" at bounding box center [1187, 160] width 303 height 21
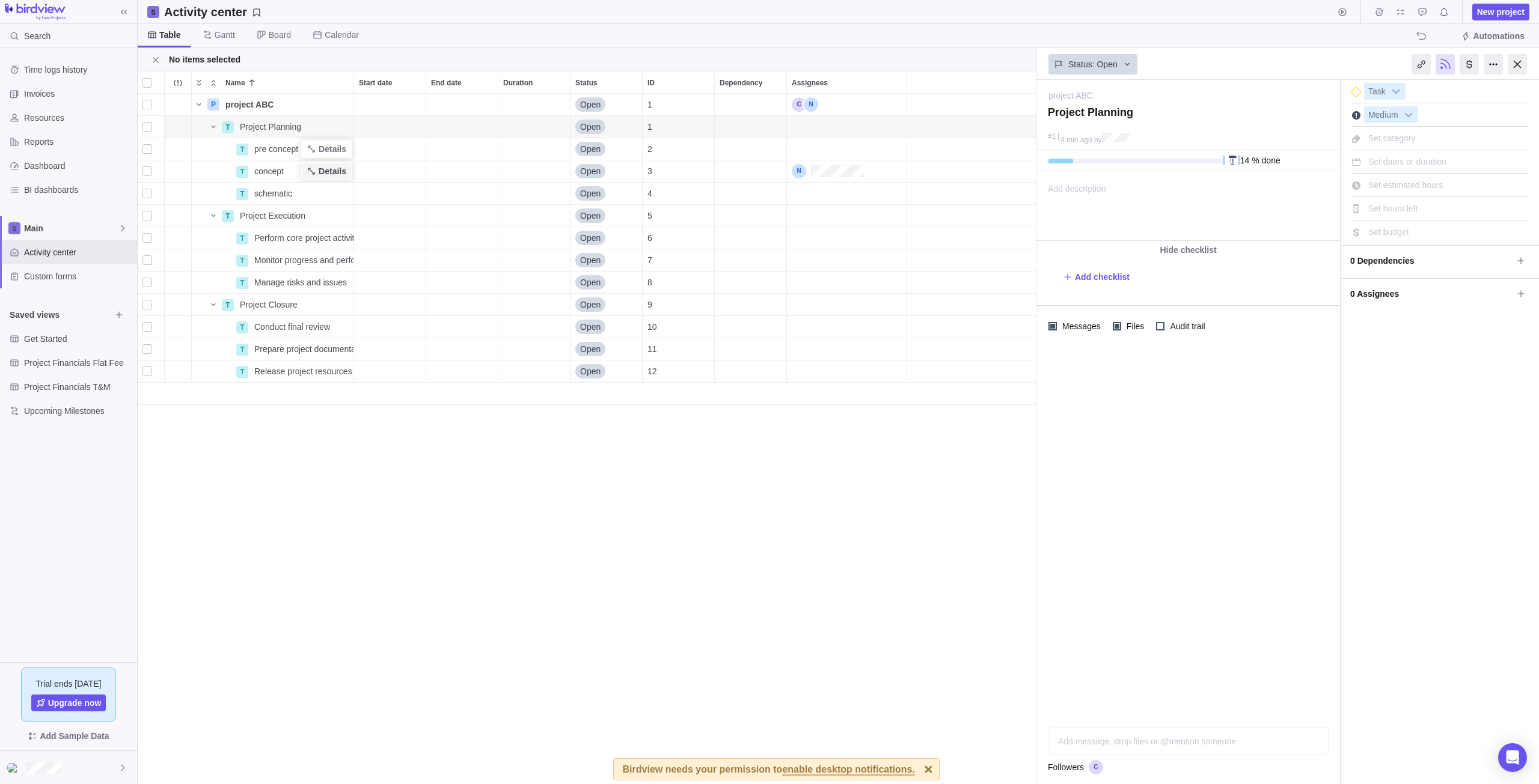
click at [329, 179] on span "Details" at bounding box center [327, 172] width 50 height 17
click at [153, 62] on icon "Close" at bounding box center [155, 60] width 10 height 10
click at [341, 126] on icon "More actions" at bounding box center [343, 127] width 10 height 10
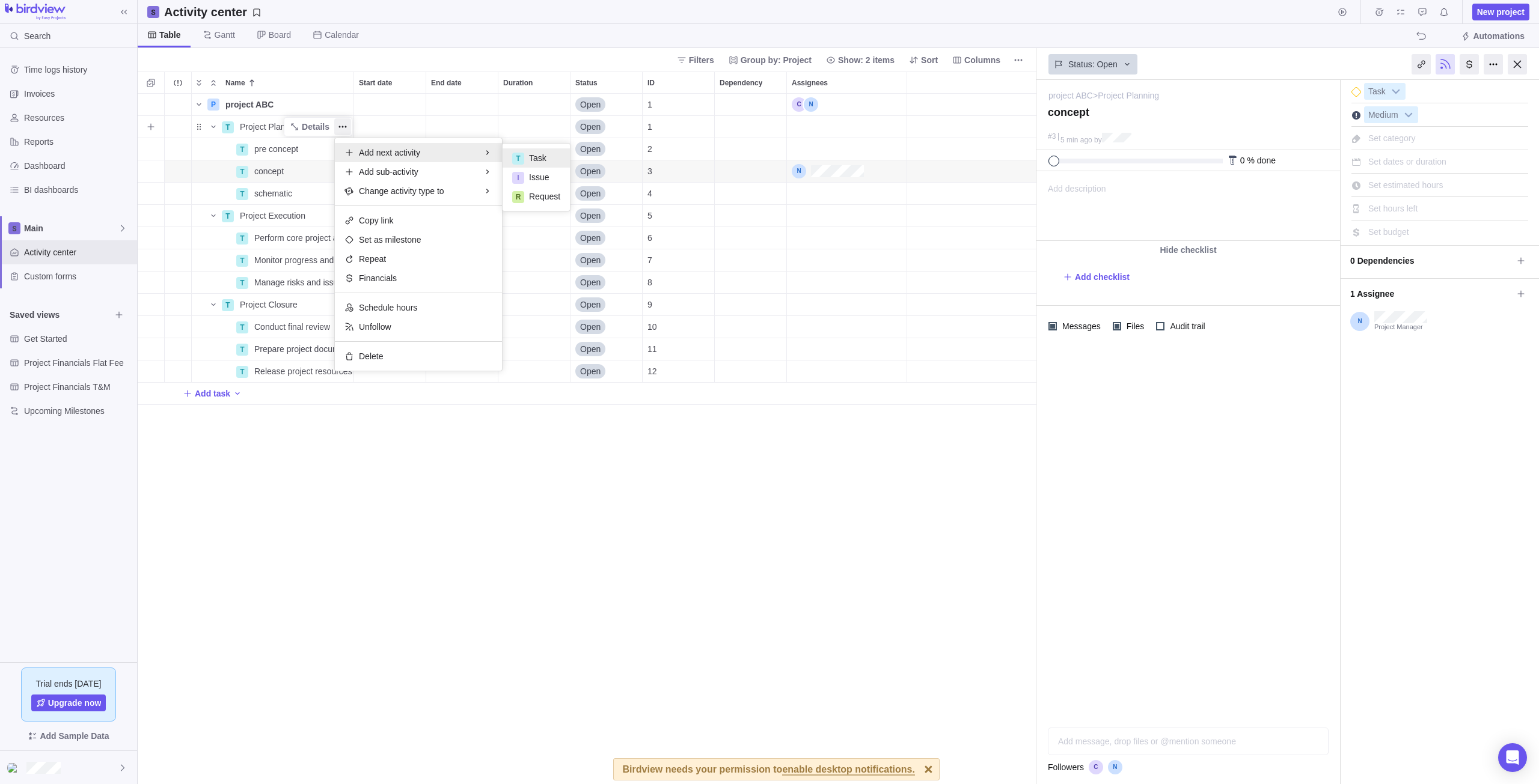
click at [558, 164] on div "T Task" at bounding box center [536, 158] width 67 height 19
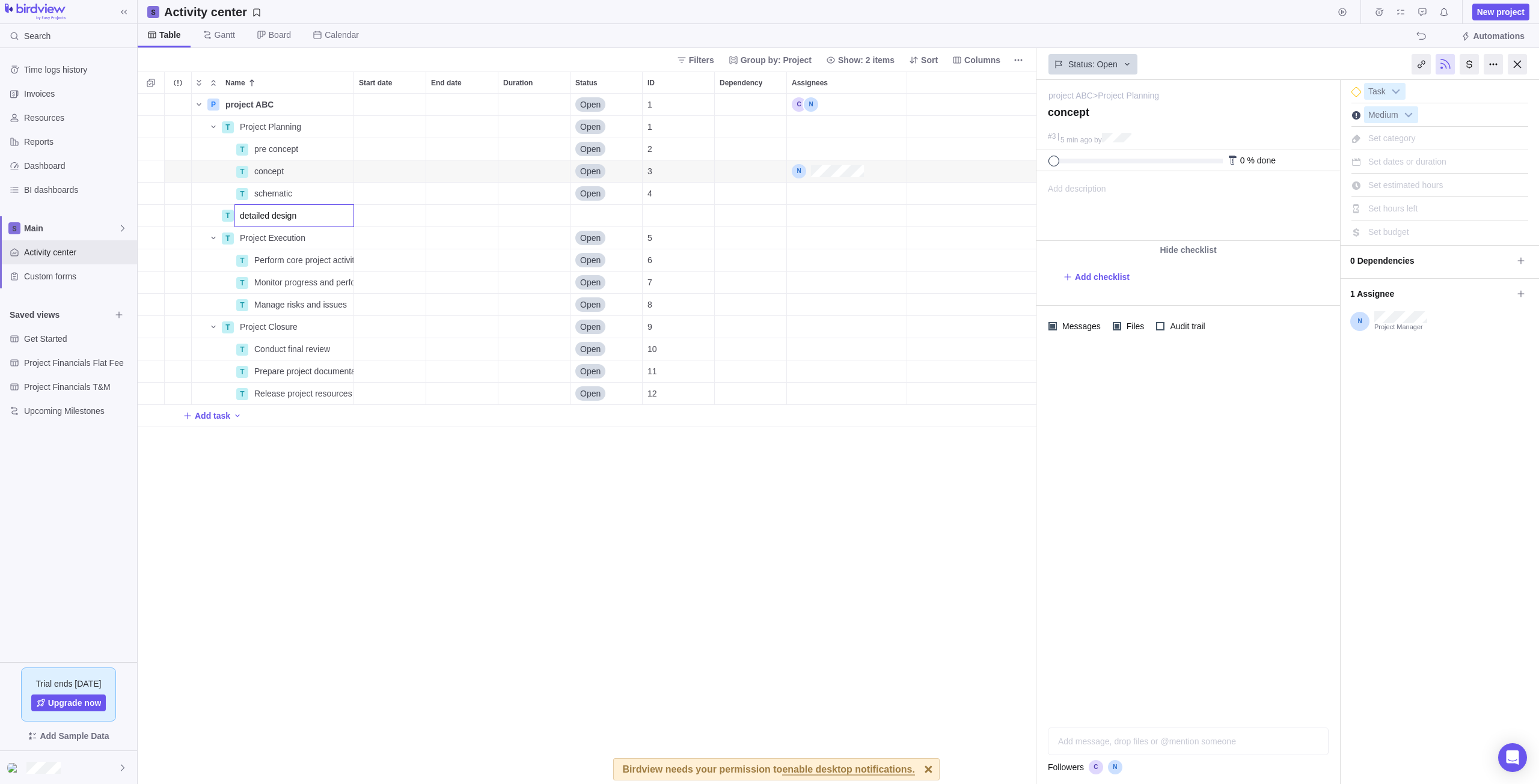
type input "detailed design"
click at [318, 237] on div "Name Start date End date Duration Status ID Dependency Assignees P project ABC …" at bounding box center [587, 428] width 898 height 713
click at [390, 148] on div "Start date" at bounding box center [390, 149] width 72 height 22
click at [436, 195] on div "Prev Next October 2025 Su Mo Tu We Th Fr Sa 1 2 3 4 5 6 7 8 9 10 11 12 13 14 15…" at bounding box center [440, 271] width 173 height 222
click at [442, 188] on span "October" at bounding box center [431, 185] width 30 height 10
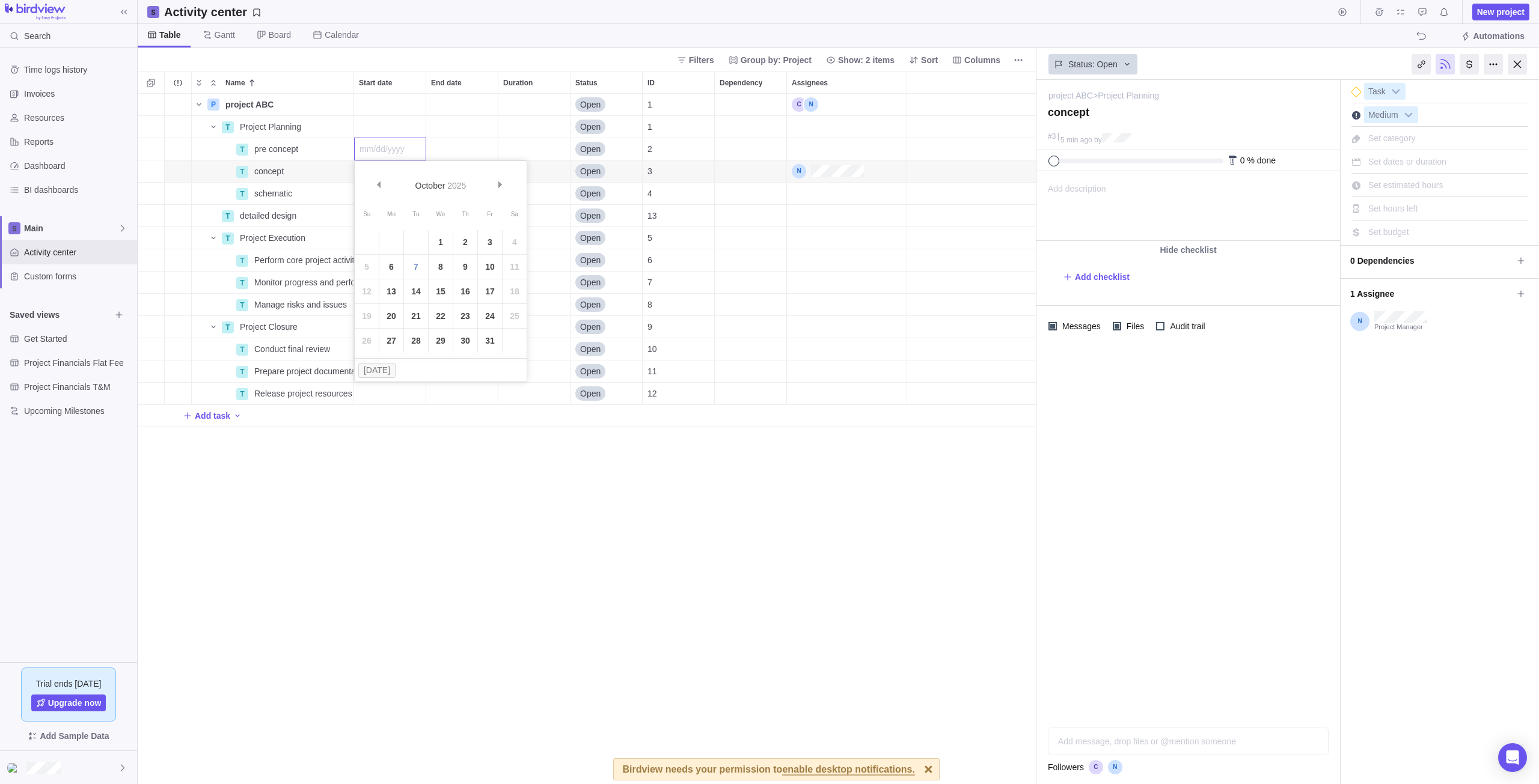
click at [459, 181] on span "2025" at bounding box center [457, 185] width 19 height 10
click at [405, 187] on div "October 2025" at bounding box center [440, 177] width 134 height 27
click at [422, 183] on span "October" at bounding box center [431, 185] width 30 height 10
click at [461, 270] on link "9" at bounding box center [465, 267] width 24 height 24
click at [371, 172] on div "Start date" at bounding box center [390, 171] width 72 height 22
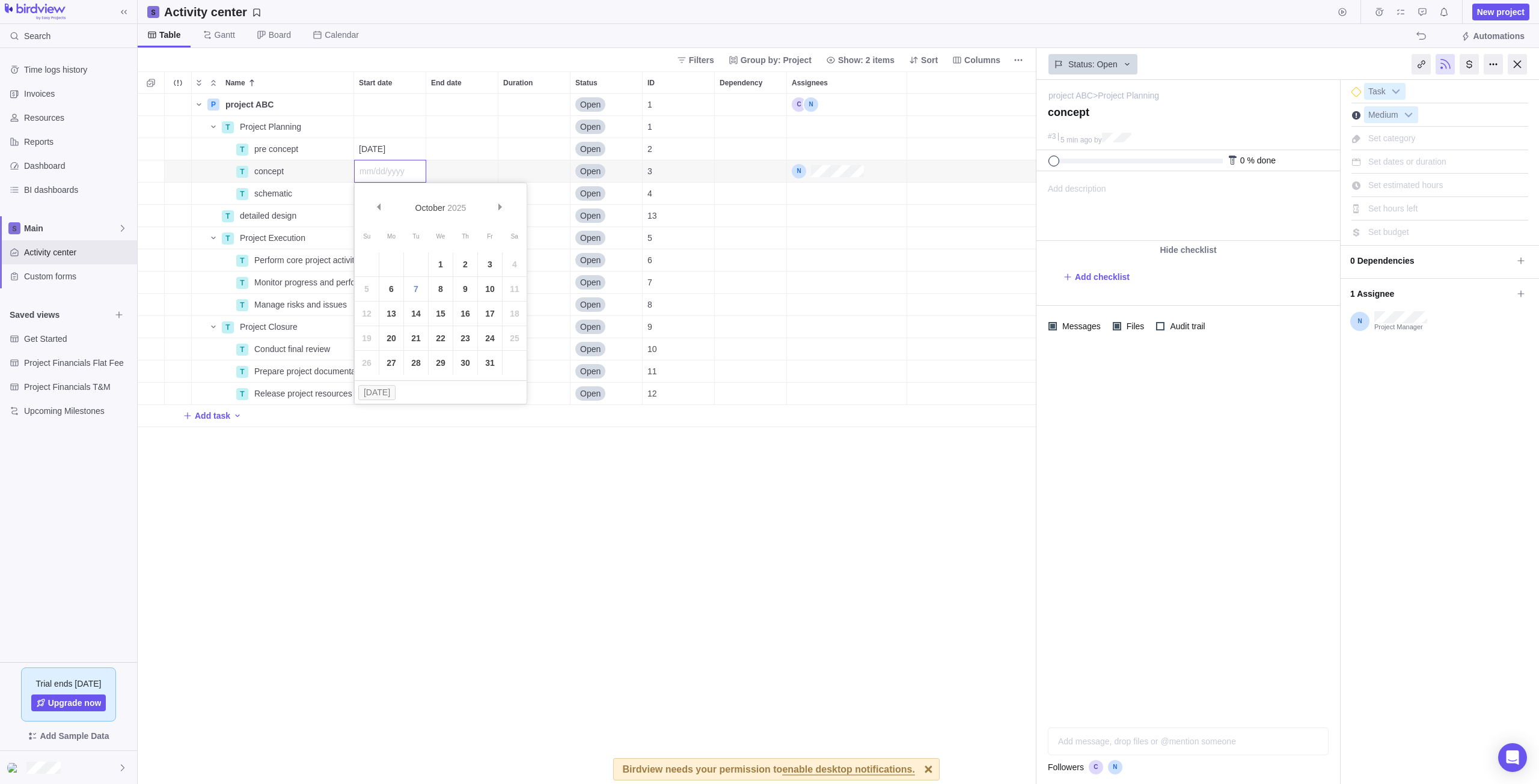
click at [461, 205] on span "2025" at bounding box center [457, 207] width 19 height 10
drag, startPoint x: 464, startPoint y: 207, endPoint x: 448, endPoint y: 209, distance: 16.1
click at [448, 209] on span "2025" at bounding box center [457, 207] width 19 height 10
click at [388, 143] on div "Name Start date End date Duration Status ID Dependency Assignees P project ABC …" at bounding box center [587, 428] width 898 height 713
click at [410, 147] on div "10/09/2025" at bounding box center [390, 149] width 72 height 22
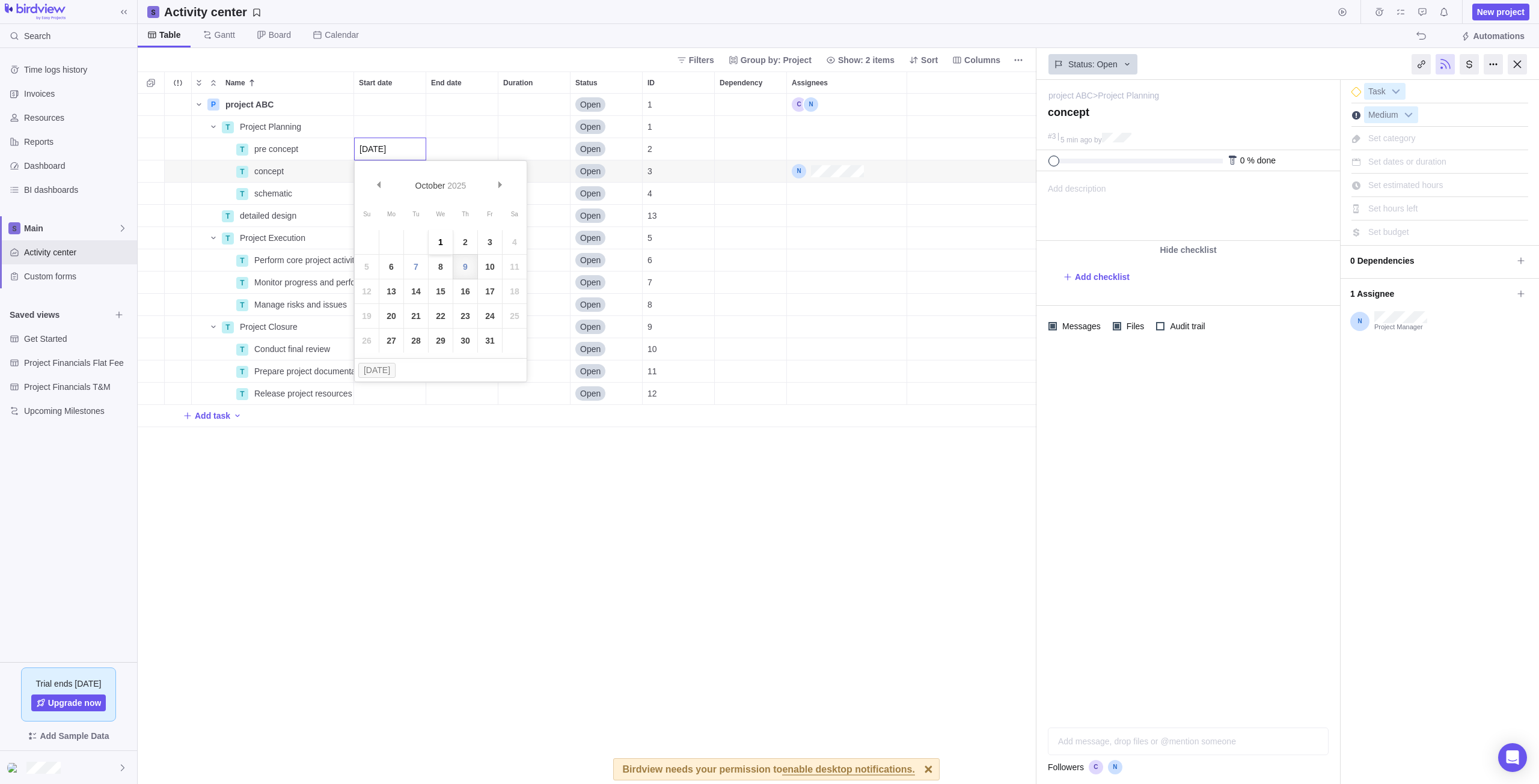
click at [438, 242] on link "1" at bounding box center [440, 242] width 24 height 24
click at [386, 177] on div "Start date" at bounding box center [390, 171] width 72 height 22
click at [440, 288] on link "8" at bounding box center [440, 289] width 24 height 24
click at [388, 193] on div "Start date" at bounding box center [390, 193] width 72 height 22
click at [433, 333] on link "15" at bounding box center [440, 336] width 24 height 24
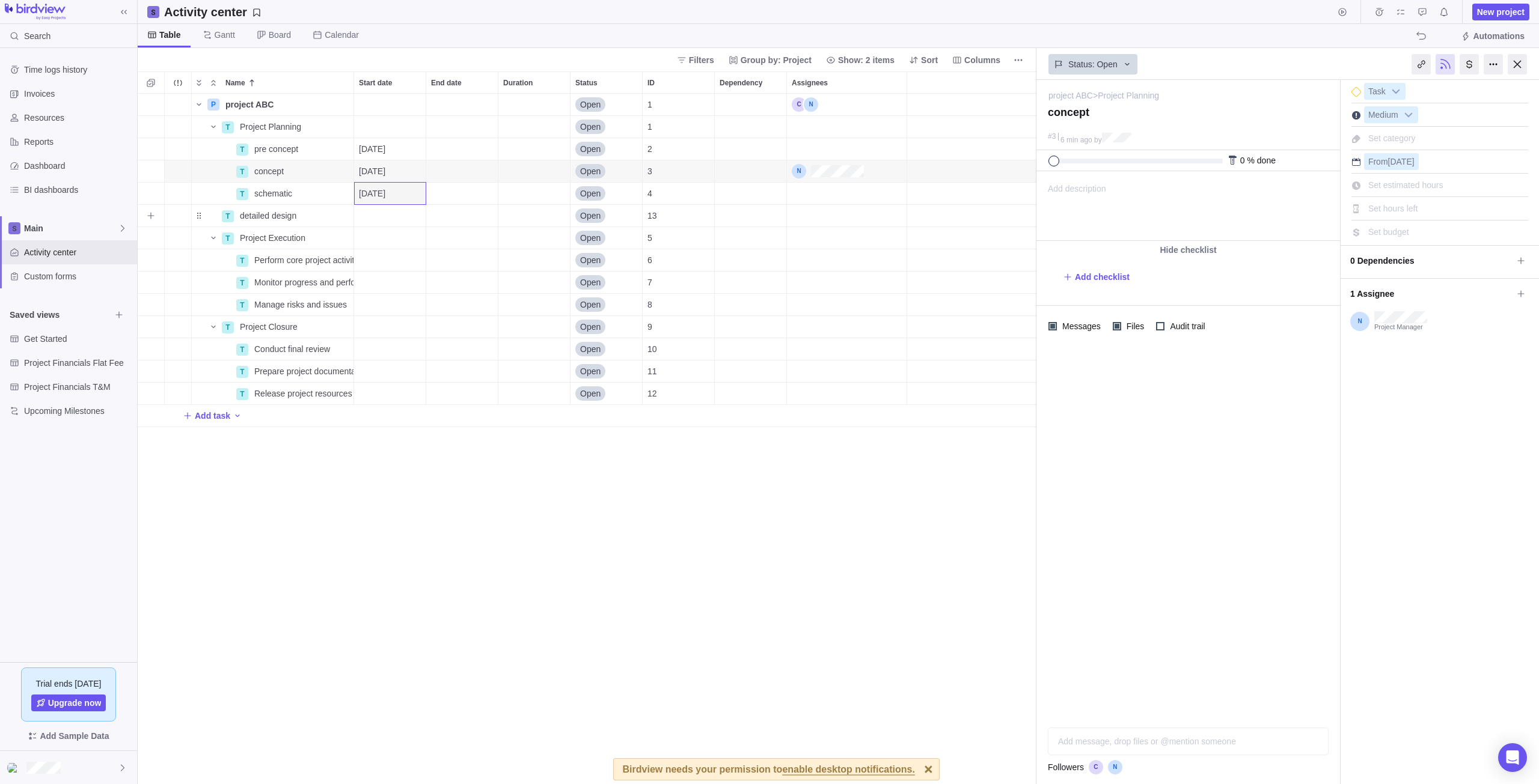
click at [380, 219] on div "Start date" at bounding box center [390, 215] width 72 height 22
click at [468, 409] on link "30" at bounding box center [465, 407] width 24 height 24
click at [440, 480] on div "P project ABC Details Open 1 T Project Planning Details Open 1 T pre concept De…" at bounding box center [587, 439] width 898 height 691
click at [233, 34] on span "Gantt" at bounding box center [224, 35] width 20 height 12
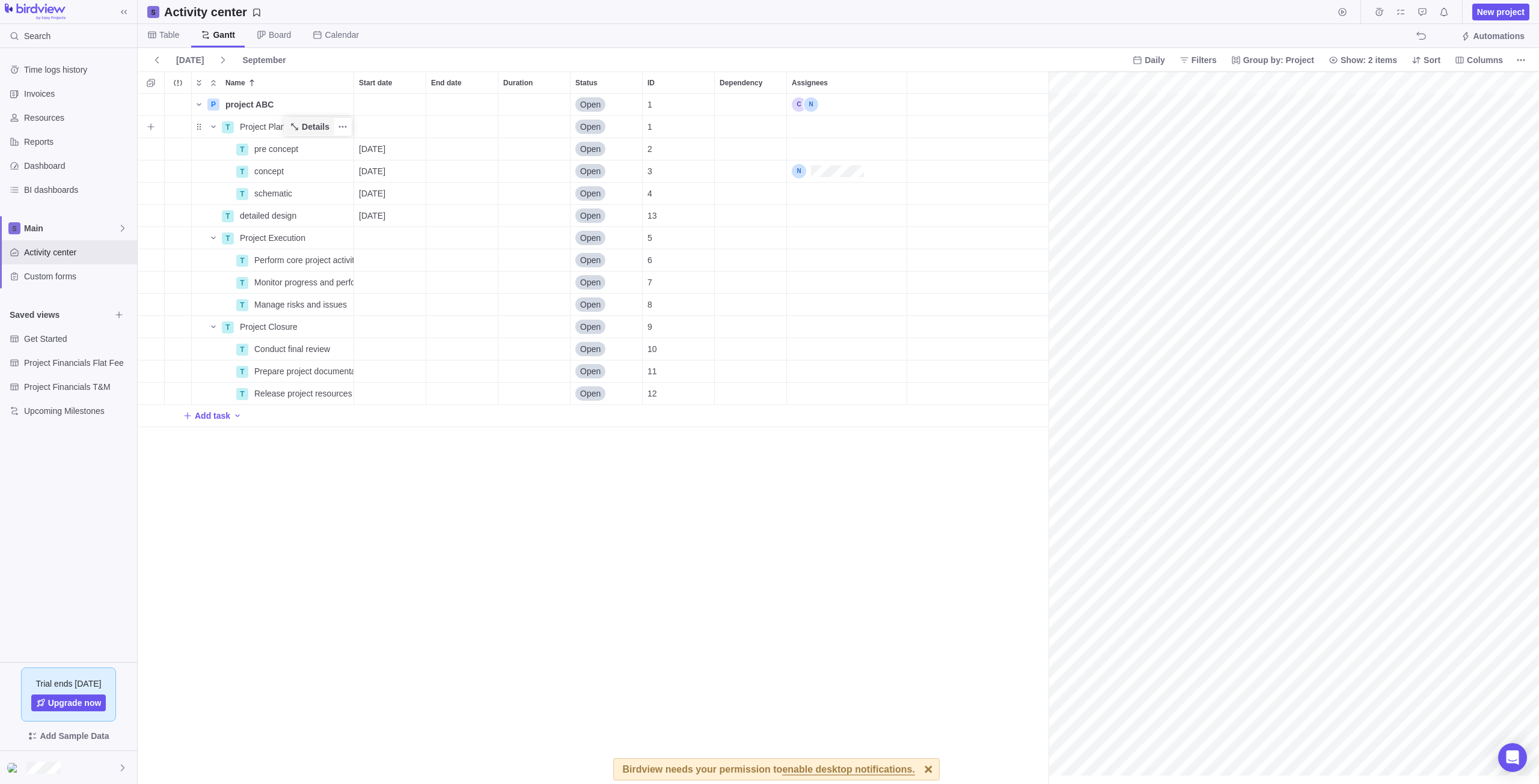
click at [299, 127] on icon "Name" at bounding box center [294, 127] width 10 height 10
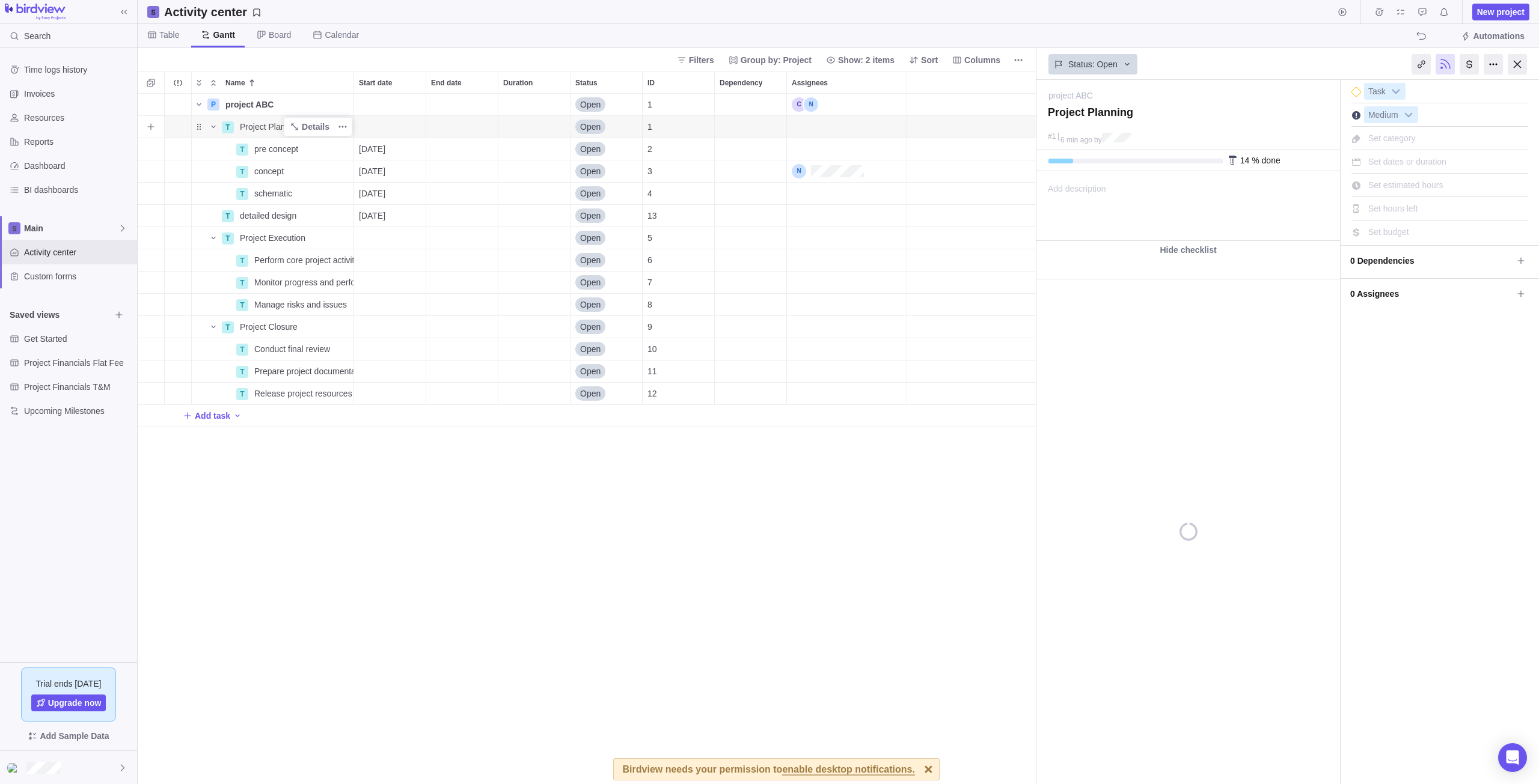
click at [268, 126] on span "Project Planning" at bounding box center [271, 127] width 61 height 12
click at [1311, 262] on body "Search Time logs history Invoices Resources Reports Dashboard BI dashboards Mai…" at bounding box center [769, 392] width 1539 height 784
click at [1311, 294] on icon at bounding box center [1521, 294] width 7 height 7
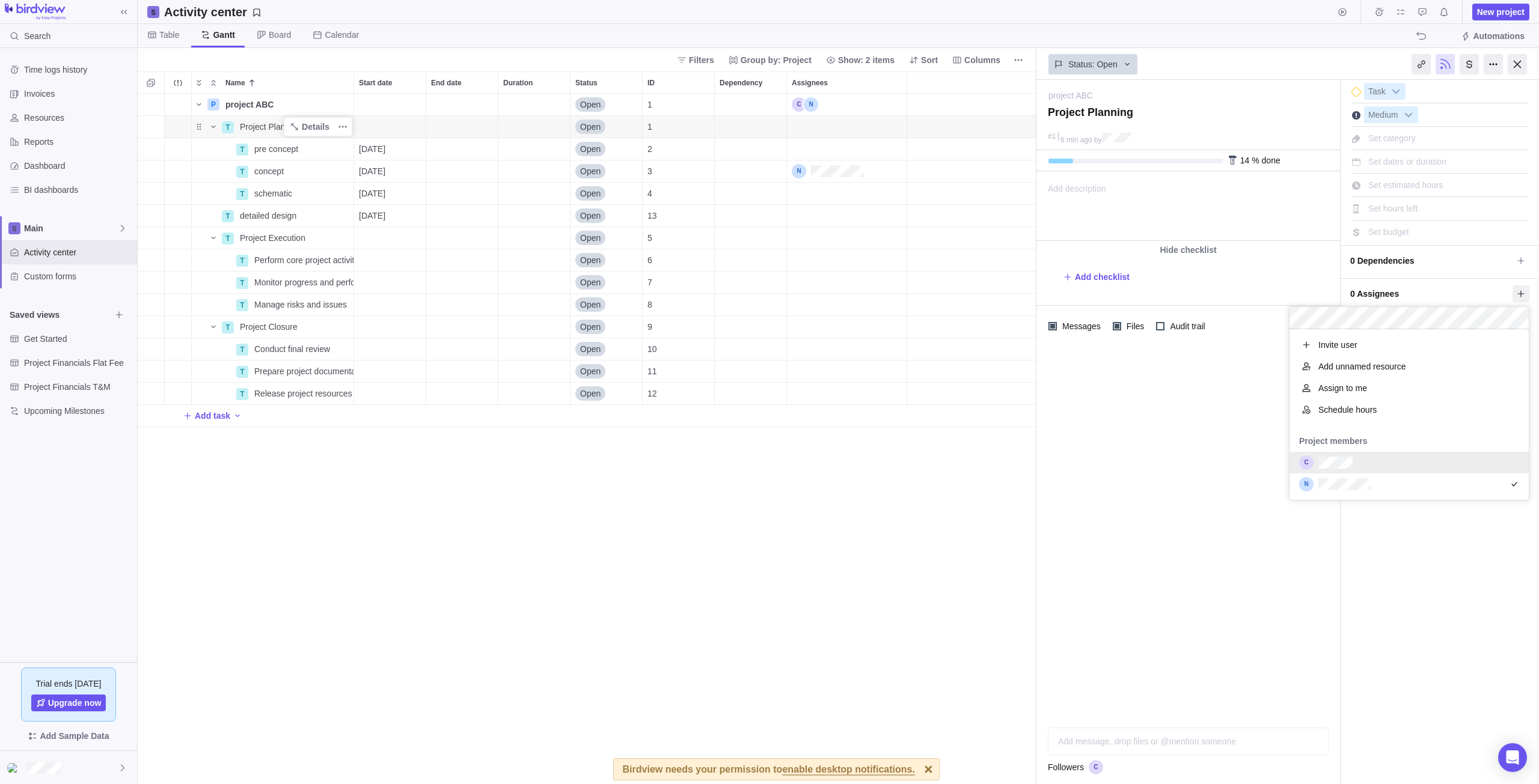
click at [1311, 608] on div "project ABC — change Project Planning #1 6 min ago by Activity was completed on…" at bounding box center [1287, 432] width 502 height 704
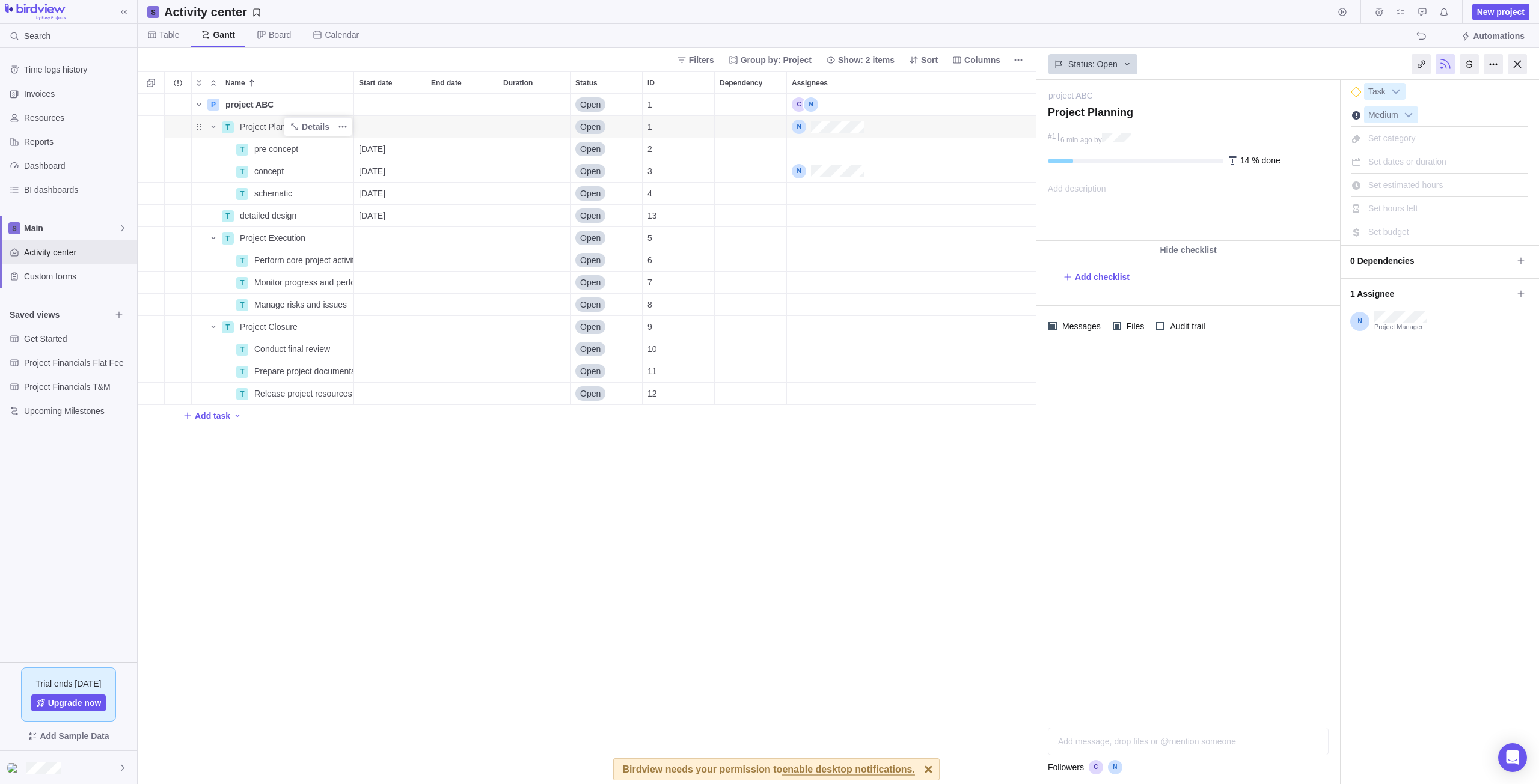
click at [241, 417] on div "Add task" at bounding box center [587, 415] width 898 height 22
click at [333, 485] on div "Name Start date End date Duration Status ID Dependency Assignees P project ABC …" at bounding box center [587, 428] width 898 height 713
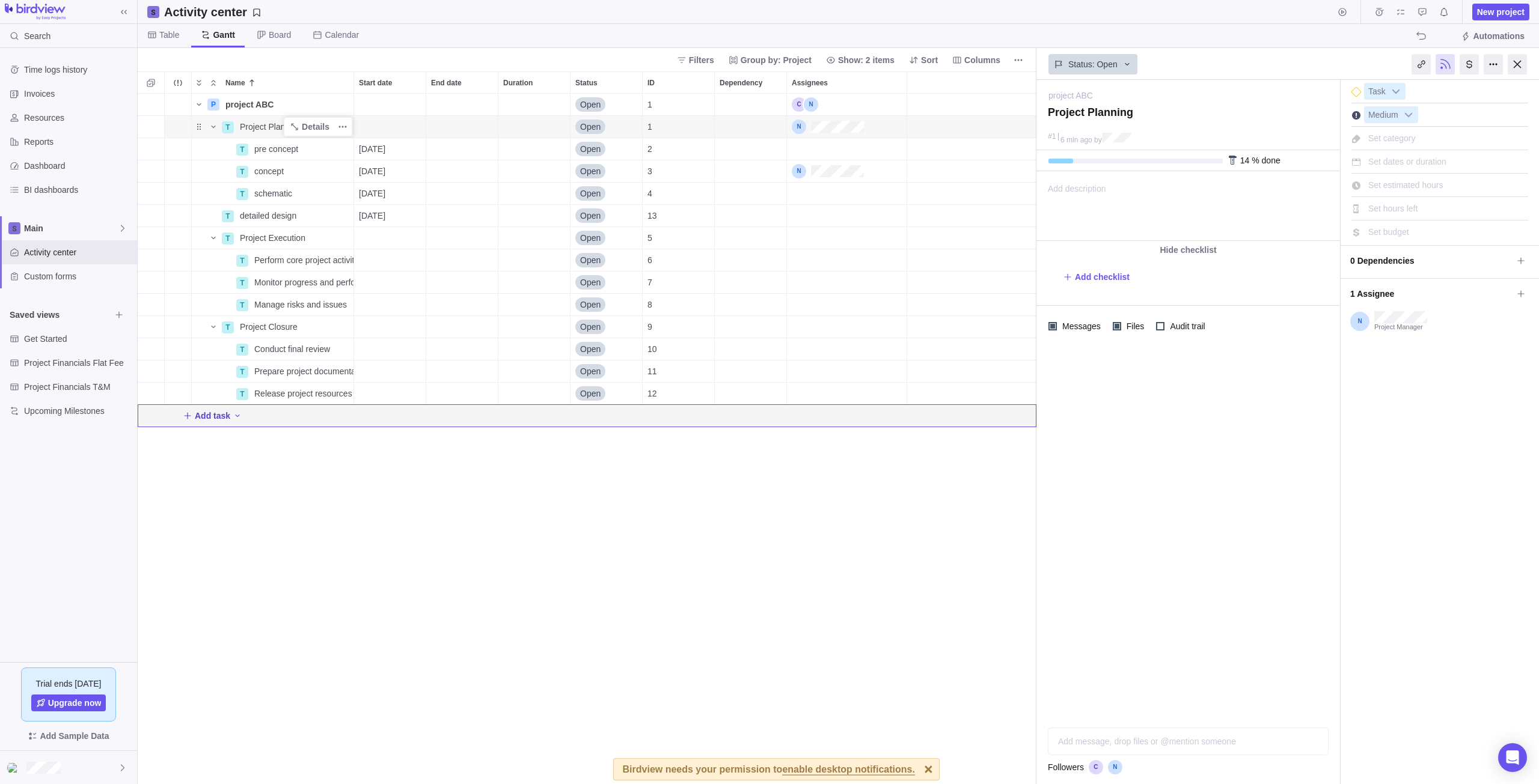
click at [187, 418] on icon "Add New" at bounding box center [187, 415] width 7 height 7
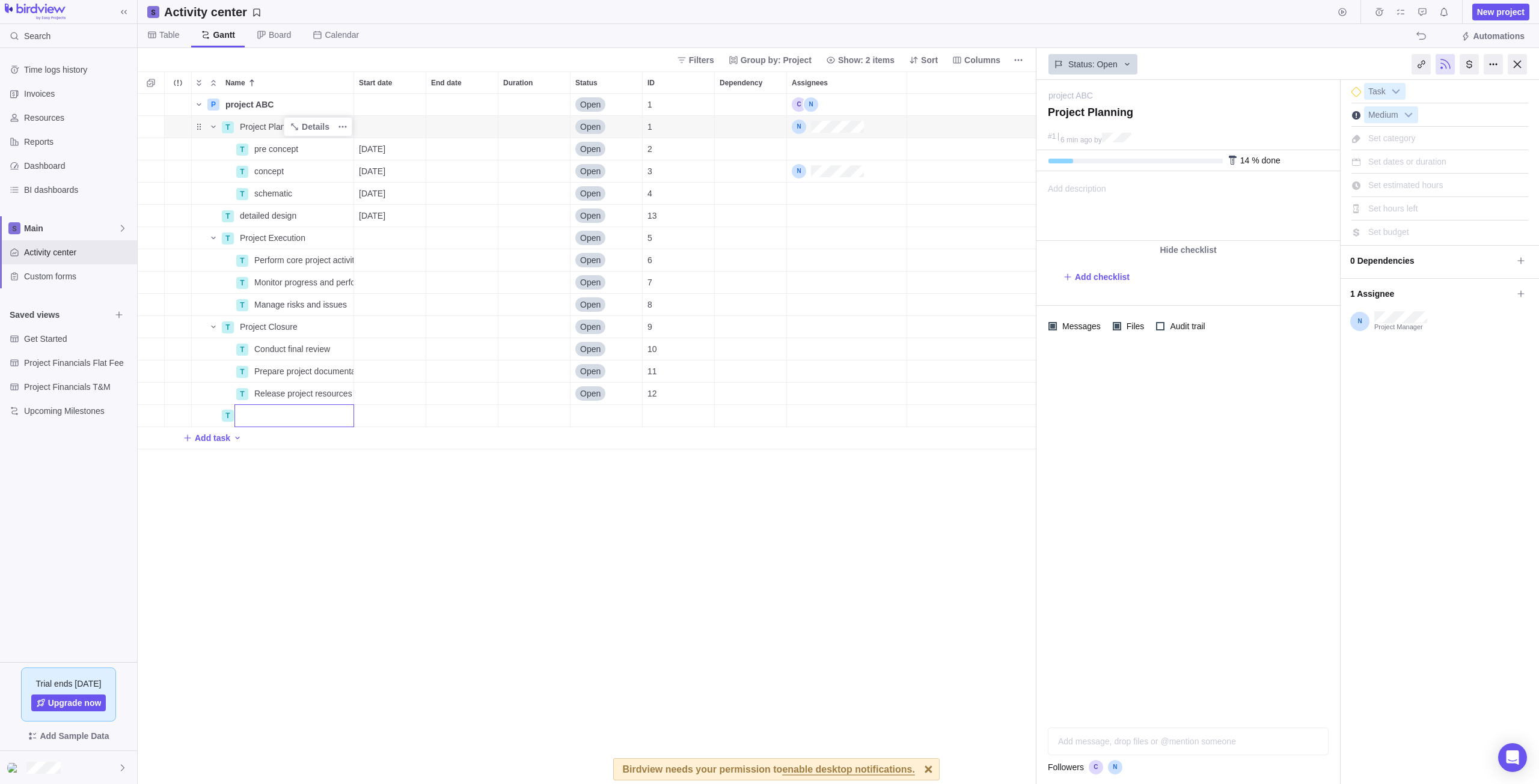
click at [338, 506] on div "Name Start date End date Duration Status ID Dependency Assignees P project ABC …" at bounding box center [587, 428] width 898 height 713
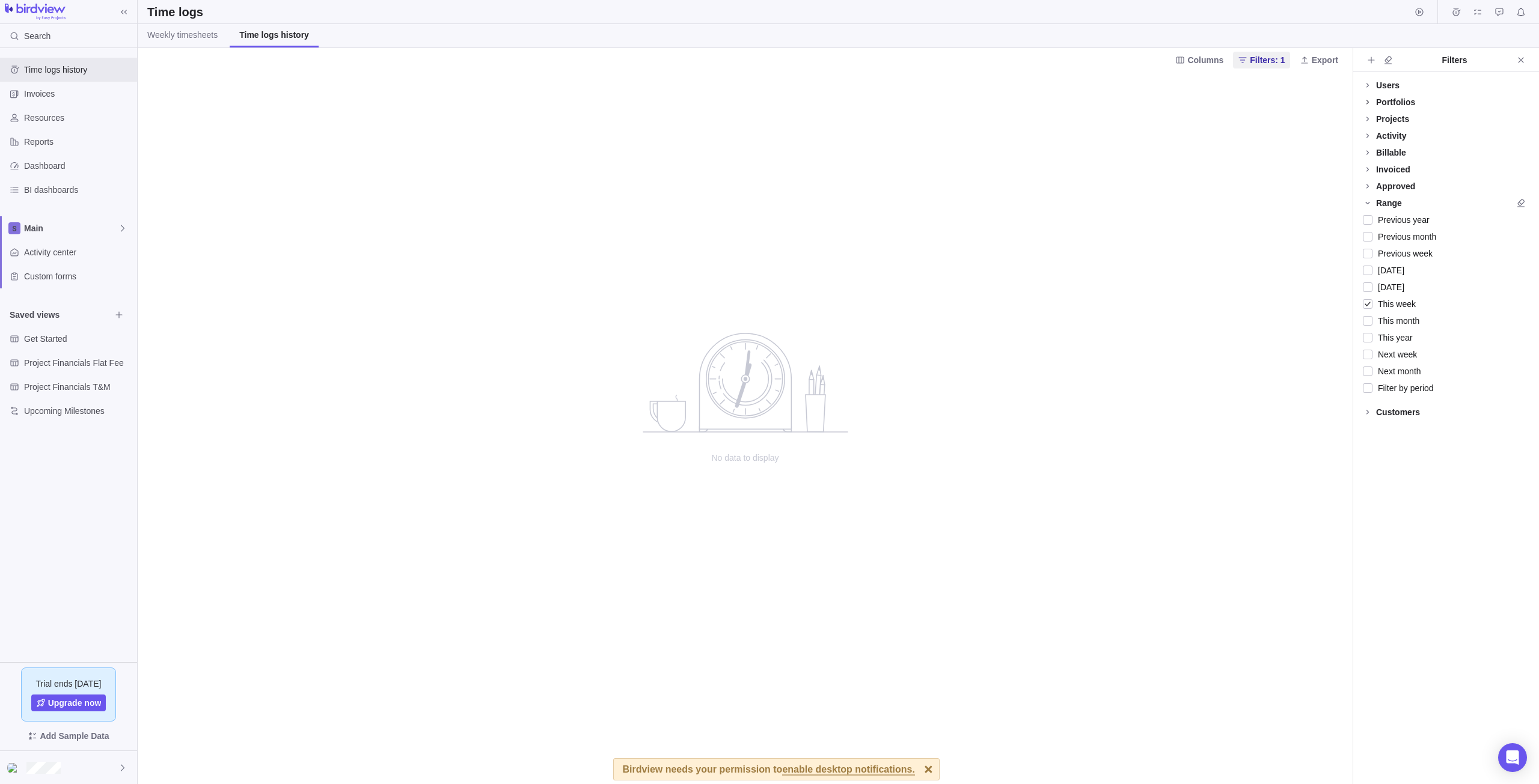
click at [1369, 102] on icon at bounding box center [1367, 102] width 10 height 10
click at [1372, 142] on icon at bounding box center [1367, 143] width 10 height 10
click at [1369, 186] on icon at bounding box center [1367, 184] width 10 height 10
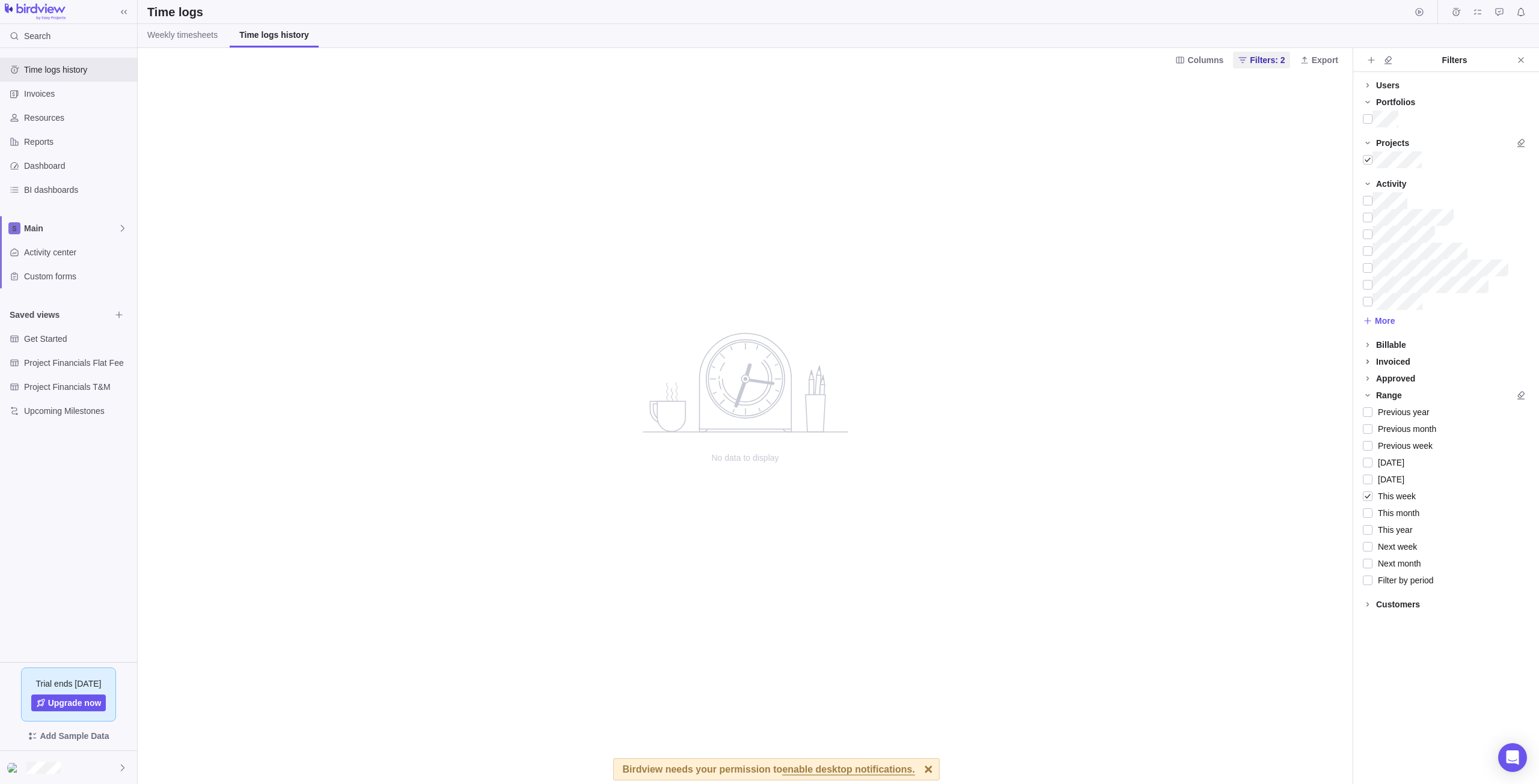
click at [1366, 364] on icon at bounding box center [1367, 361] width 10 height 10
click at [1367, 363] on icon at bounding box center [1367, 361] width 10 height 10
click at [33, 95] on span "Invoices" at bounding box center [78, 94] width 108 height 12
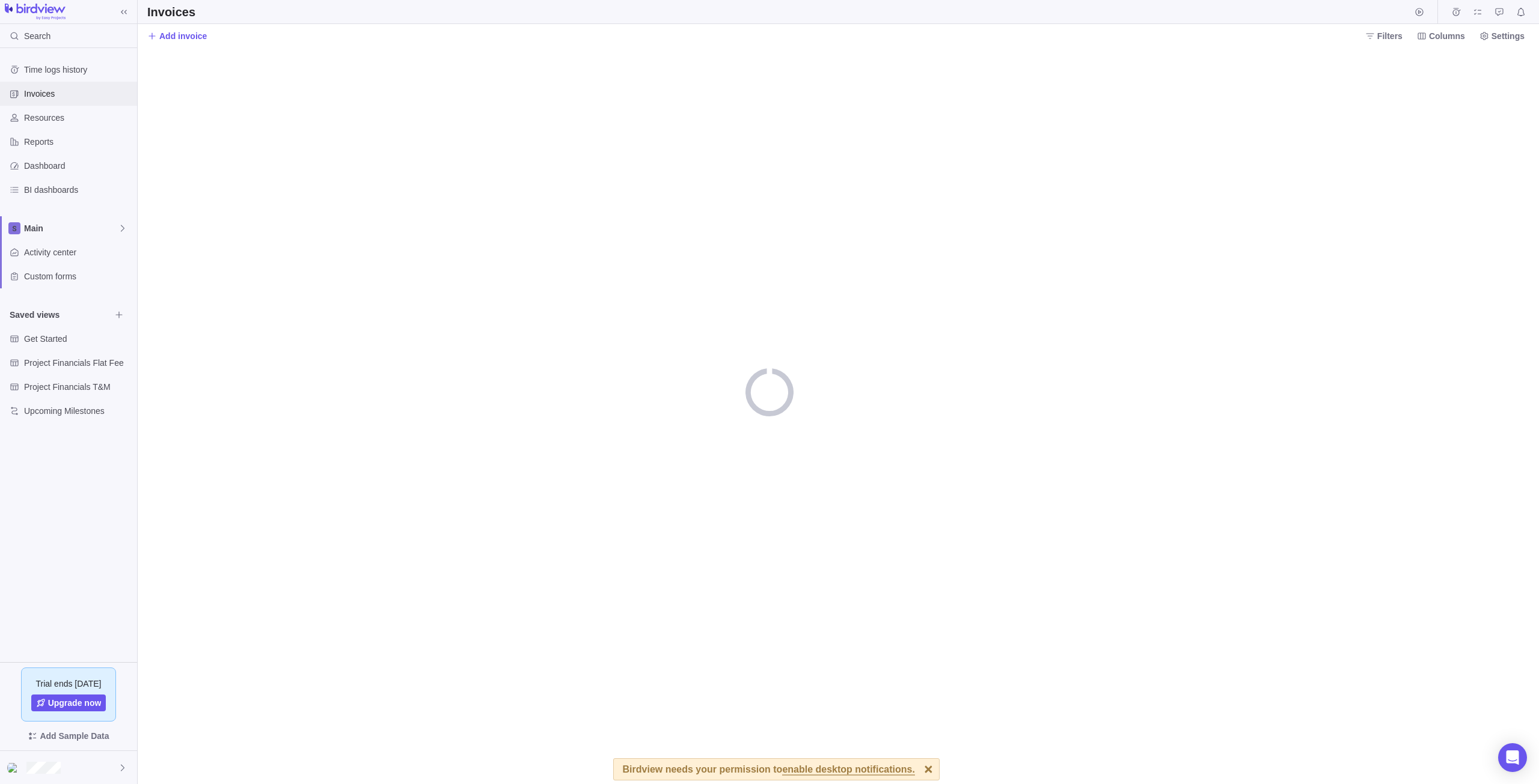
click at [60, 100] on div "Invoices" at bounding box center [69, 93] width 137 height 24
click at [153, 36] on icon at bounding box center [152, 36] width 7 height 7
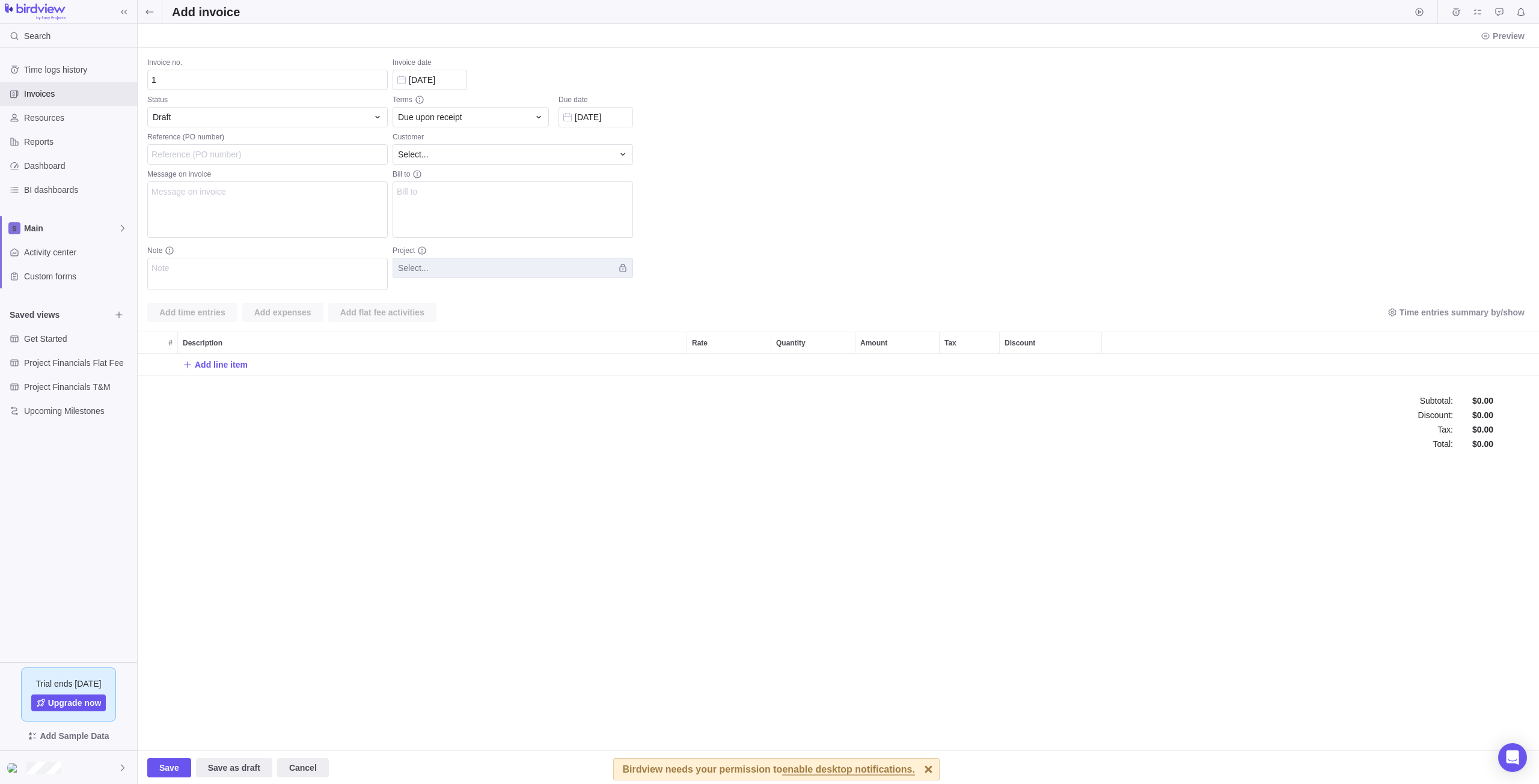
scroll to position [22, 1392]
click at [299, 117] on div "Draft" at bounding box center [260, 117] width 215 height 12
click at [310, 118] on div "Draft" at bounding box center [260, 117] width 215 height 12
click at [319, 119] on div "Draft" at bounding box center [260, 117] width 215 height 12
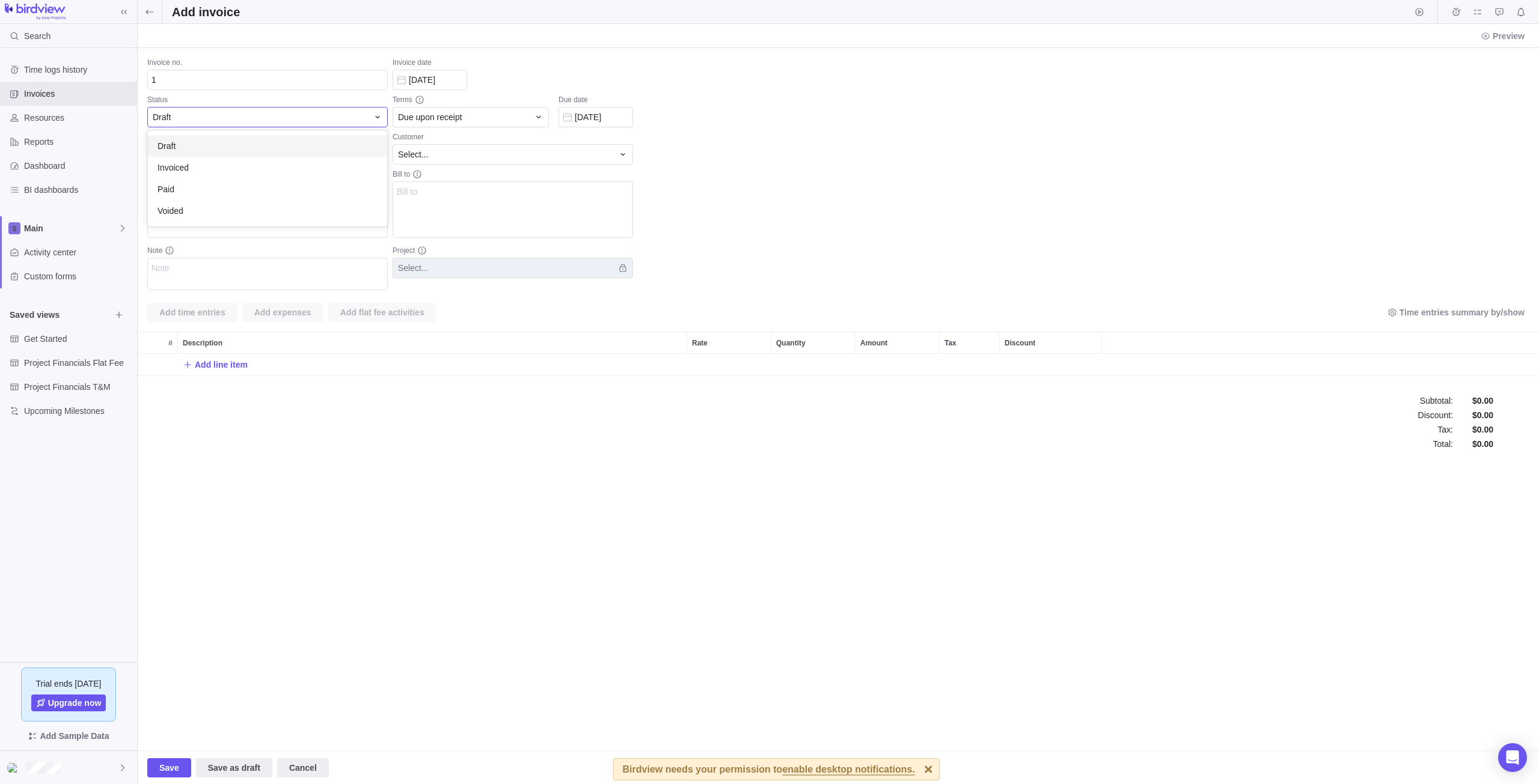
click at [319, 119] on div "Draft" at bounding box center [260, 117] width 215 height 12
click at [242, 207] on textarea "Message on invoice" at bounding box center [267, 209] width 241 height 57
click at [454, 211] on textarea "Bill to" at bounding box center [513, 209] width 241 height 57
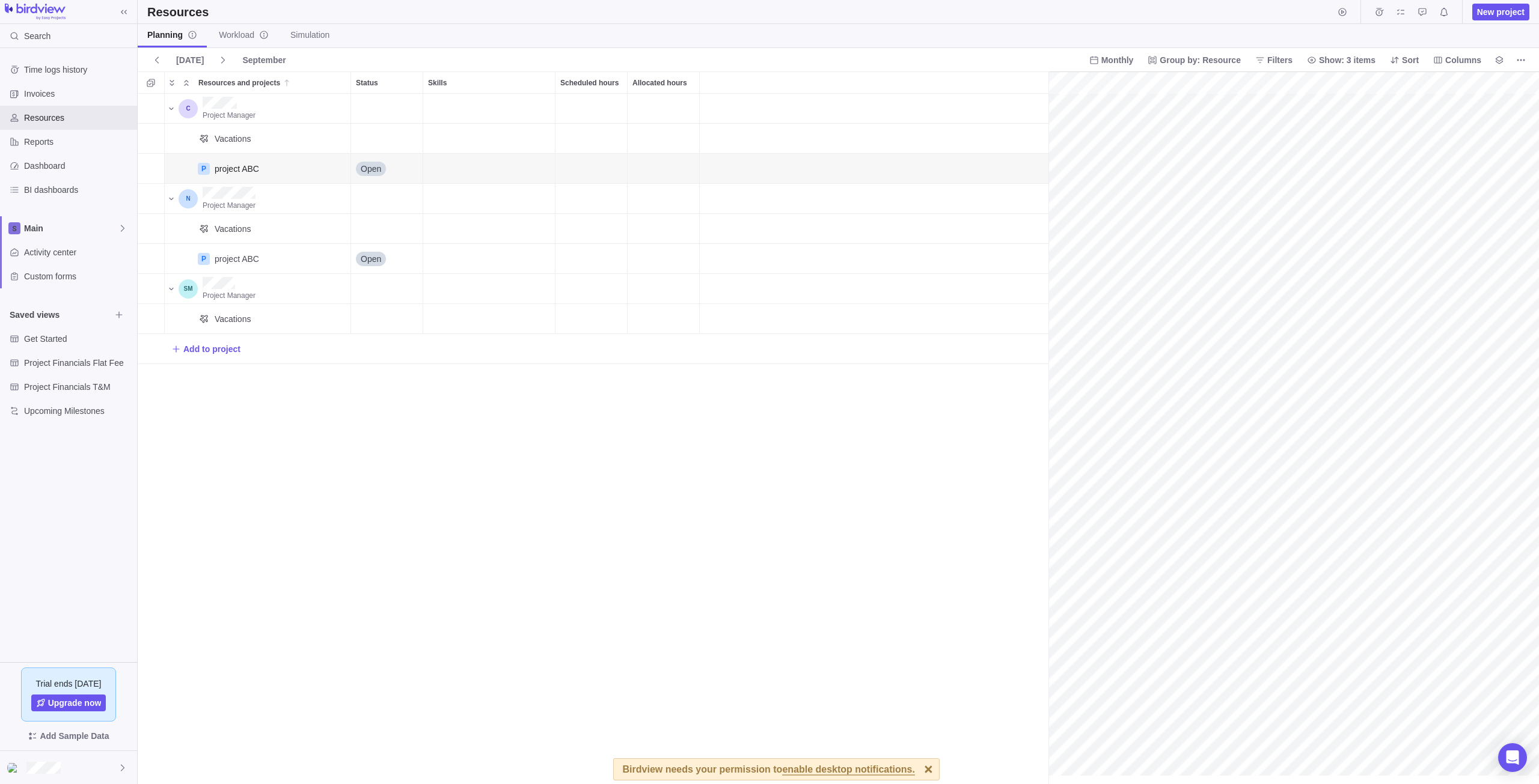
scroll to position [0, 52]
click at [258, 138] on div "Vacations" at bounding box center [277, 138] width 135 height 29
click at [258, 135] on div "Vacations" at bounding box center [277, 138] width 135 height 29
click at [237, 32] on span "Workload" at bounding box center [243, 35] width 50 height 12
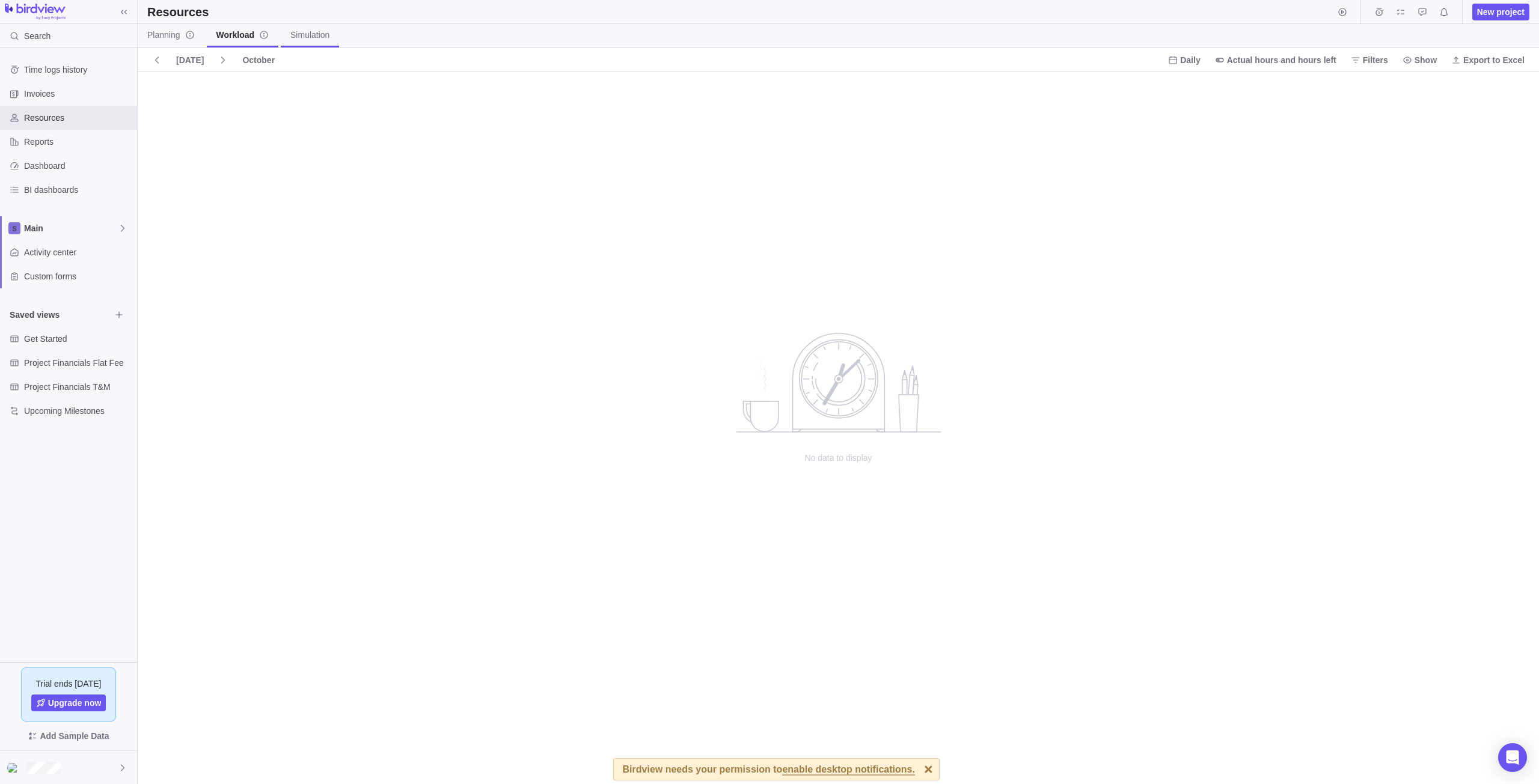
click at [323, 35] on span "Simulation" at bounding box center [310, 35] width 39 height 12
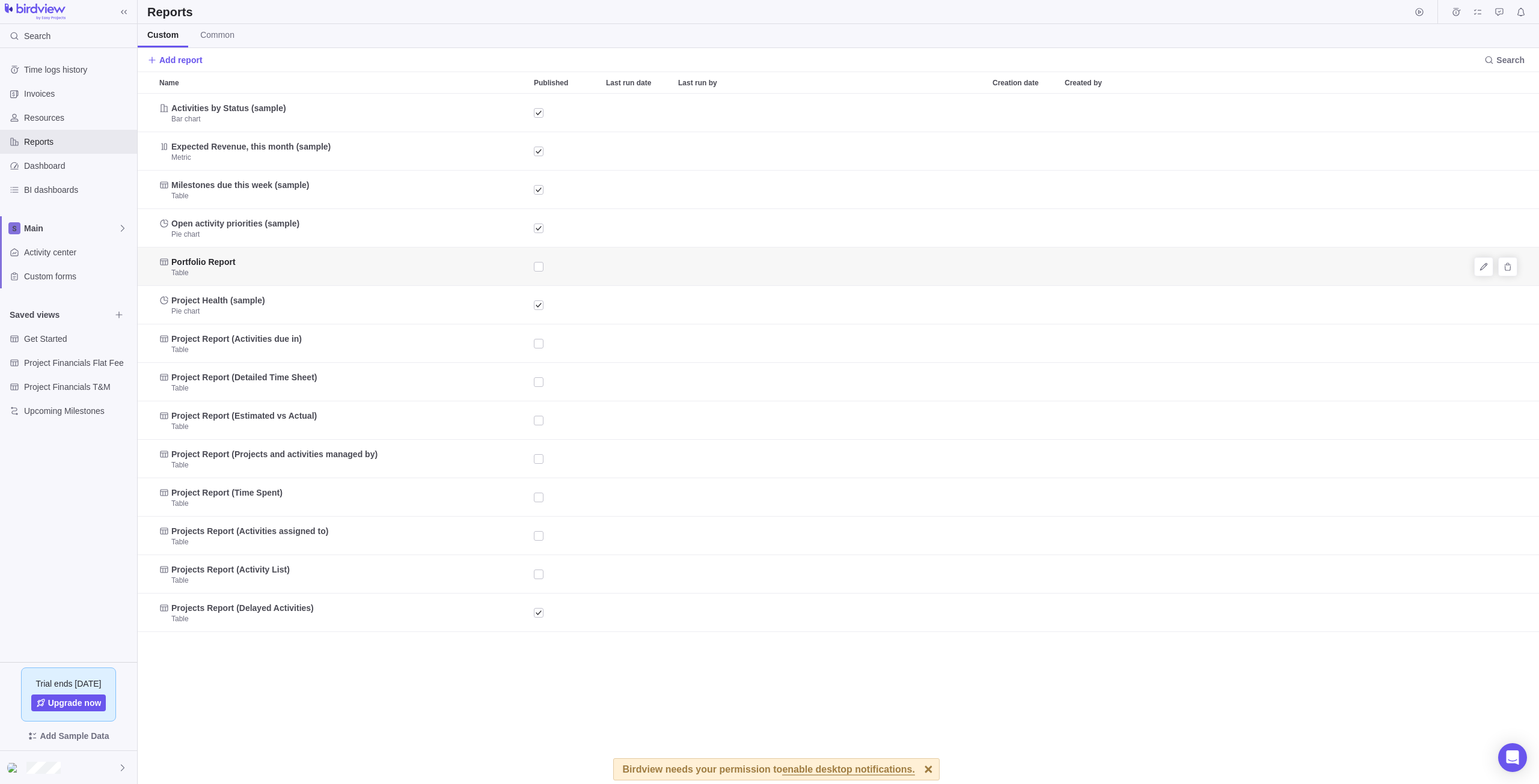
scroll to position [682, 1392]
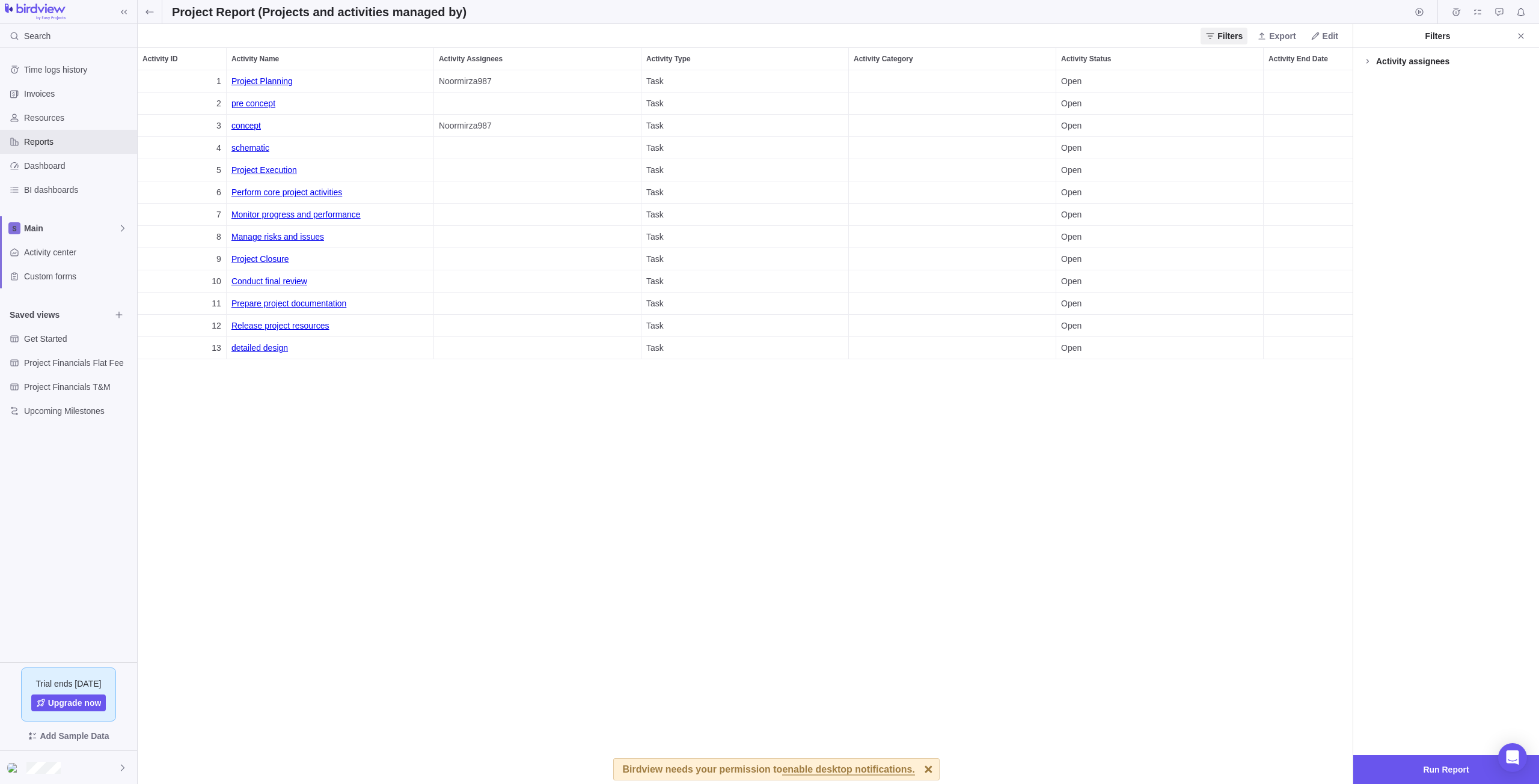
scroll to position [705, 1206]
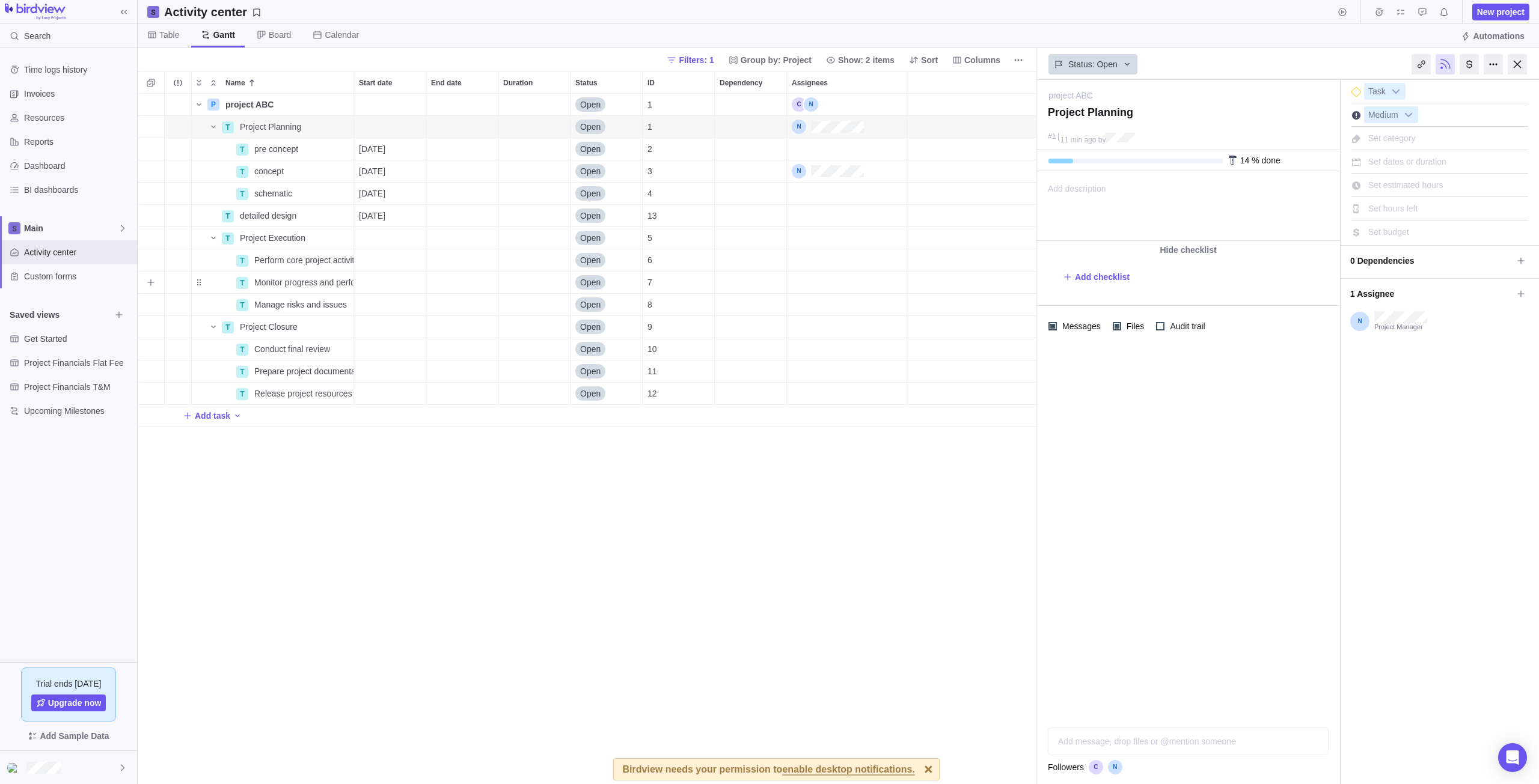
scroll to position [682, 890]
